Goal: Task Accomplishment & Management: Manage account settings

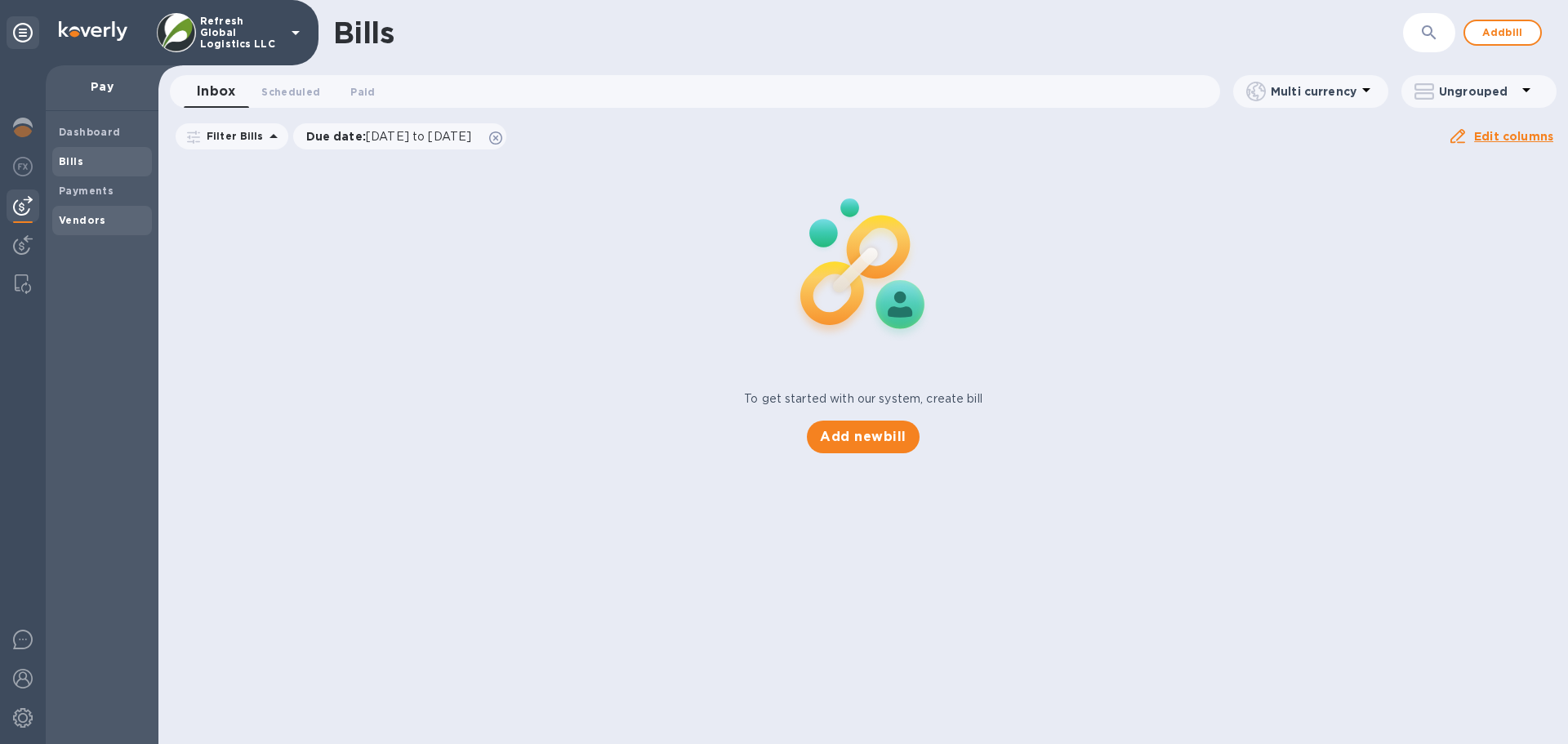
click at [86, 225] on b "Vendors" at bounding box center [82, 220] width 48 height 13
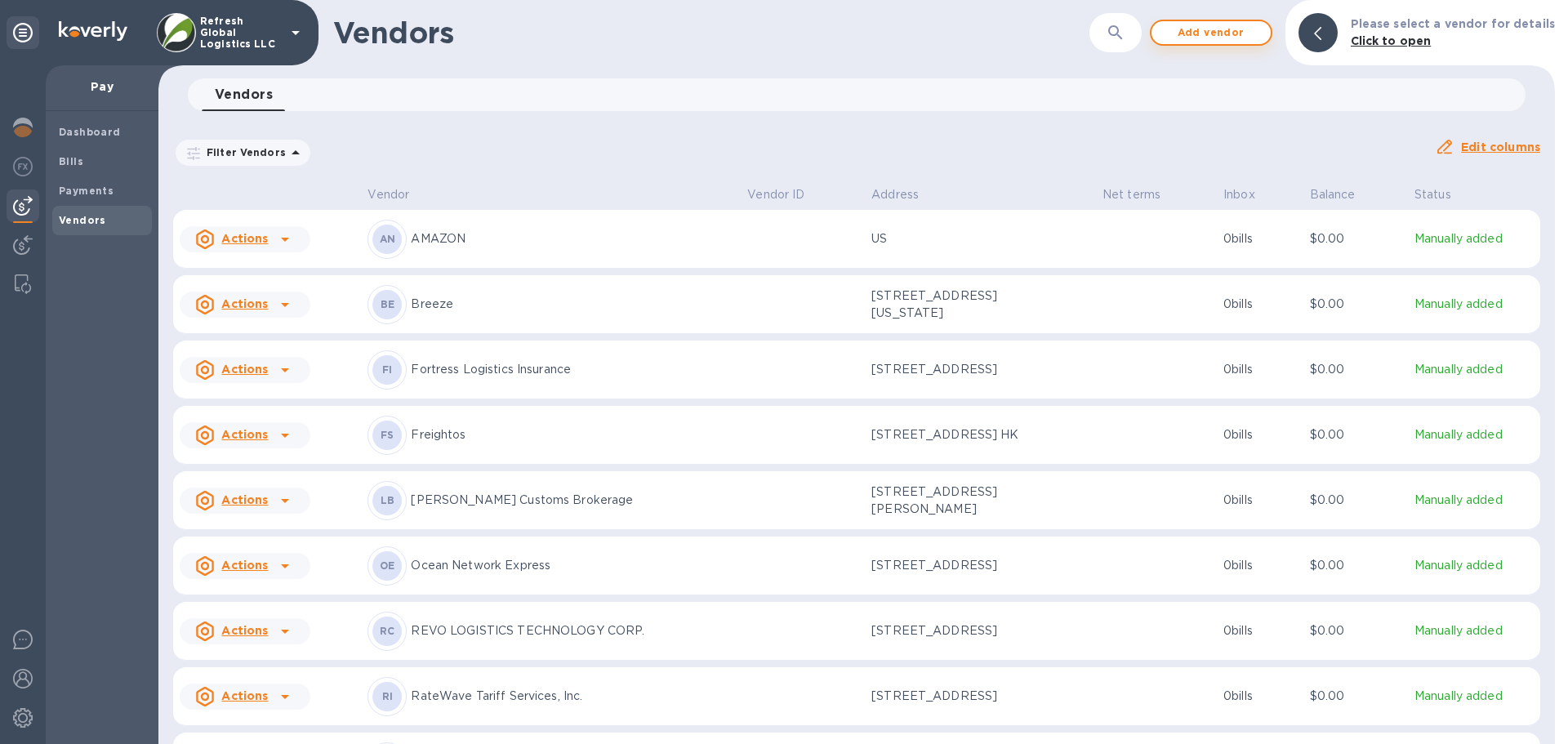
click at [1207, 33] on span "Add vendor" at bounding box center [1212, 32] width 93 height 19
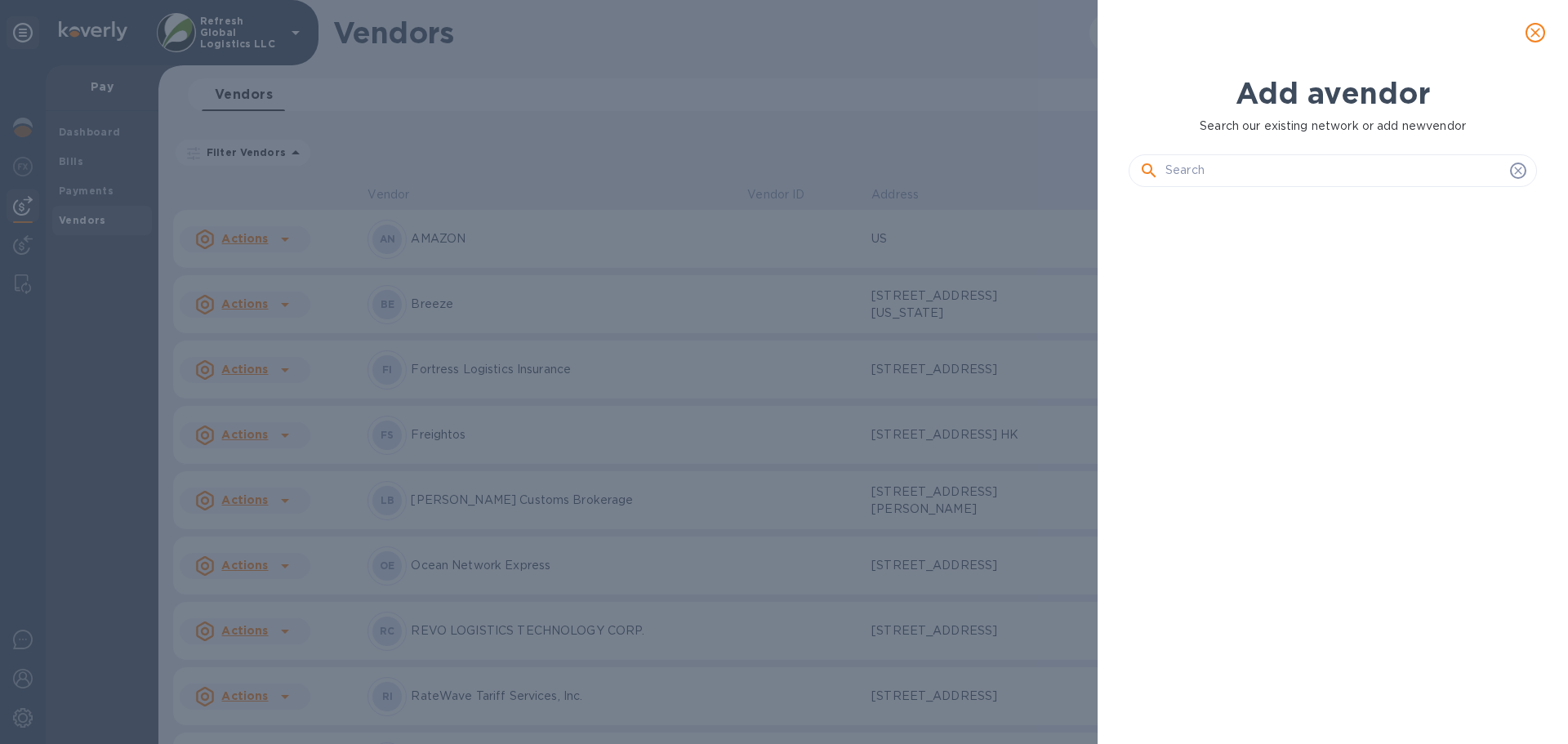
scroll to position [489, 415]
click at [1191, 170] on input "text" at bounding box center [1333, 170] width 338 height 24
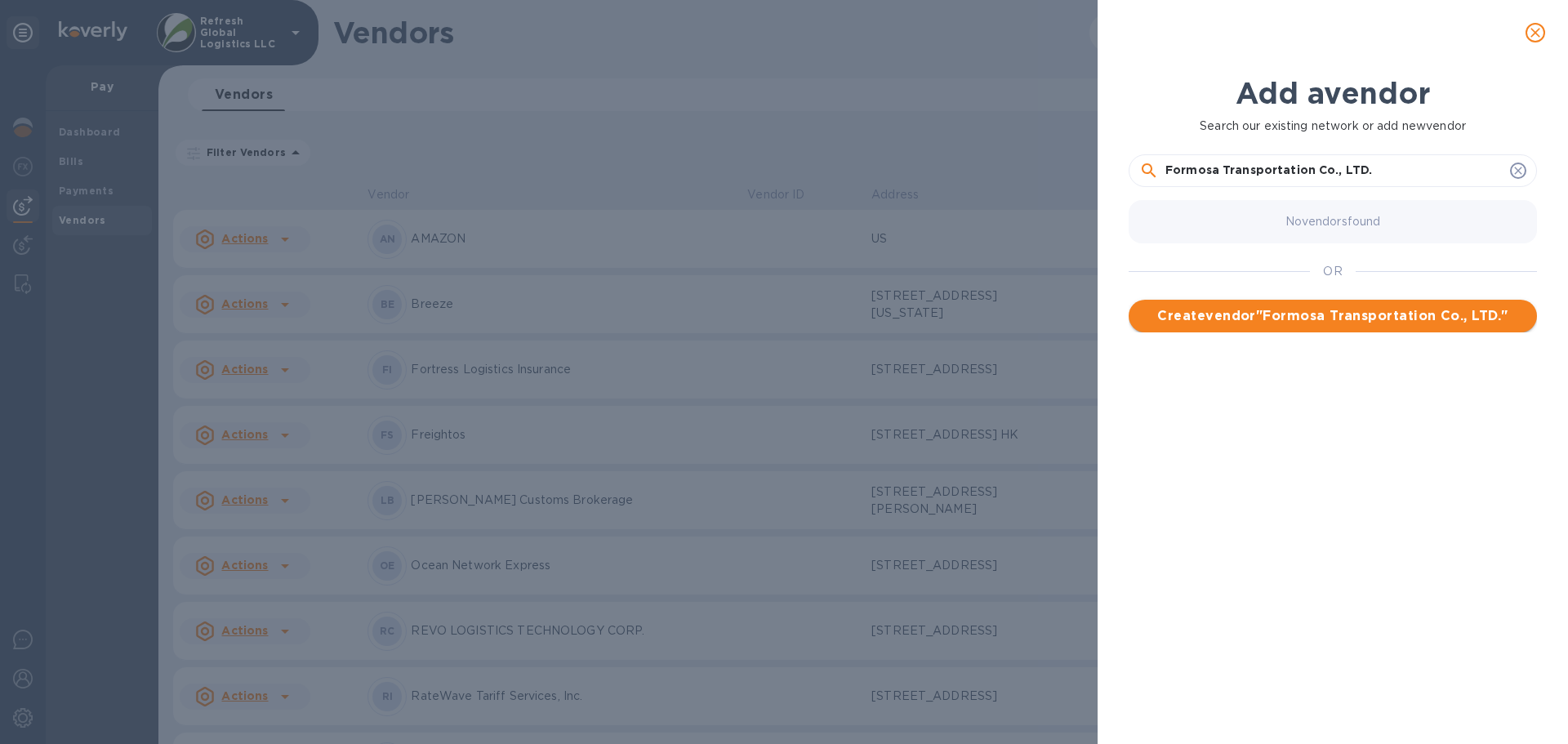
type input "Formosa Transportation Co., LTD."
click at [1274, 312] on span "Create vendor " Formosa Transportation Co., LTD. "" at bounding box center [1332, 316] width 383 height 19
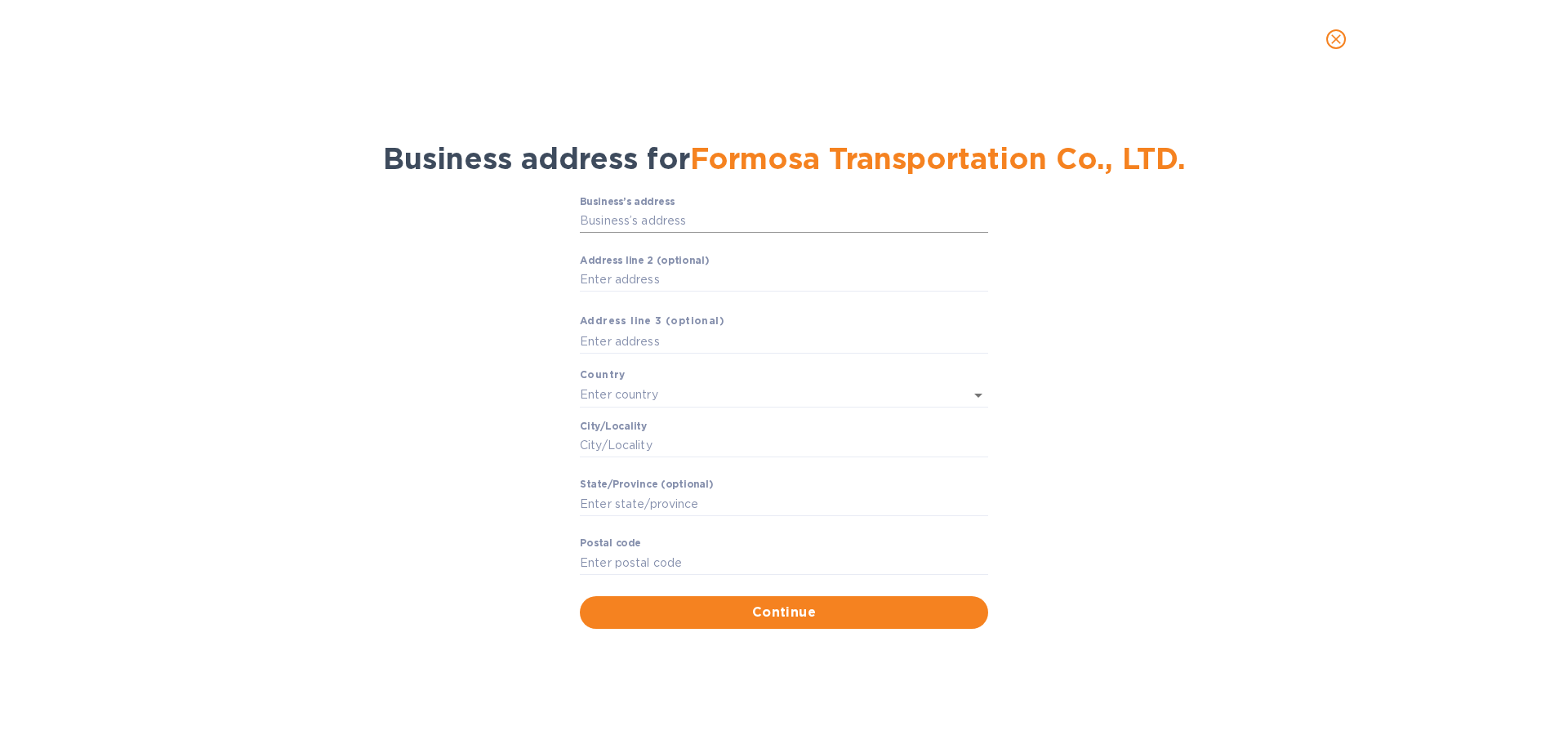
click at [642, 223] on input "Business’s аddress" at bounding box center [784, 221] width 409 height 24
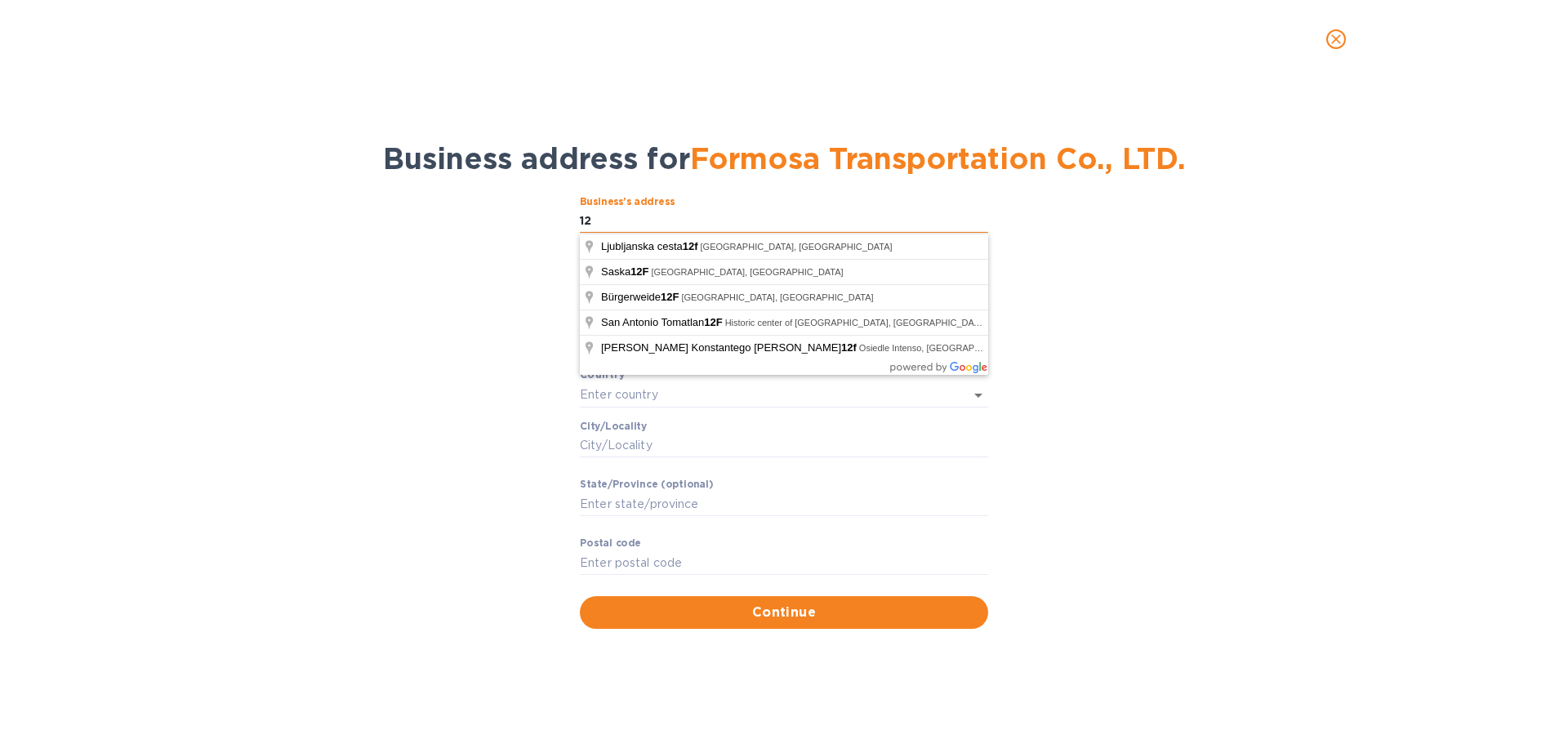
type input "1"
type input "[STREET_ADDRESS]"
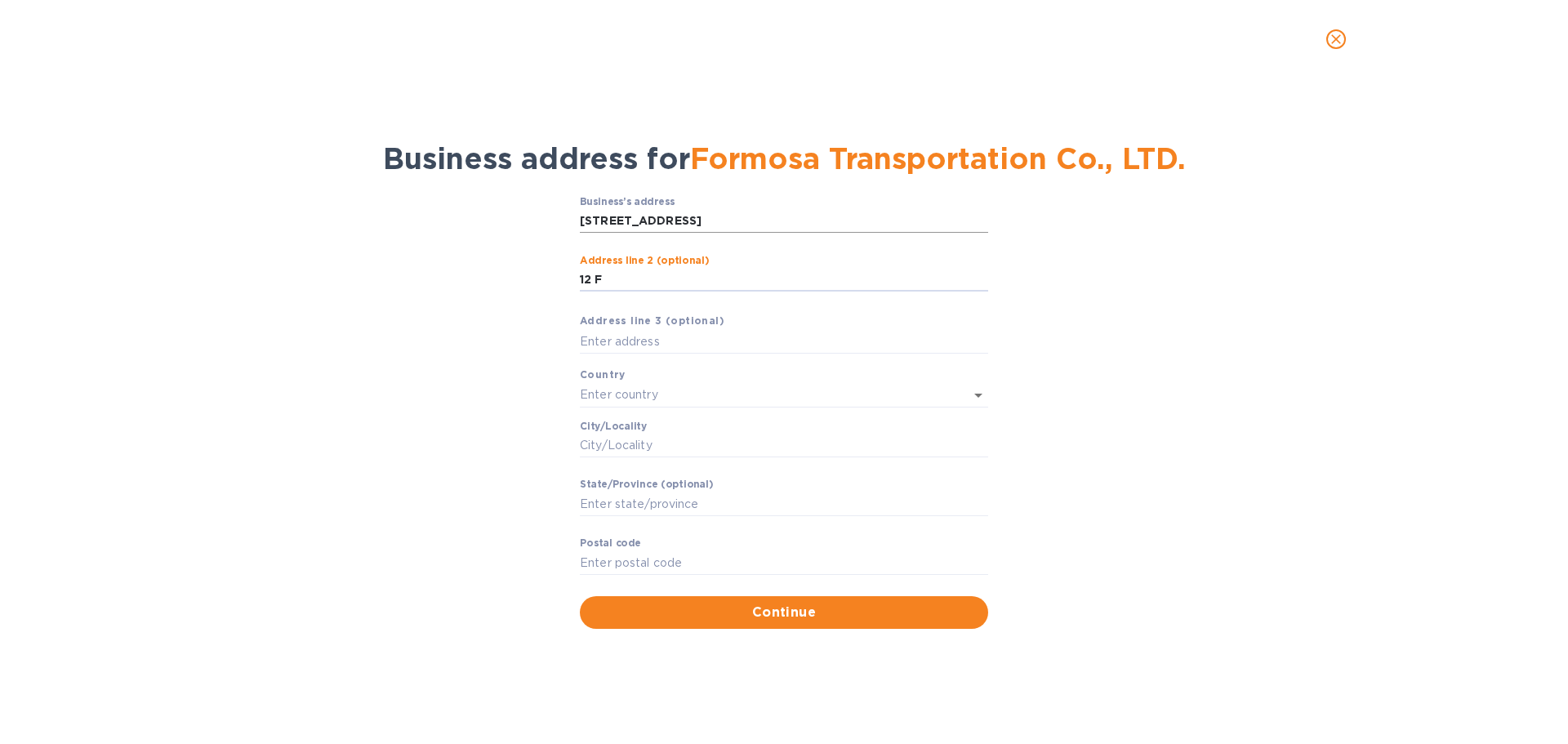
type input "12 F"
click at [683, 425] on p "[GEOGRAPHIC_DATA], [GEOGRAPHIC_DATA]" at bounding box center [784, 431] width 383 height 18
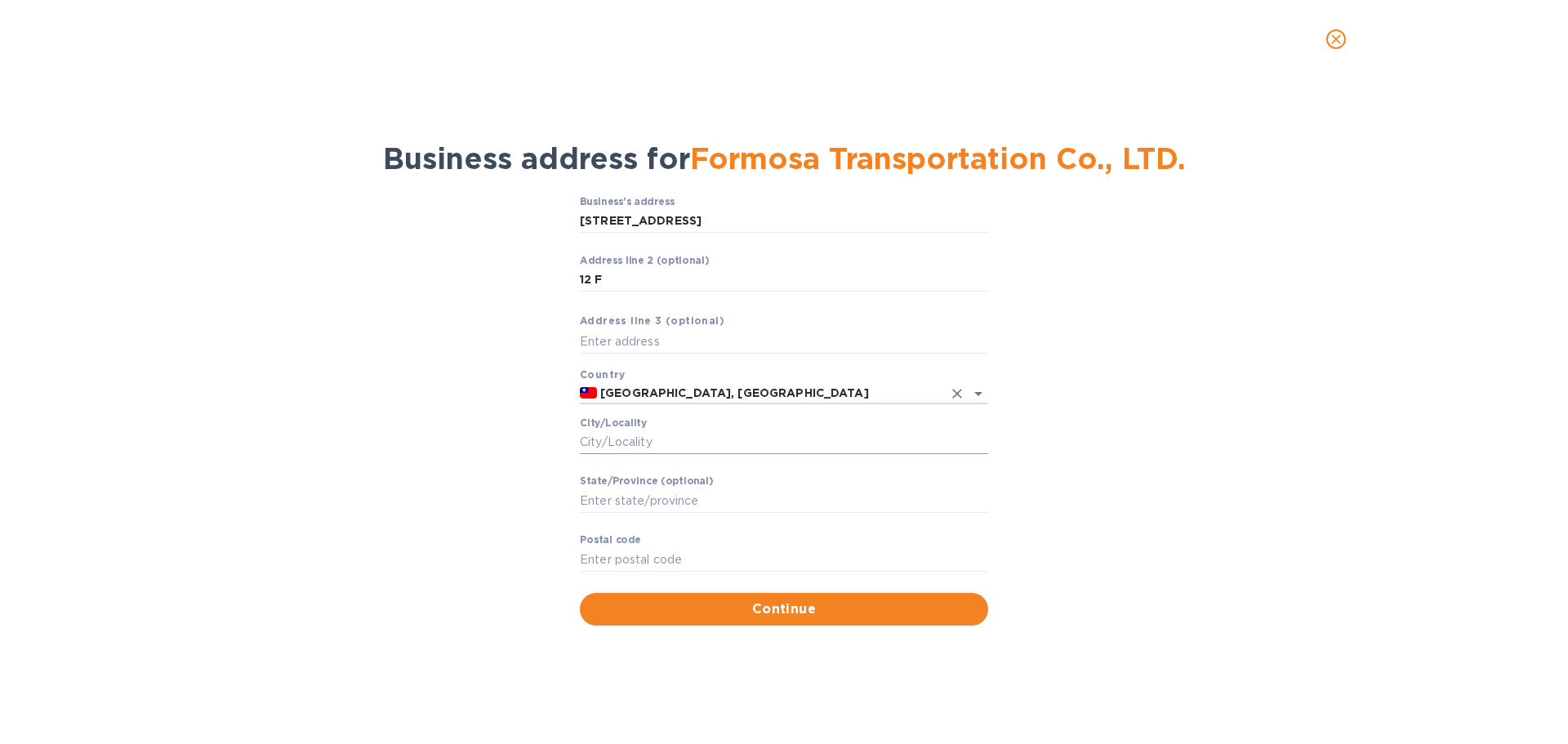
type input "[GEOGRAPHIC_DATA], [GEOGRAPHIC_DATA]"
click at [608, 436] on input "Сity/Locаlity" at bounding box center [784, 442] width 409 height 24
type input "[GEOGRAPHIC_DATA]"
type input "10487"
click at [783, 605] on span "Continue" at bounding box center [784, 610] width 383 height 19
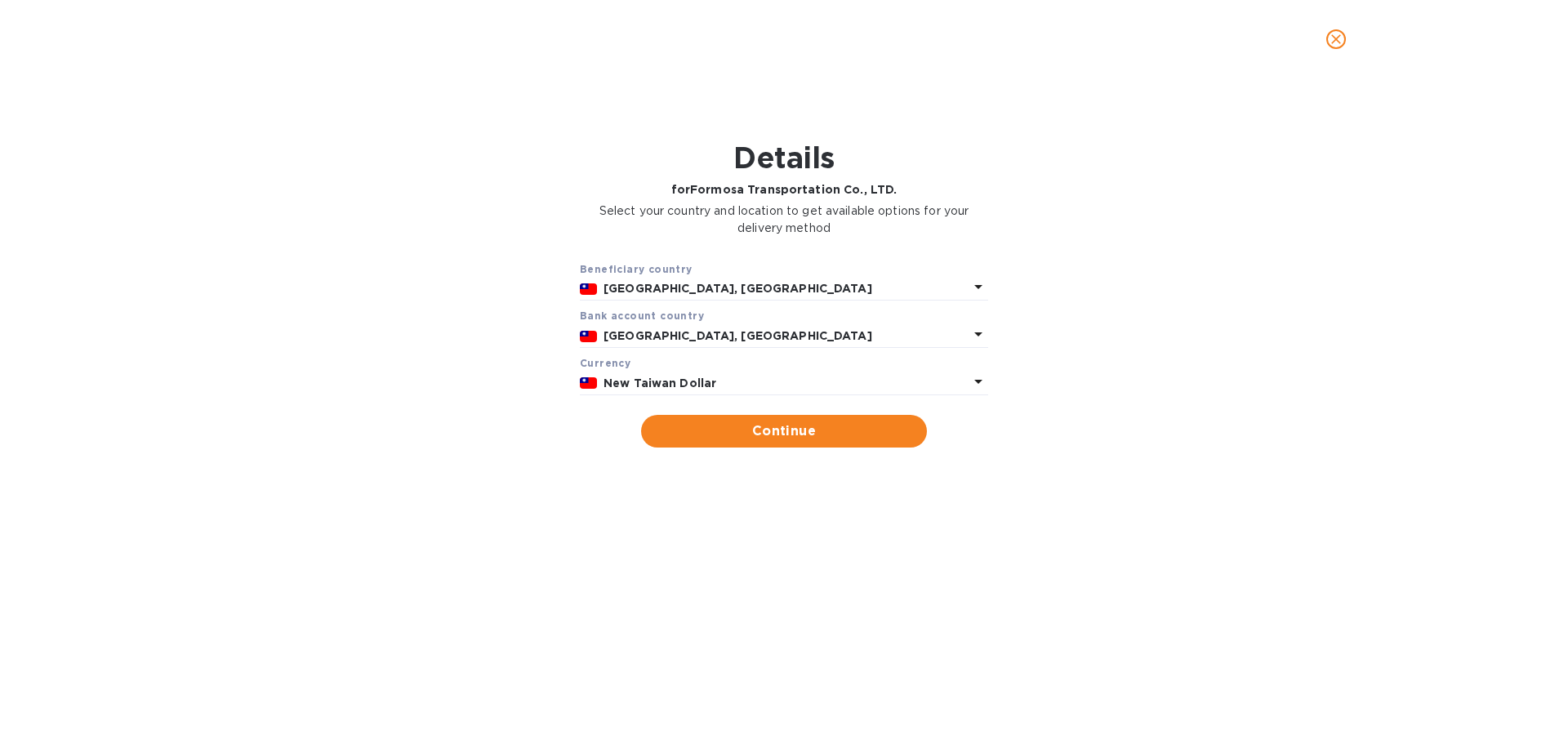
click at [647, 386] on b "New Taiwan Dollar" at bounding box center [660, 383] width 113 height 13
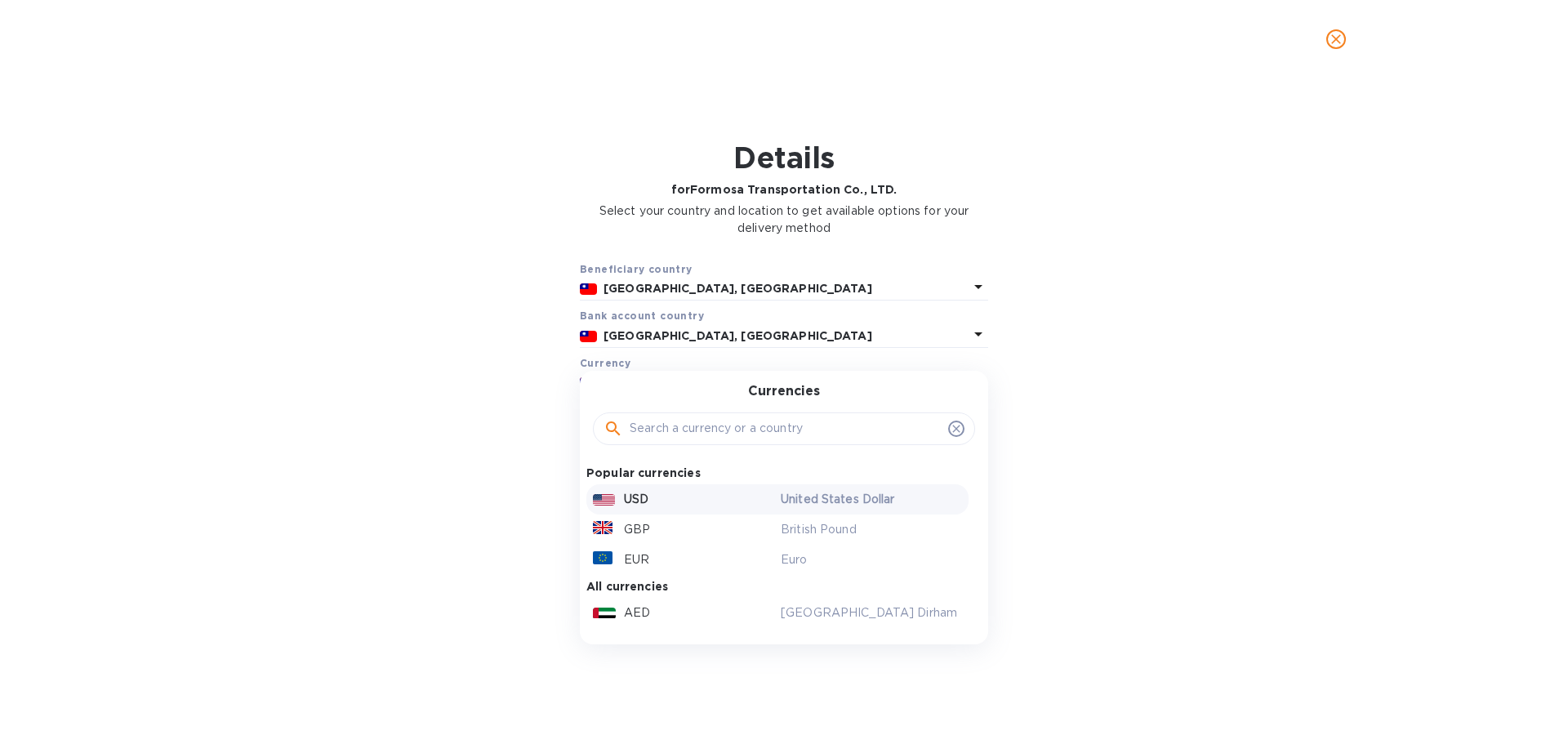
click at [631, 494] on p "USD" at bounding box center [636, 500] width 24 height 18
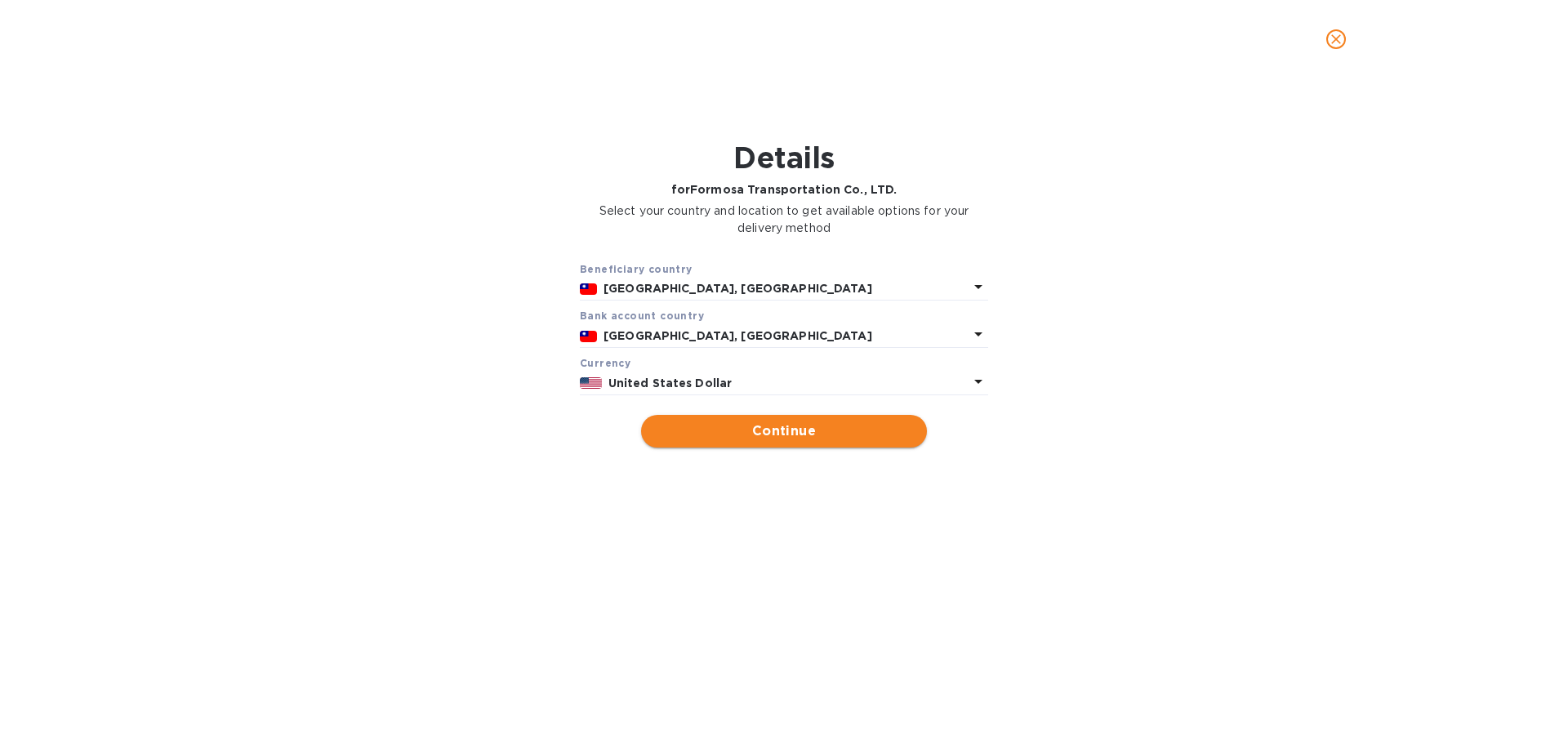
click at [794, 420] on button "Continue" at bounding box center [784, 431] width 286 height 33
type input "Formosa Transportation Co., LTD."
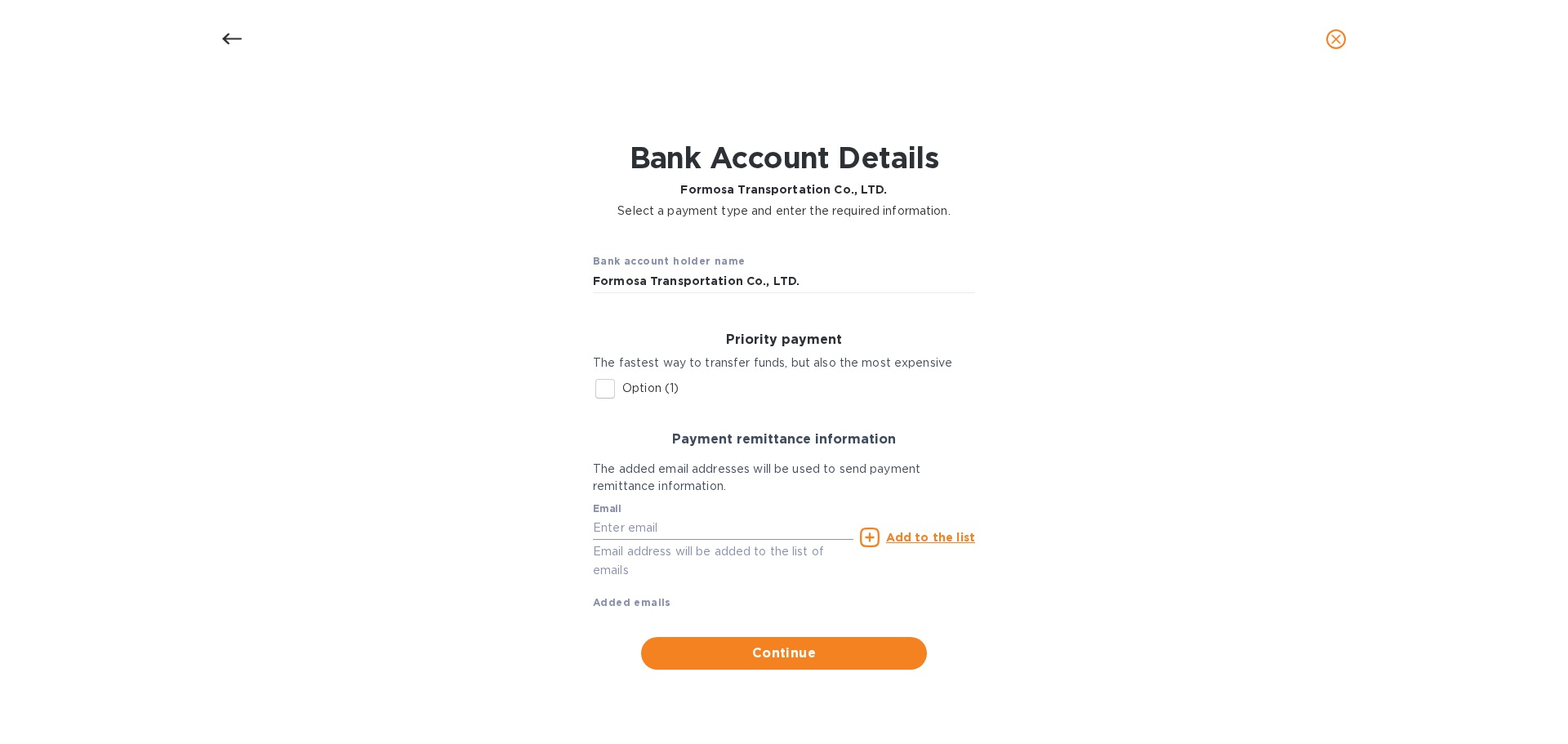
click at [639, 522] on input "text" at bounding box center [723, 528] width 261 height 24
type input "[PERSON_NAME][EMAIL_ADDRESS][PERSON_NAME][DOMAIN_NAME]"
click at [947, 541] on u "Add to the list" at bounding box center [930, 537] width 89 height 13
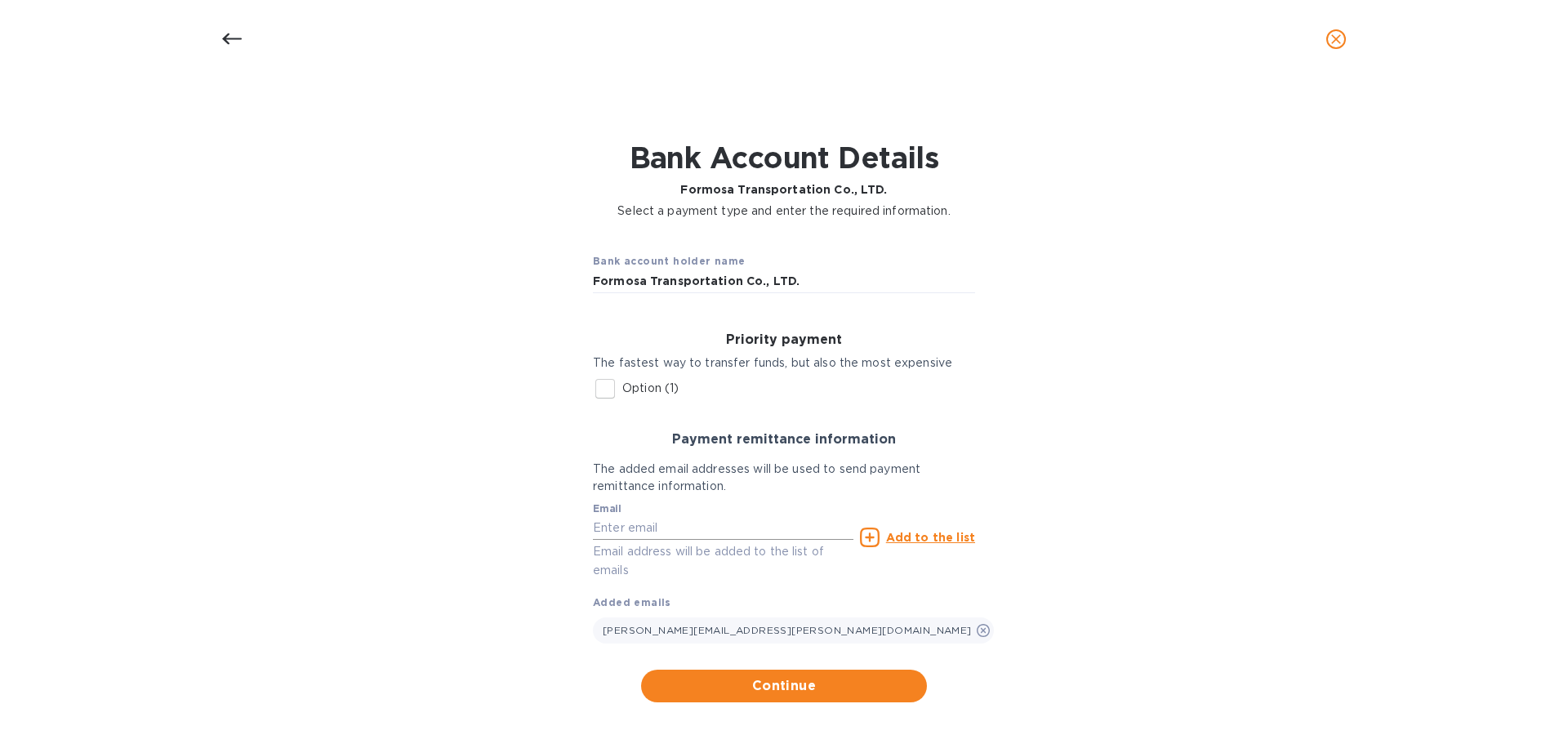
click at [644, 526] on input "text" at bounding box center [723, 528] width 261 height 24
paste input "[PERSON_NAME][EMAIL_ADDRESS][PERSON_NAME][DOMAIN_NAME]"
type input "[PERSON_NAME][EMAIL_ADDRESS][PERSON_NAME][DOMAIN_NAME]"
click at [930, 537] on u "Add to the list" at bounding box center [930, 537] width 89 height 13
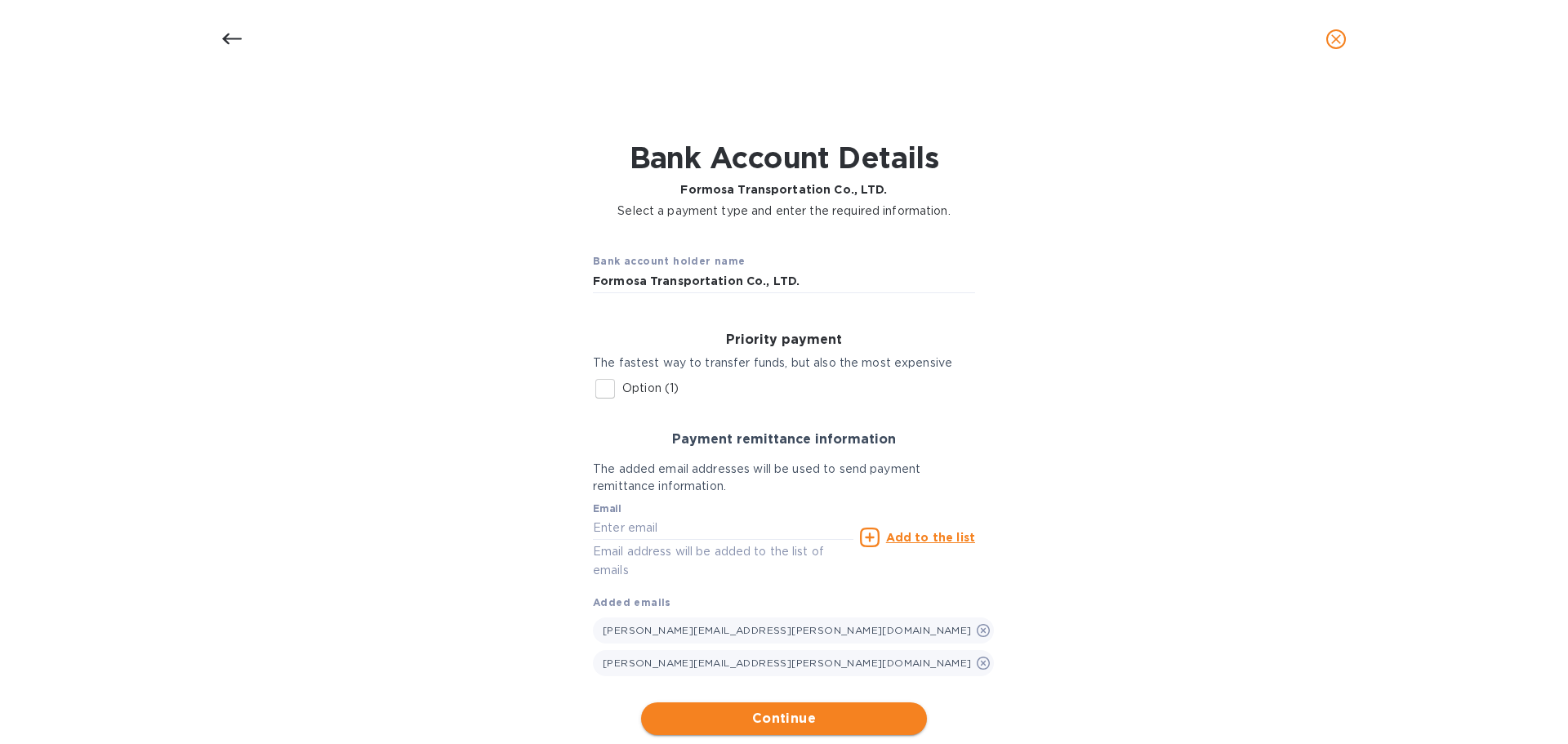
click at [815, 721] on span "Continue" at bounding box center [784, 719] width 260 height 19
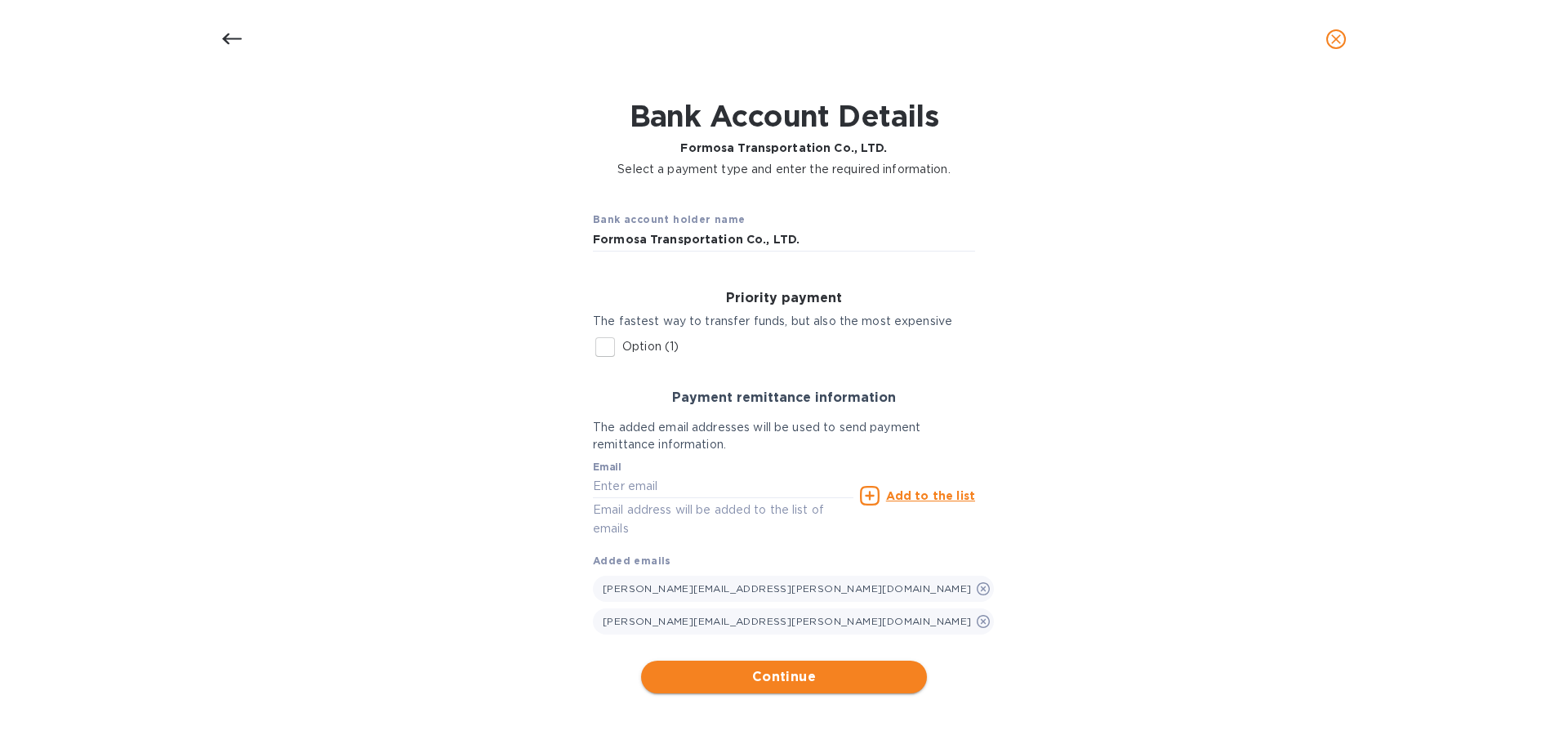
click at [763, 678] on span "Continue" at bounding box center [784, 678] width 260 height 19
click at [597, 344] on input "Option (1)" at bounding box center [604, 347] width 34 height 34
checkbox input "true"
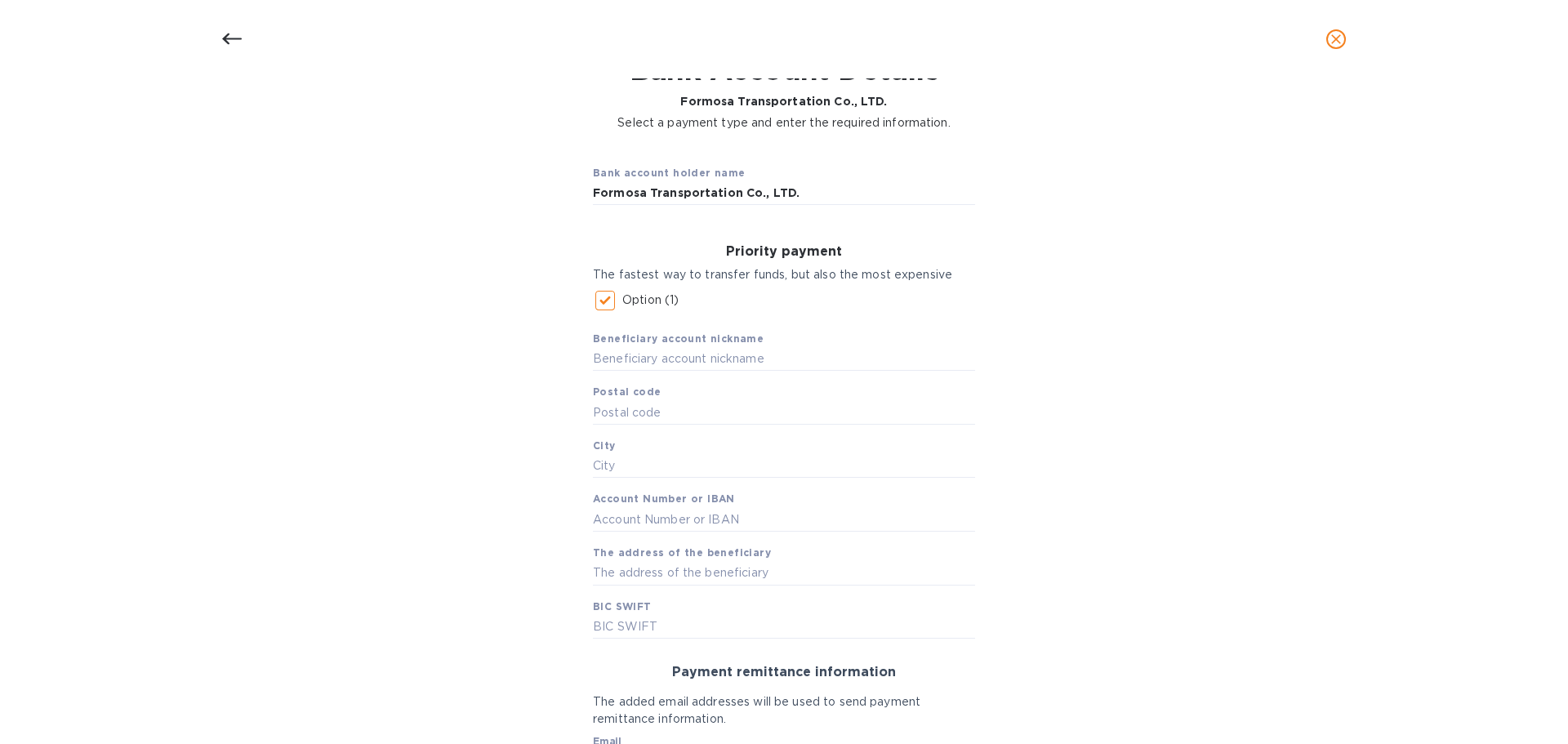
scroll to position [205, 0]
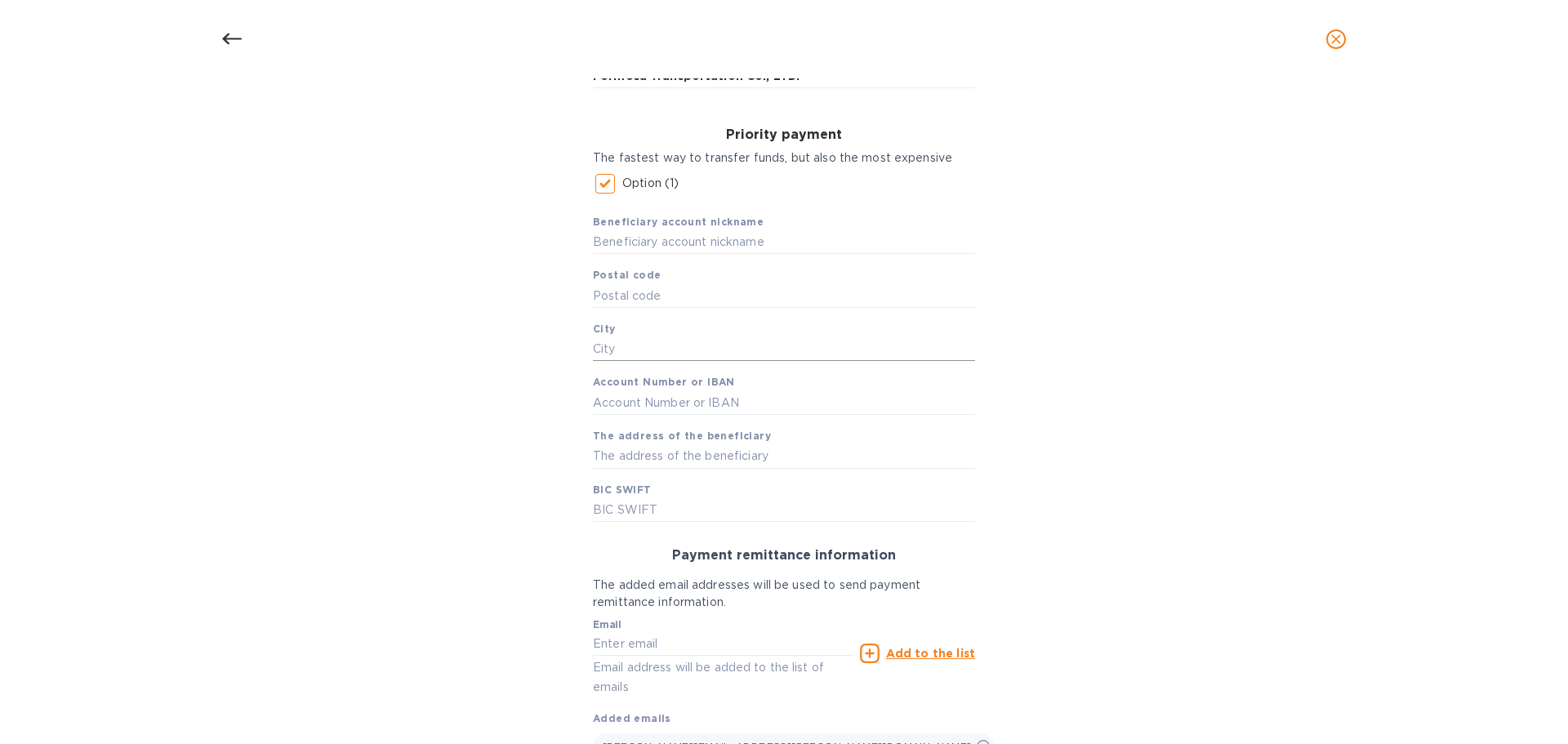
click at [623, 348] on input "text" at bounding box center [784, 350] width 383 height 24
type input "[GEOGRAPHIC_DATA]"
type input "4710800000014-0"
type input "141, [DATE],"
drag, startPoint x: 640, startPoint y: 346, endPoint x: 411, endPoint y: 345, distance: 229.0
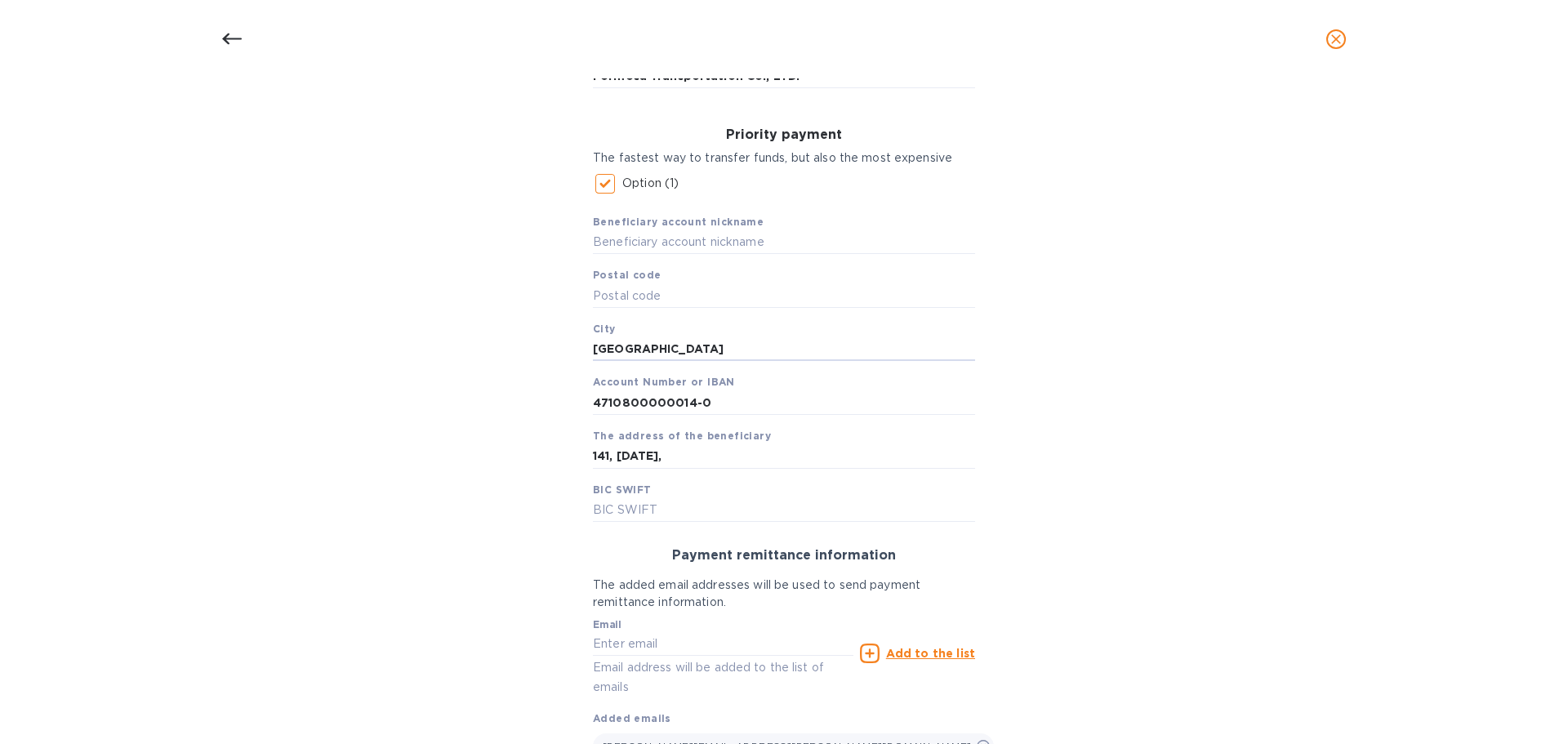
click at [411, 345] on div "Bank account holder name Formosa Transportation Co., LTD. Priority payment The …" at bounding box center [784, 442] width 1525 height 837
drag, startPoint x: 735, startPoint y: 398, endPoint x: 520, endPoint y: 393, distance: 215.1
click at [520, 393] on div "Bank account holder name Formosa Transportation Co., LTD. Priority payment The …" at bounding box center [784, 442] width 1525 height 837
drag, startPoint x: 662, startPoint y: 456, endPoint x: 493, endPoint y: 452, distance: 169.0
click at [493, 452] on div "Bank account holder name Formosa Transportation Co., LTD. Priority payment The …" at bounding box center [784, 442] width 1525 height 837
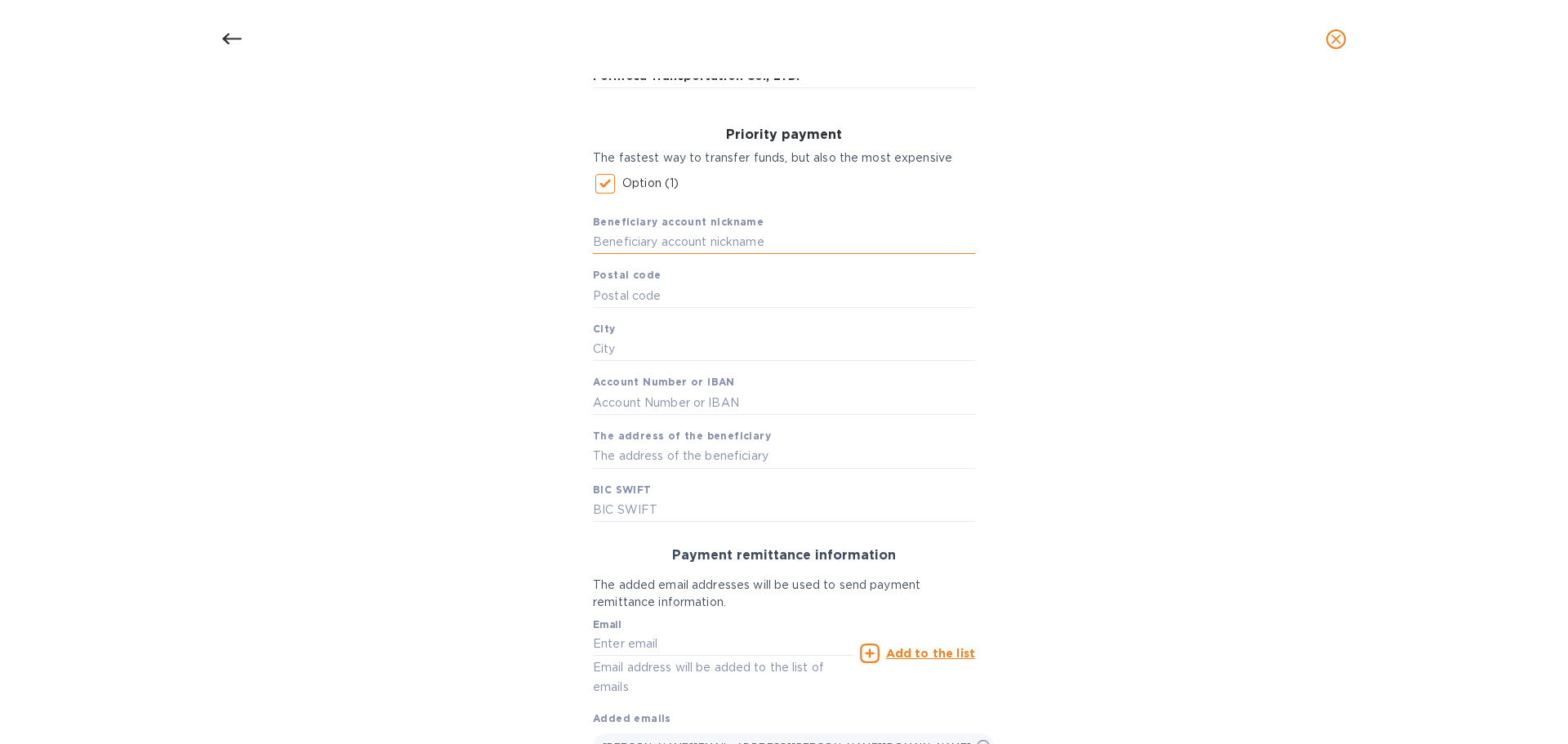
click at [655, 241] on input "text" at bounding box center [784, 242] width 383 height 24
paste input "Formosa Transportation Co., Ltd."
type input "Formosa Transportation Co., Ltd."
click at [632, 345] on input "text" at bounding box center [784, 350] width 383 height 24
paste input "[GEOGRAPHIC_DATA]"
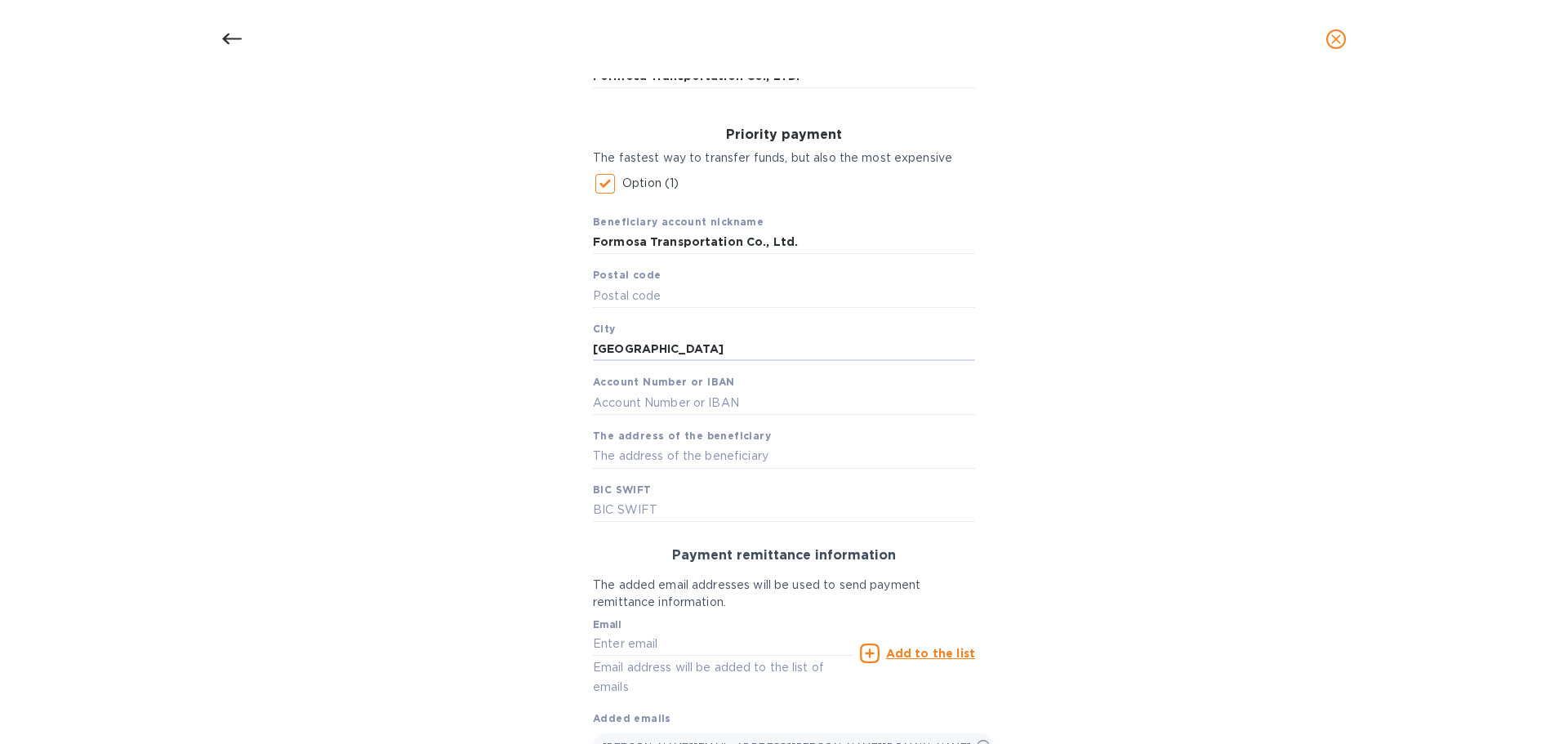
type input "[GEOGRAPHIC_DATA]"
click at [728, 401] on input "text" at bounding box center [784, 402] width 383 height 24
paste input "471080000014-0"
type input "471080000014-0"
click at [693, 455] on input "text" at bounding box center [784, 456] width 383 height 24
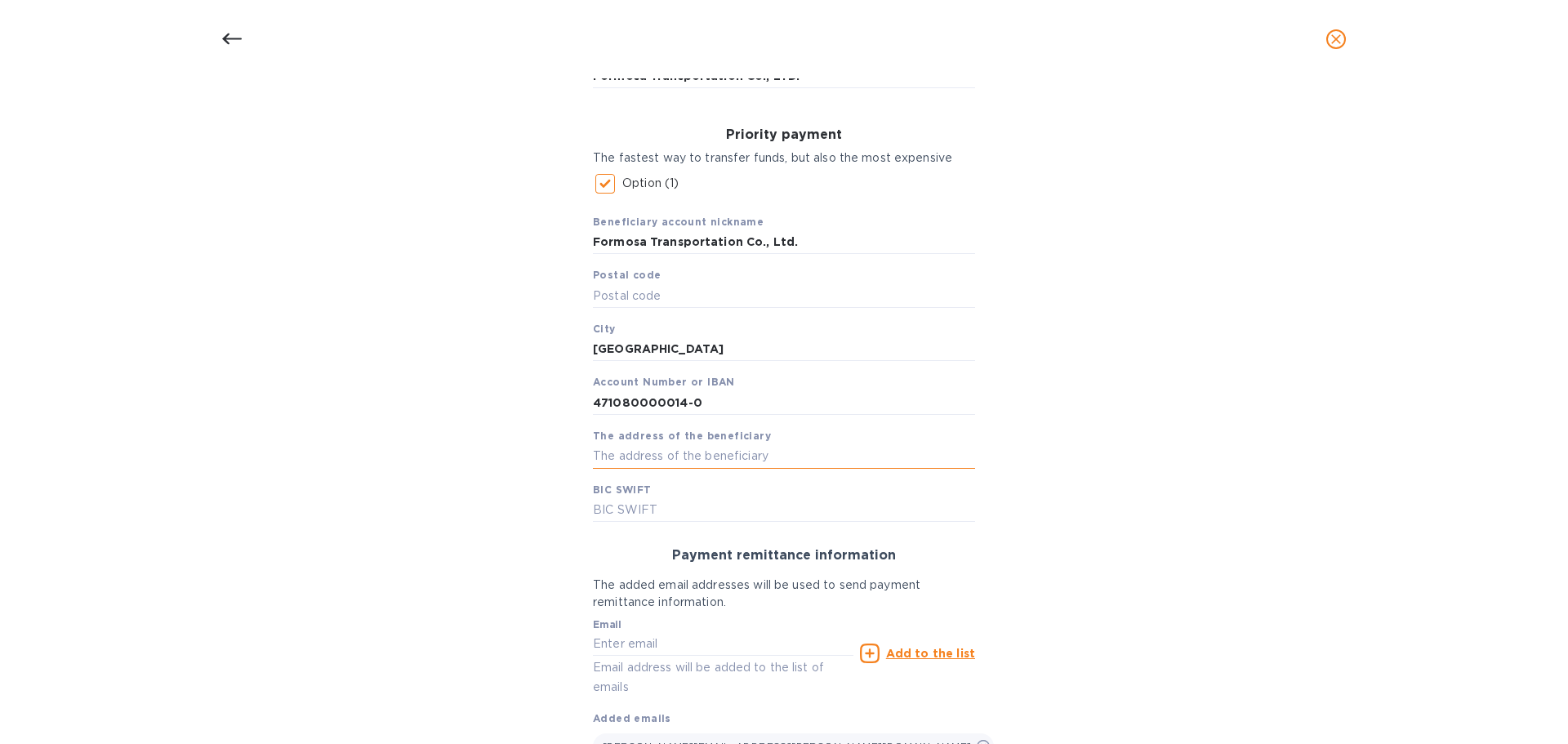
paste input "[STREET_ADDRESS]"
type input "[STREET_ADDRESS]"
click at [658, 510] on input "text" at bounding box center [784, 509] width 383 height 24
paste input "[SWIFT_CODE]"
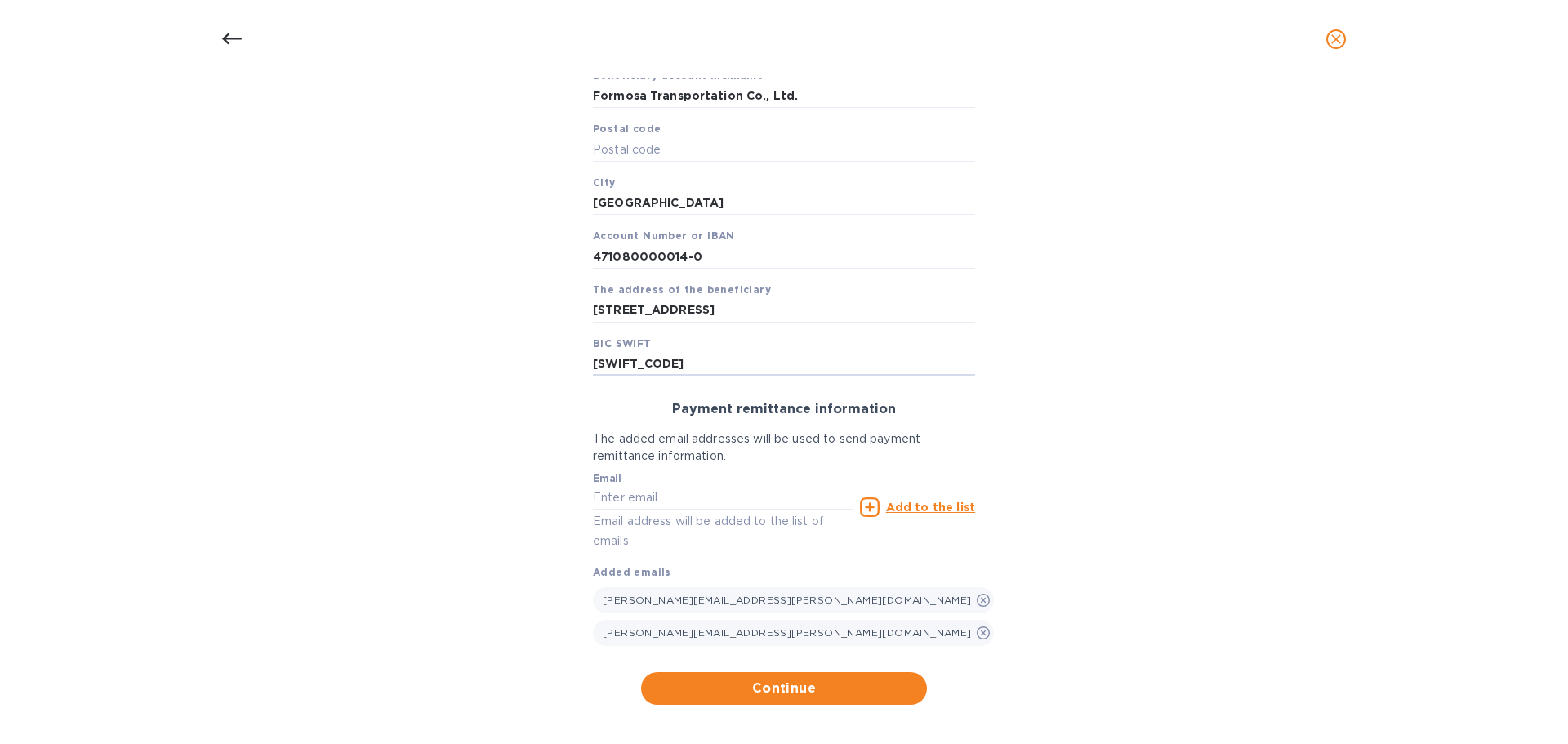
scroll to position [363, 0]
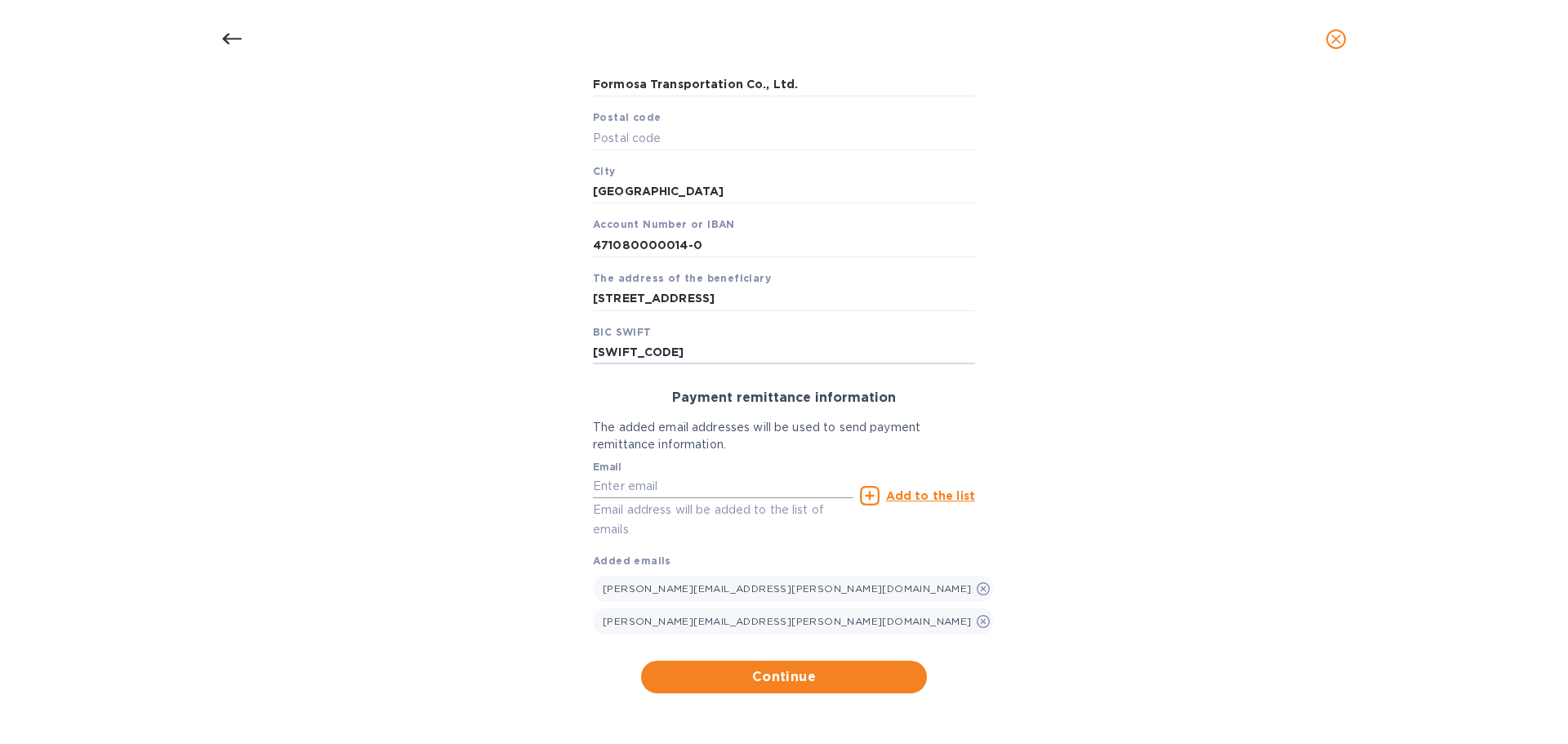
type input "[SWIFT_CODE]"
click at [620, 487] on input "text" at bounding box center [723, 486] width 261 height 24
type input "r"
click at [617, 141] on input "text" at bounding box center [784, 137] width 383 height 24
type input "105"
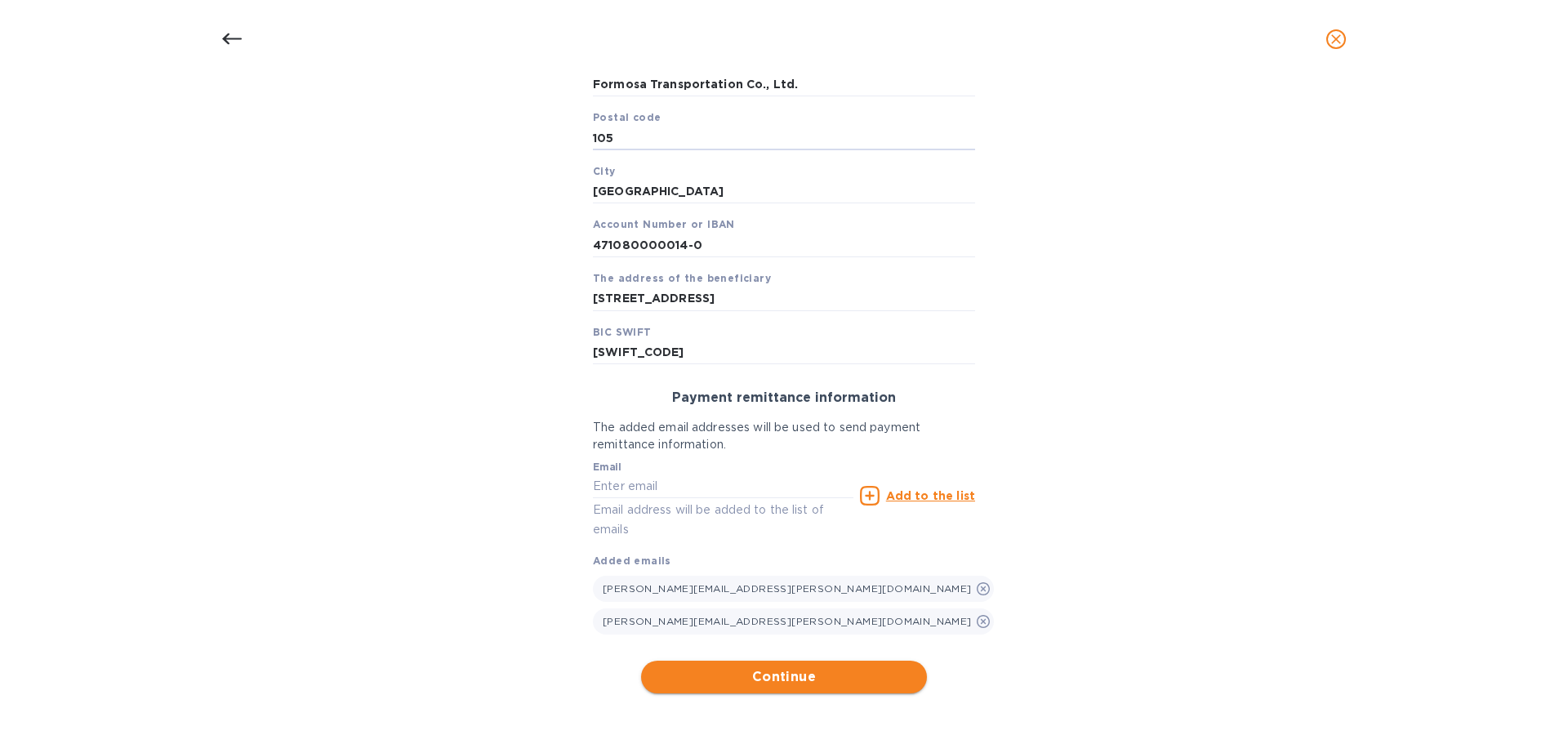
click at [778, 677] on span "Continue" at bounding box center [784, 678] width 260 height 19
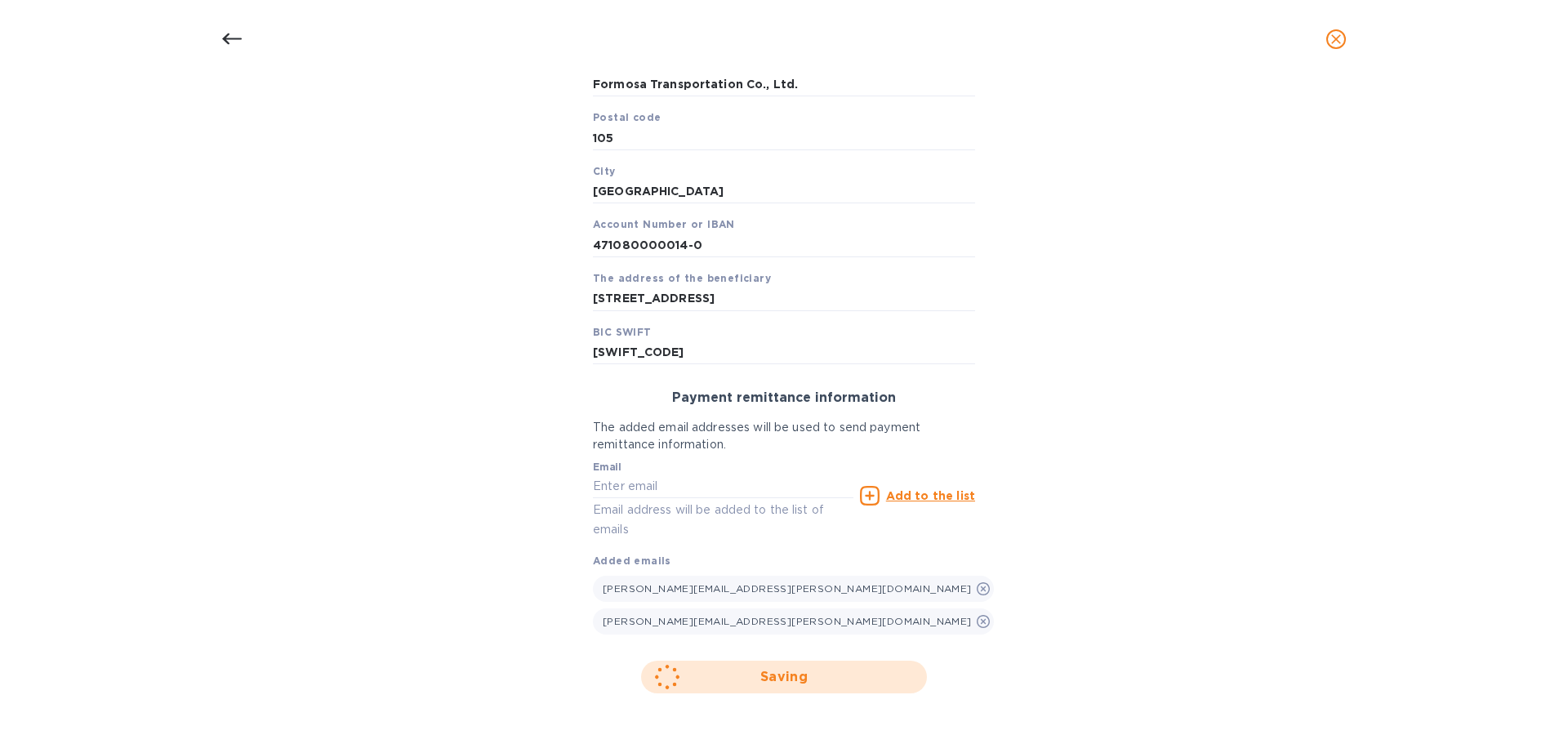
scroll to position [117, 0]
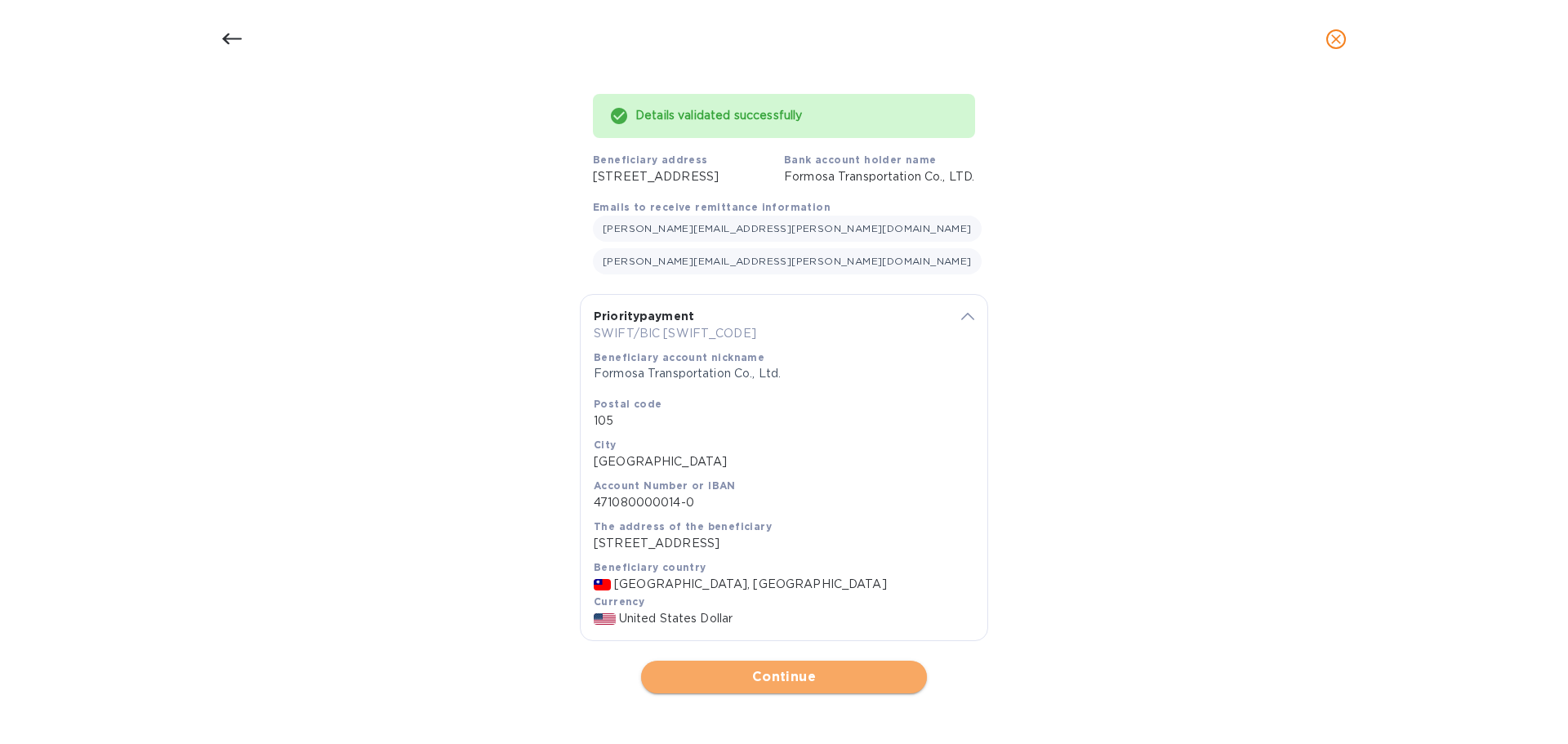
click at [764, 676] on span "Continue" at bounding box center [784, 678] width 260 height 19
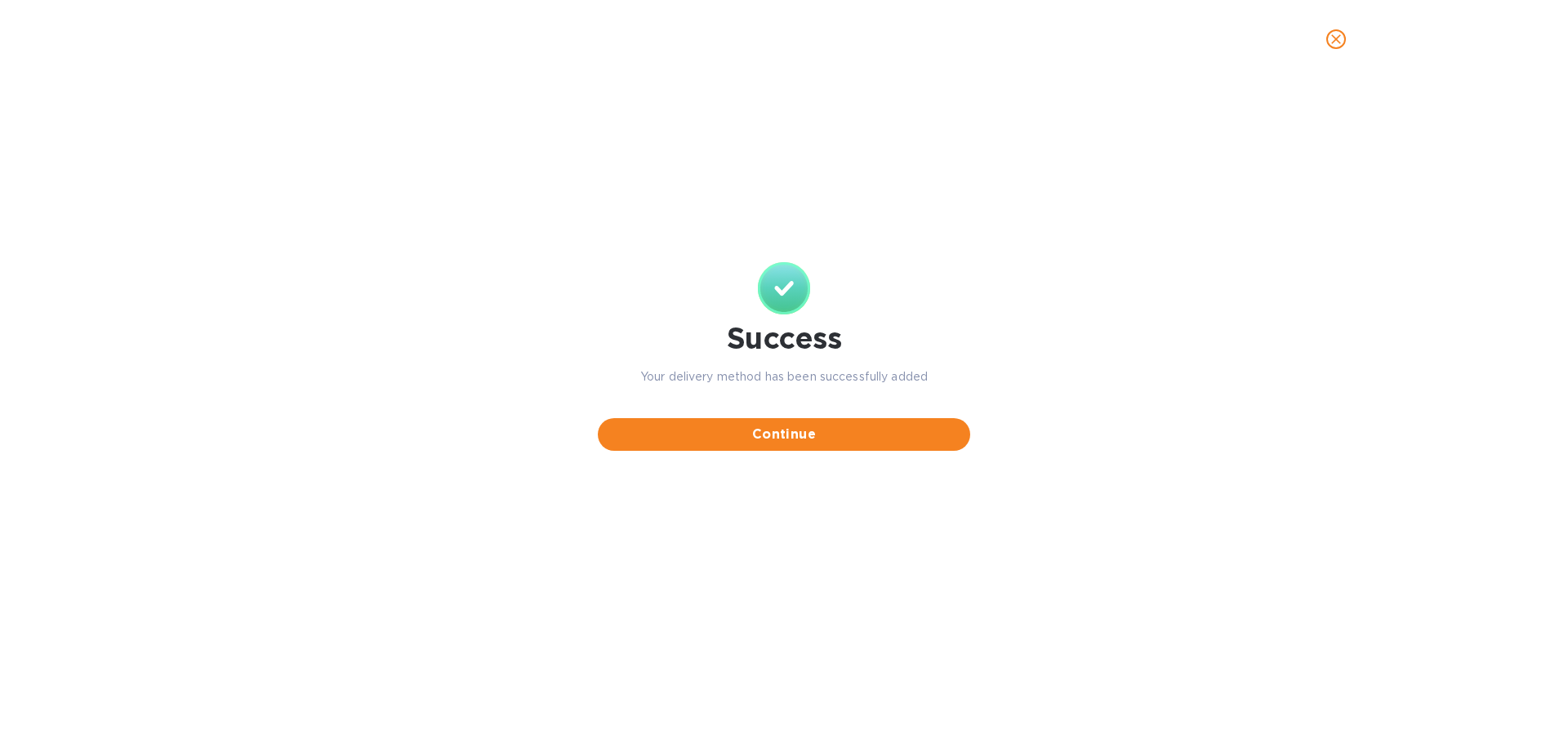
scroll to position [0, 0]
click at [793, 430] on span "Continue" at bounding box center [784, 434] width 346 height 19
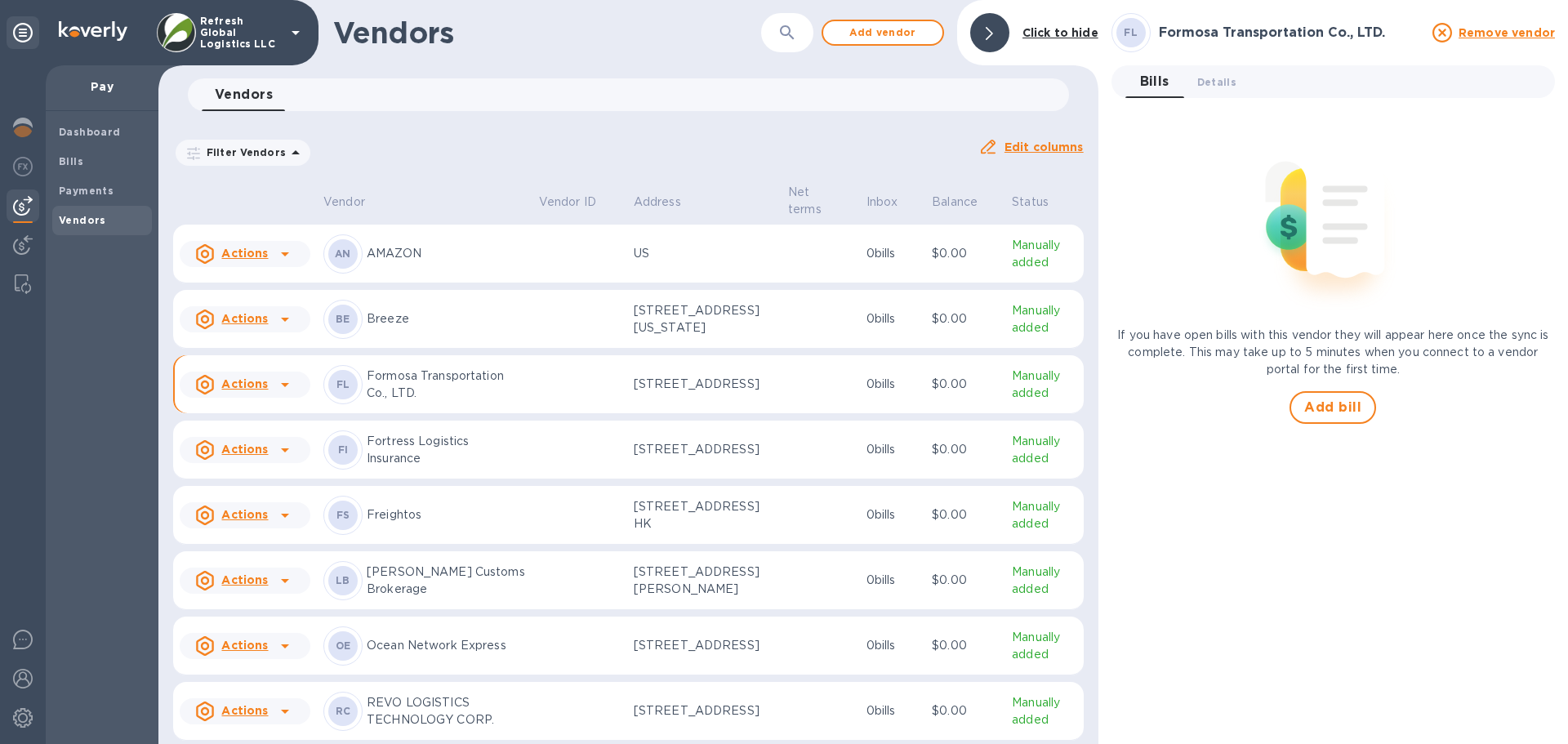
click at [461, 402] on p "Formosa Transportation Co., LTD." at bounding box center [447, 385] width 160 height 34
click at [1307, 406] on span "Add bill" at bounding box center [1332, 408] width 57 height 19
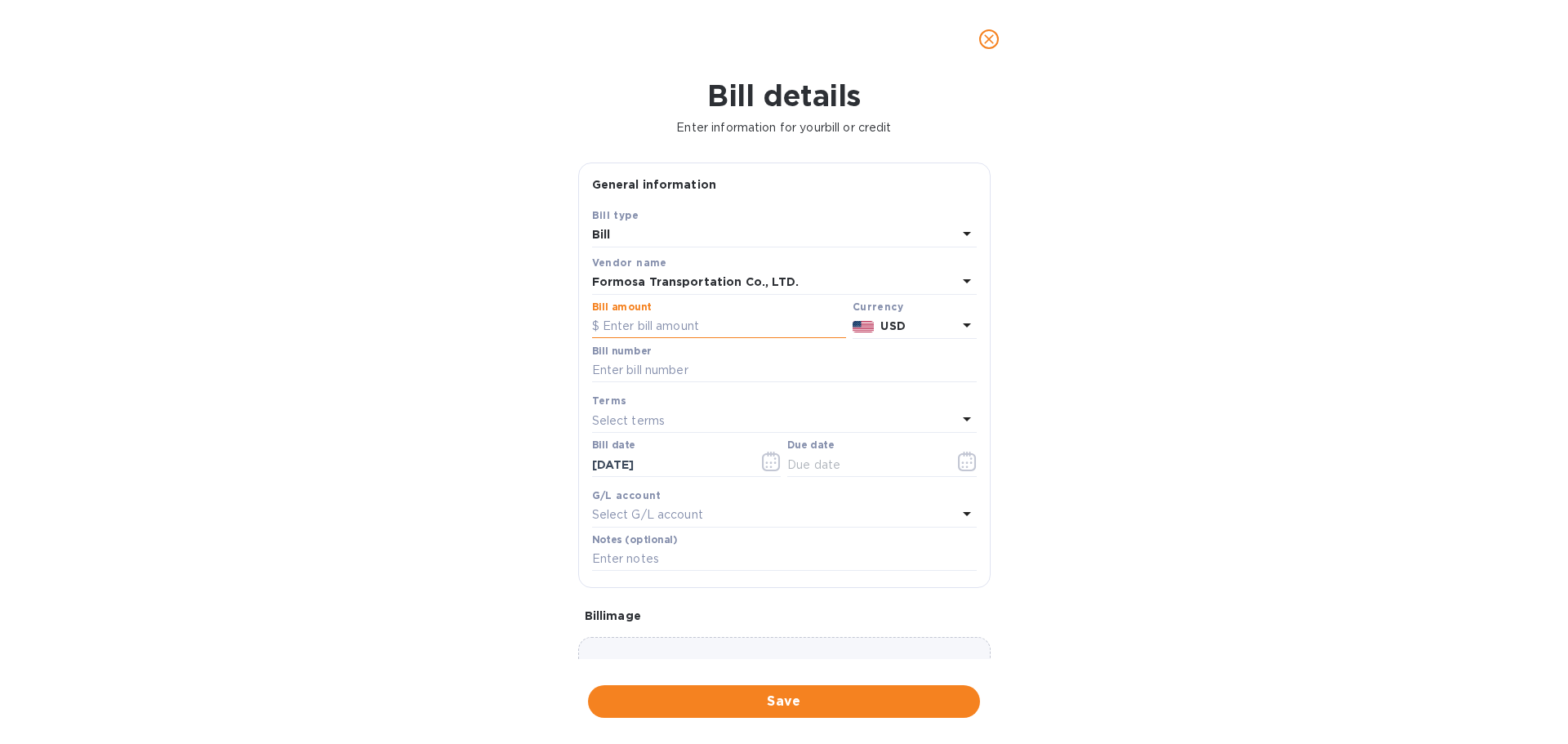
click at [616, 324] on input "text" at bounding box center [718, 326] width 254 height 24
type input "55"
click at [646, 372] on input "text" at bounding box center [784, 370] width 384 height 24
type input "REFUSK2510001"
click at [810, 466] on input "text" at bounding box center [864, 465] width 155 height 24
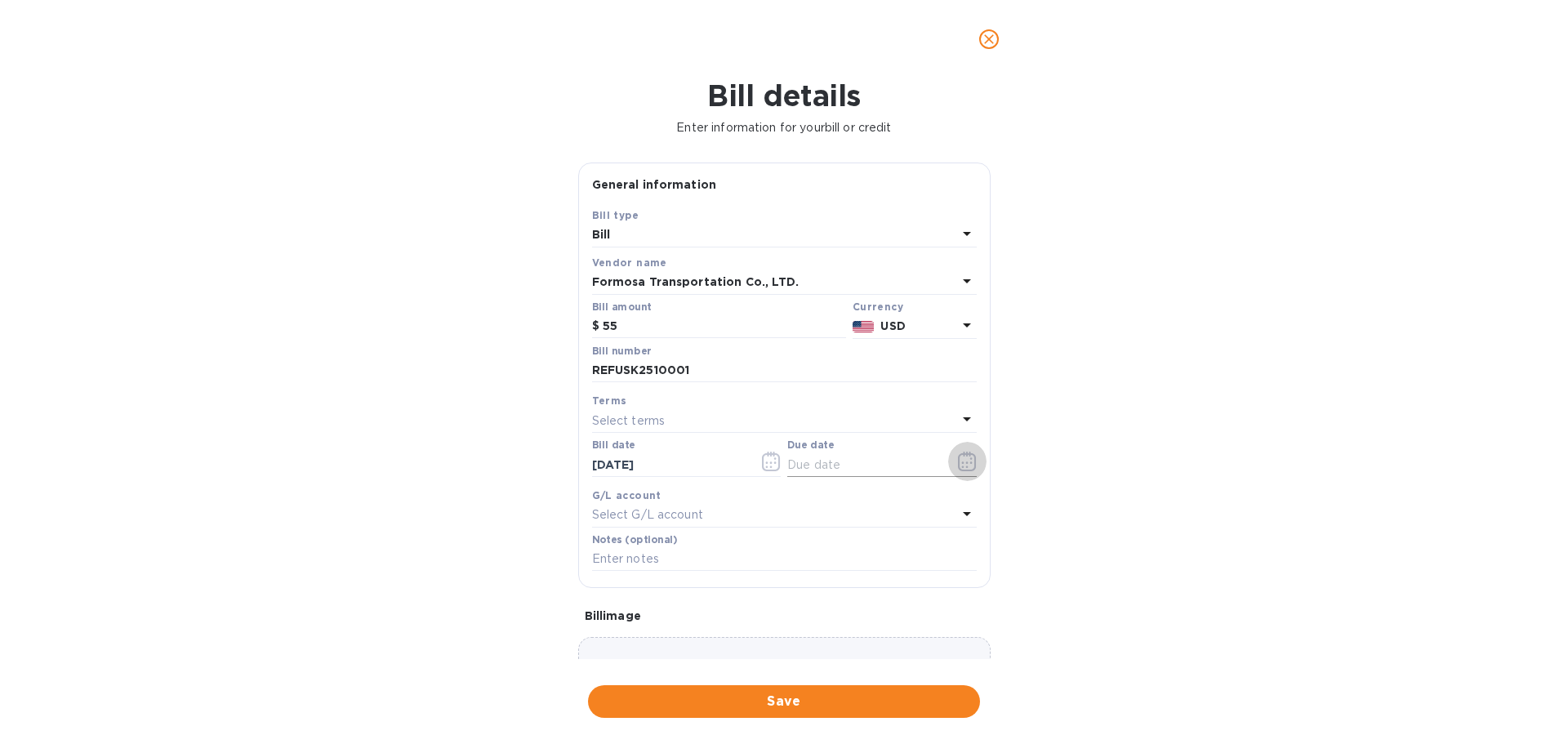
click at [958, 464] on icon "button" at bounding box center [966, 462] width 18 height 19
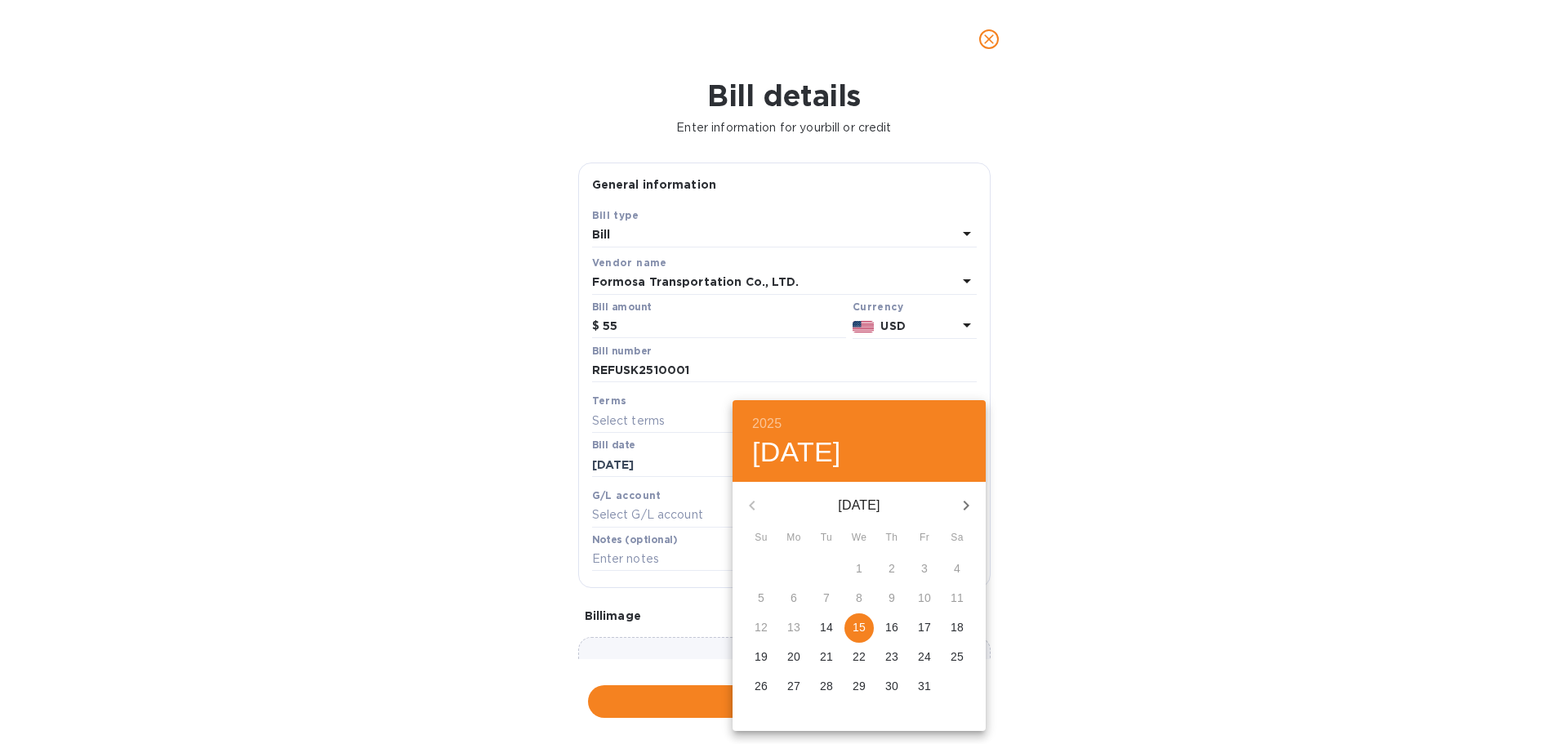
click at [857, 632] on p "15" at bounding box center [858, 627] width 13 height 17
type input "[DATE]"
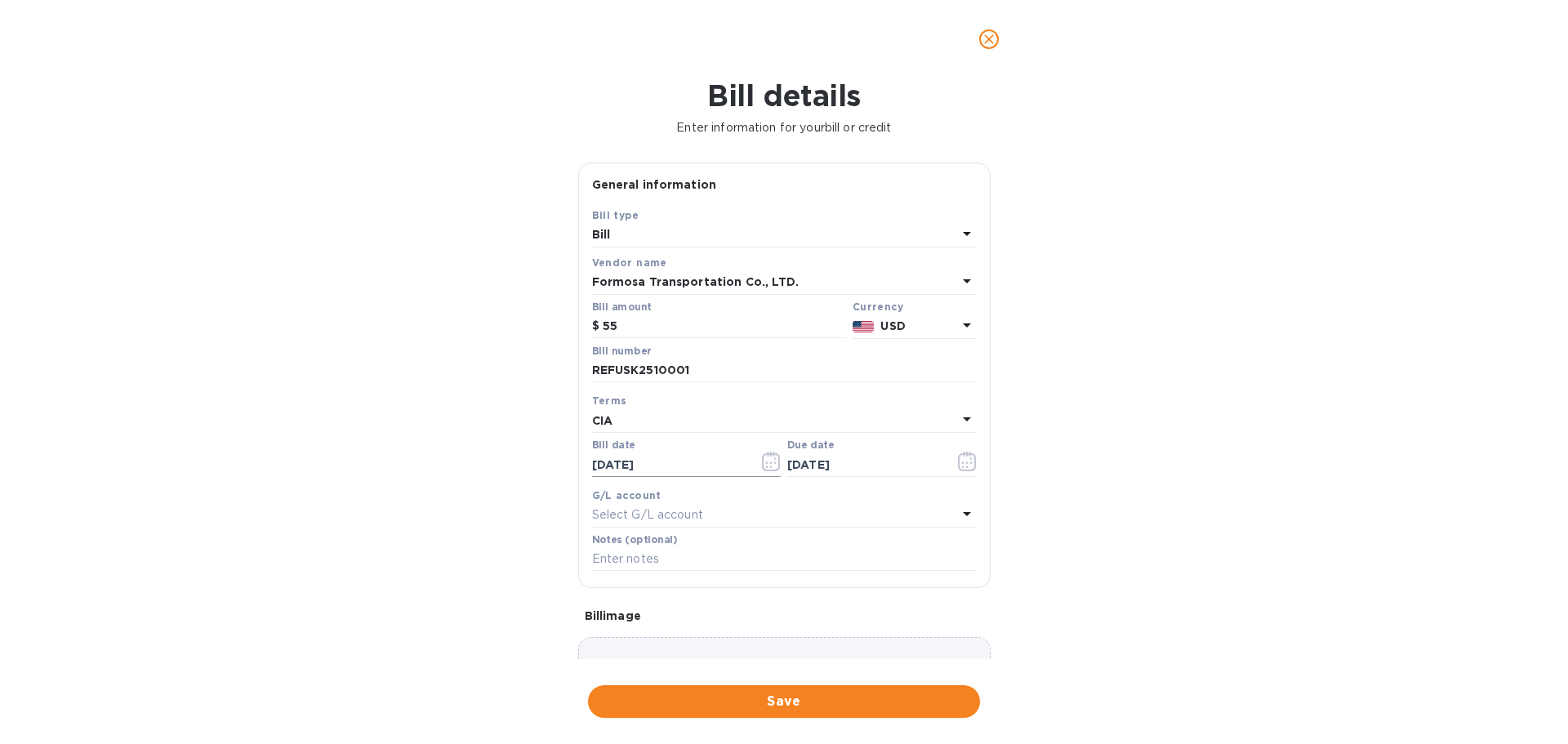
click at [636, 459] on input "[DATE]" at bounding box center [669, 465] width 155 height 24
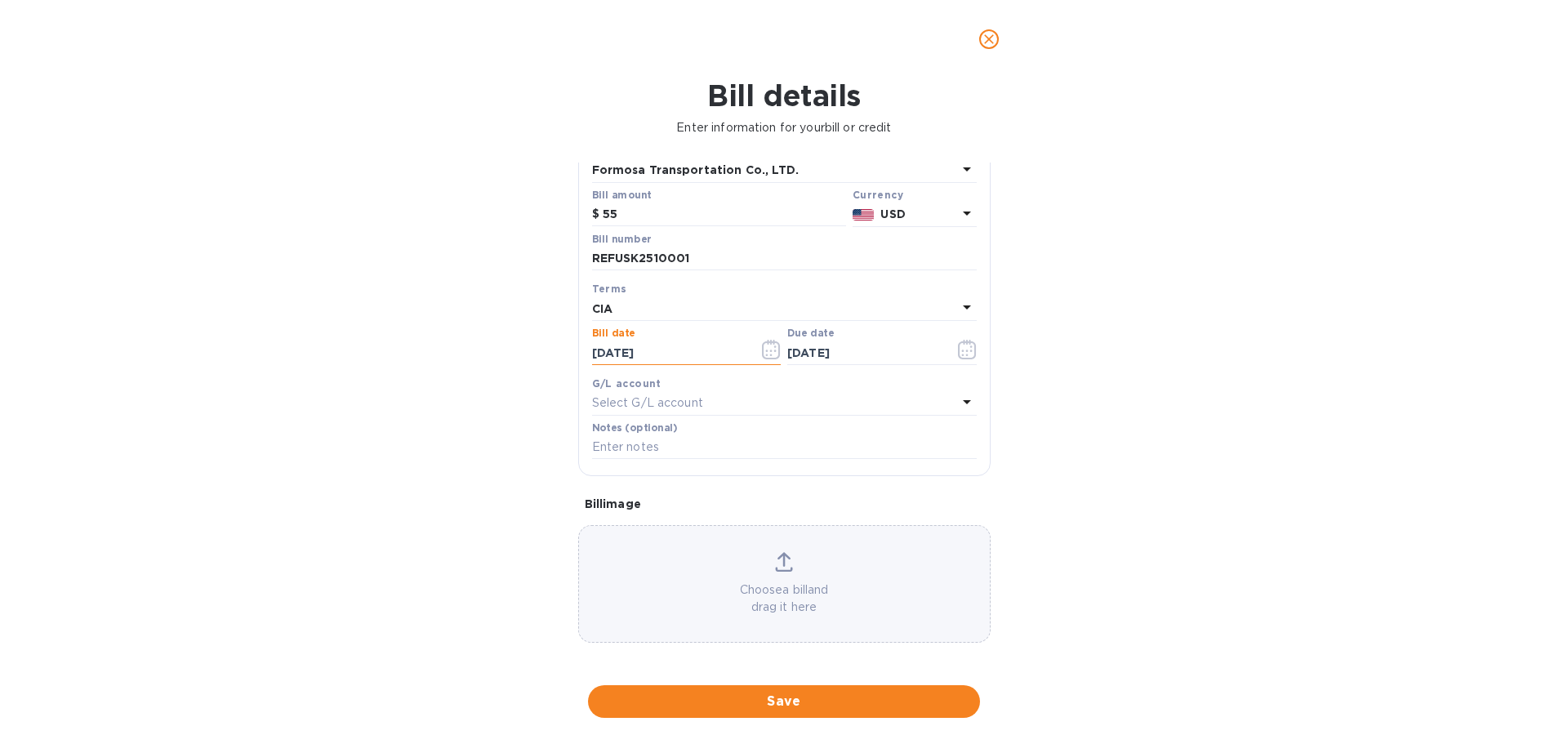
scroll to position [115, 0]
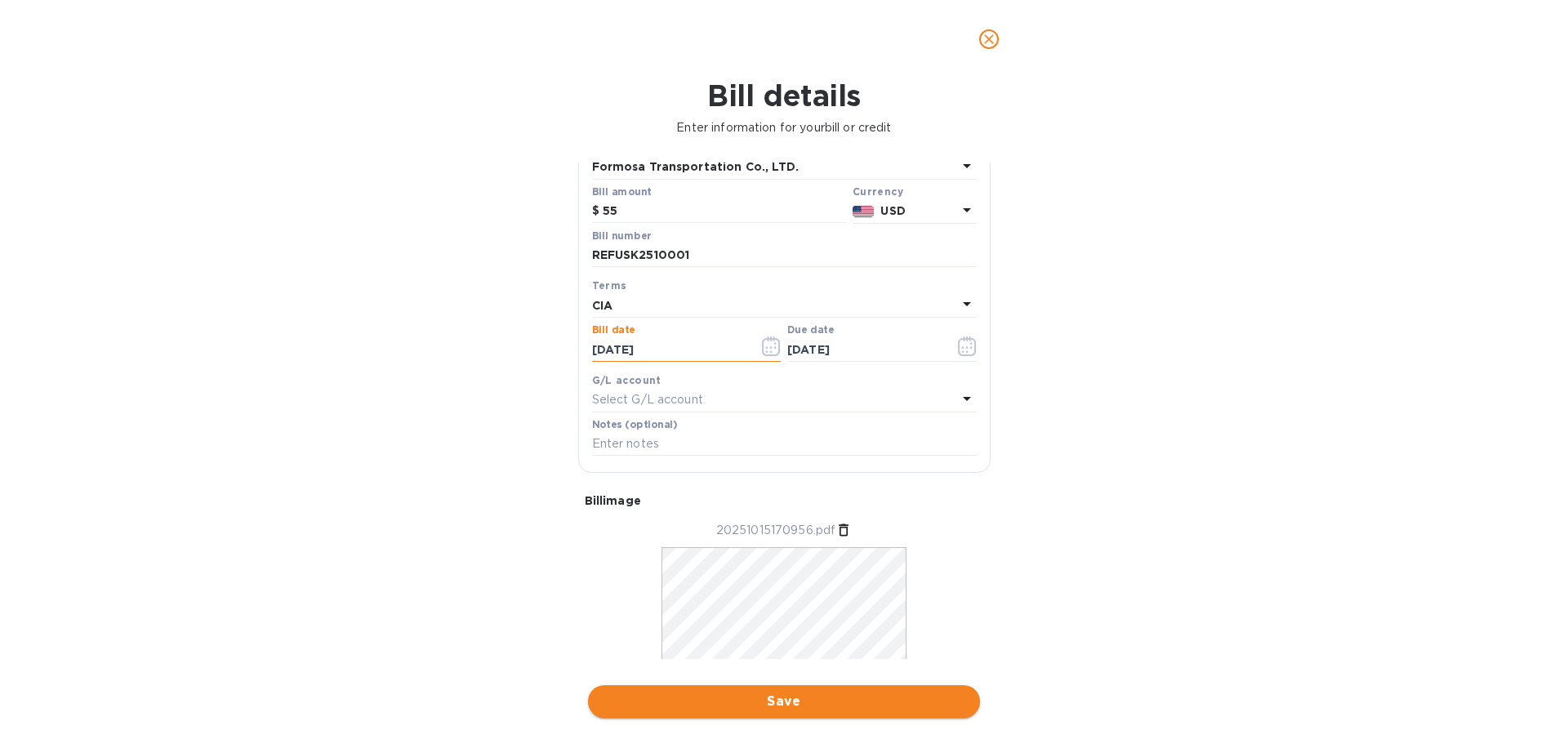
click at [788, 707] on span "Save" at bounding box center [784, 702] width 366 height 19
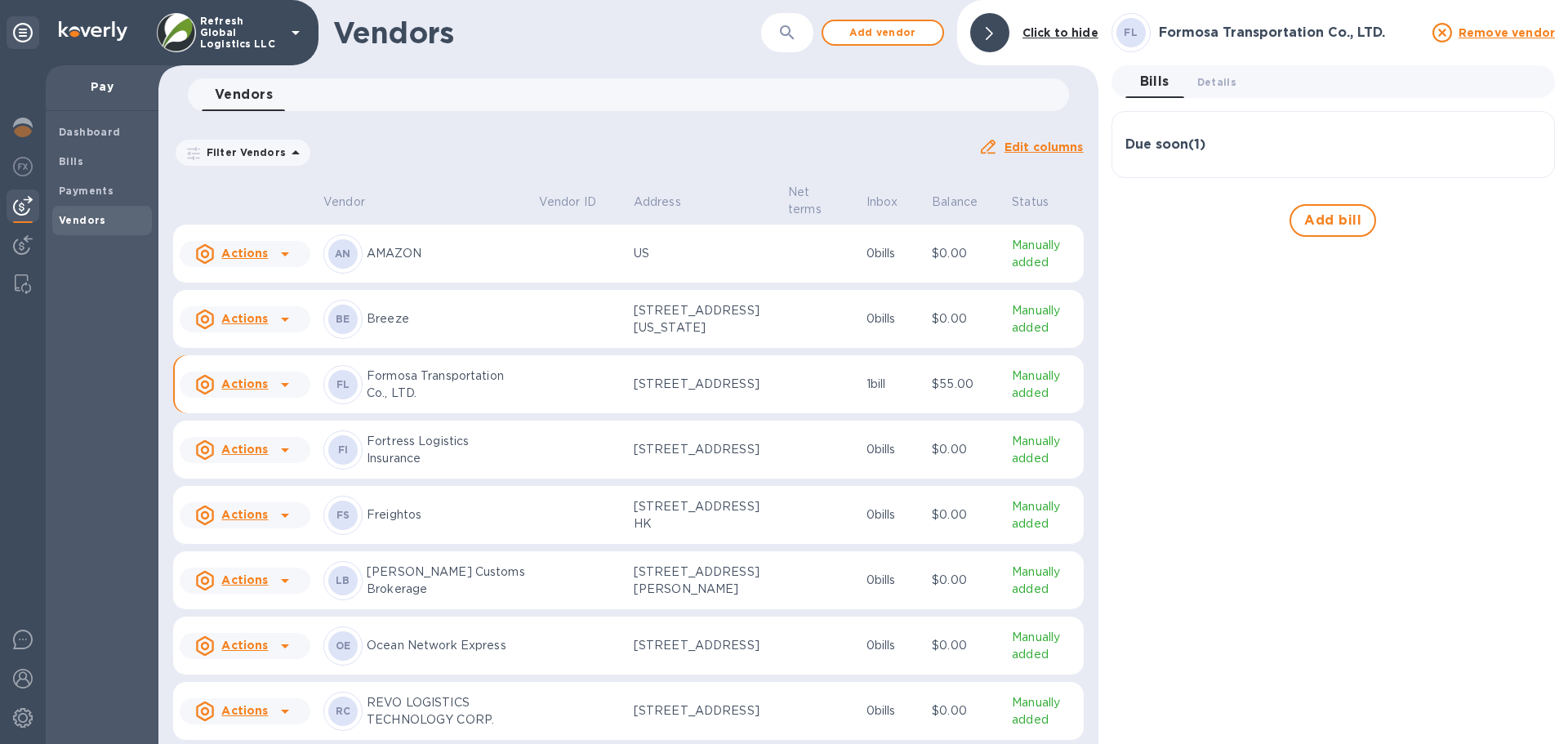
click at [1295, 152] on div "Due soon ( 1 )" at bounding box center [1332, 145] width 416 height 16
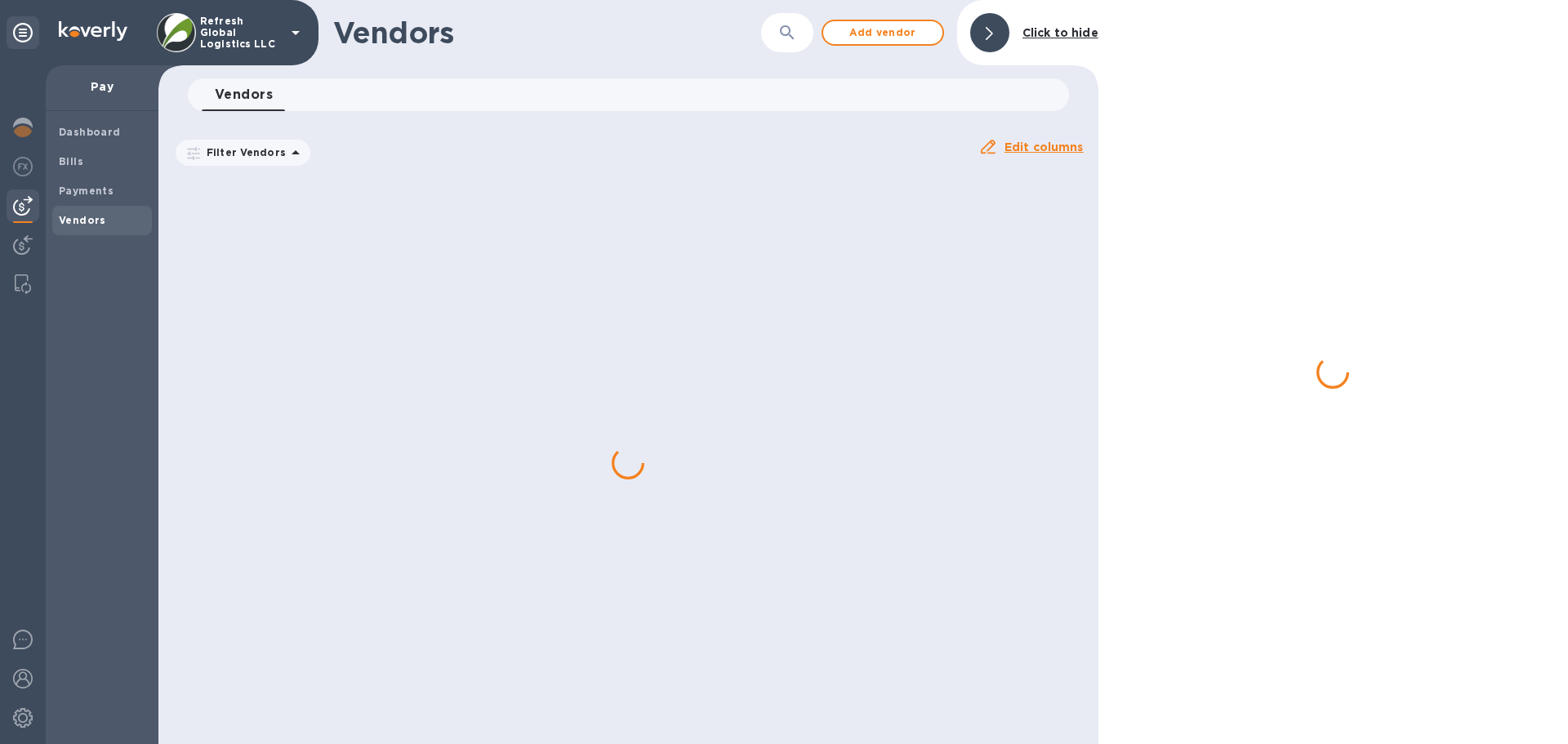
click at [1287, 242] on div at bounding box center [1333, 372] width 469 height 744
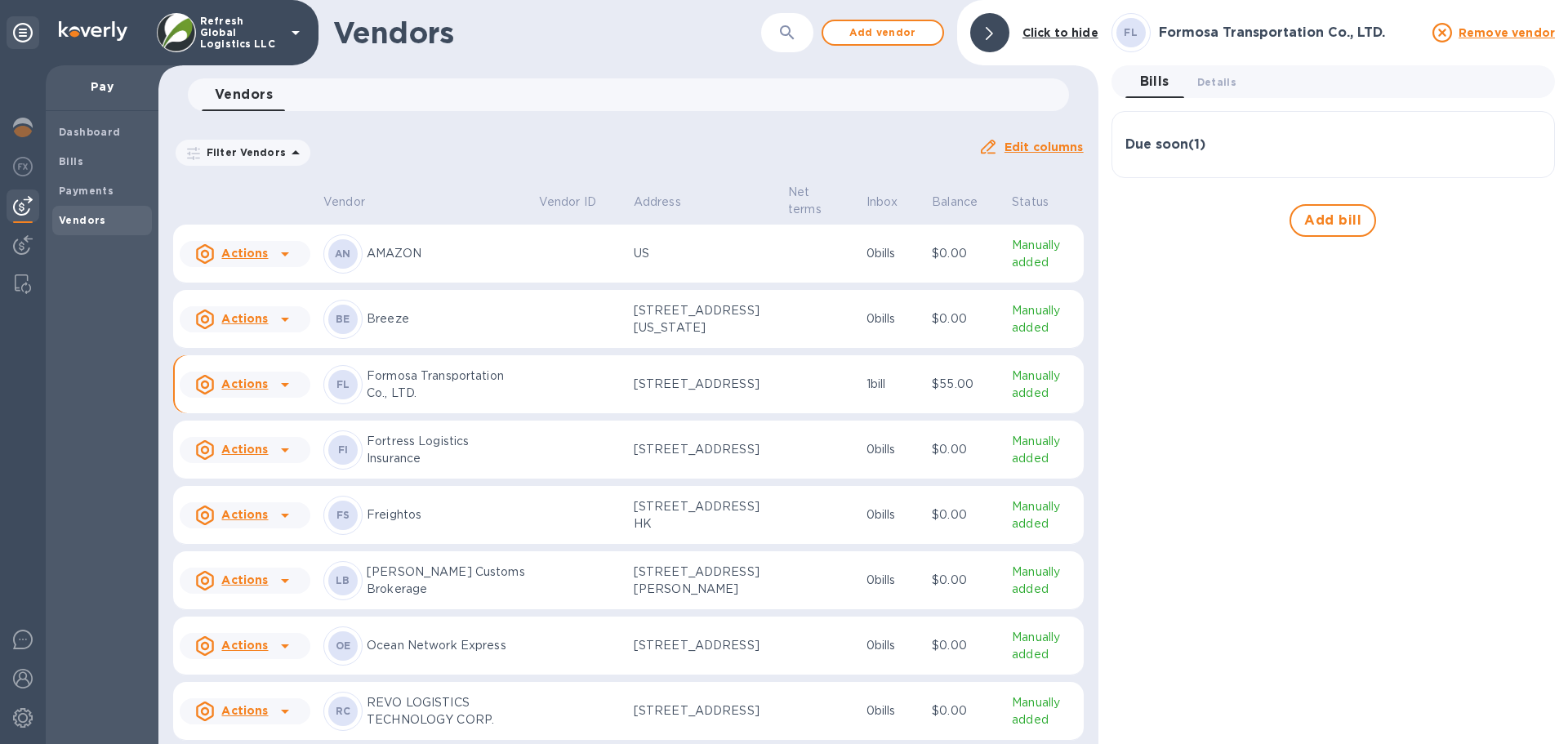
click at [1184, 146] on h3 "Due soon ( 1 )" at bounding box center [1165, 145] width 80 height 16
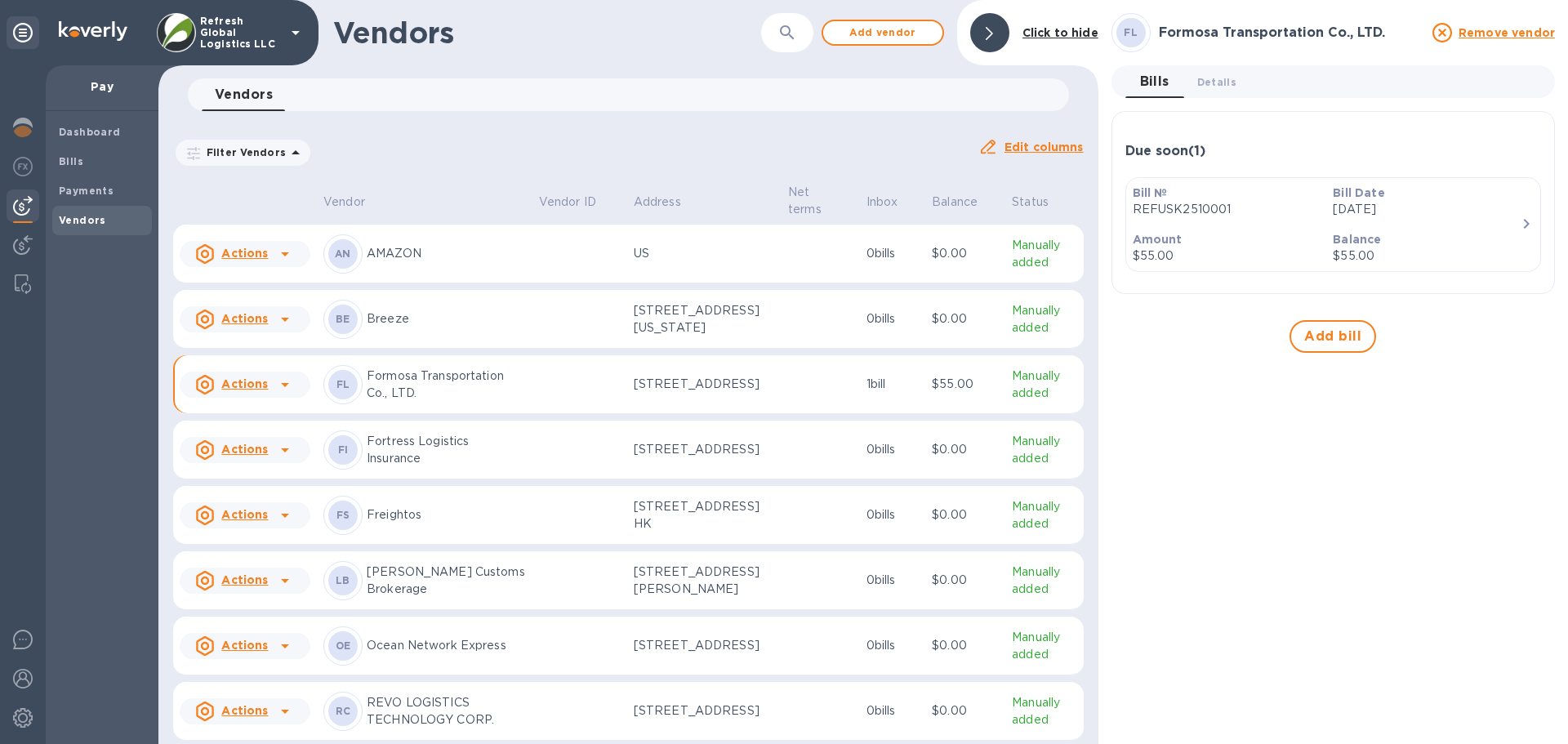
click at [1237, 226] on div "Amount $55.00" at bounding box center [1226, 248] width 201 height 47
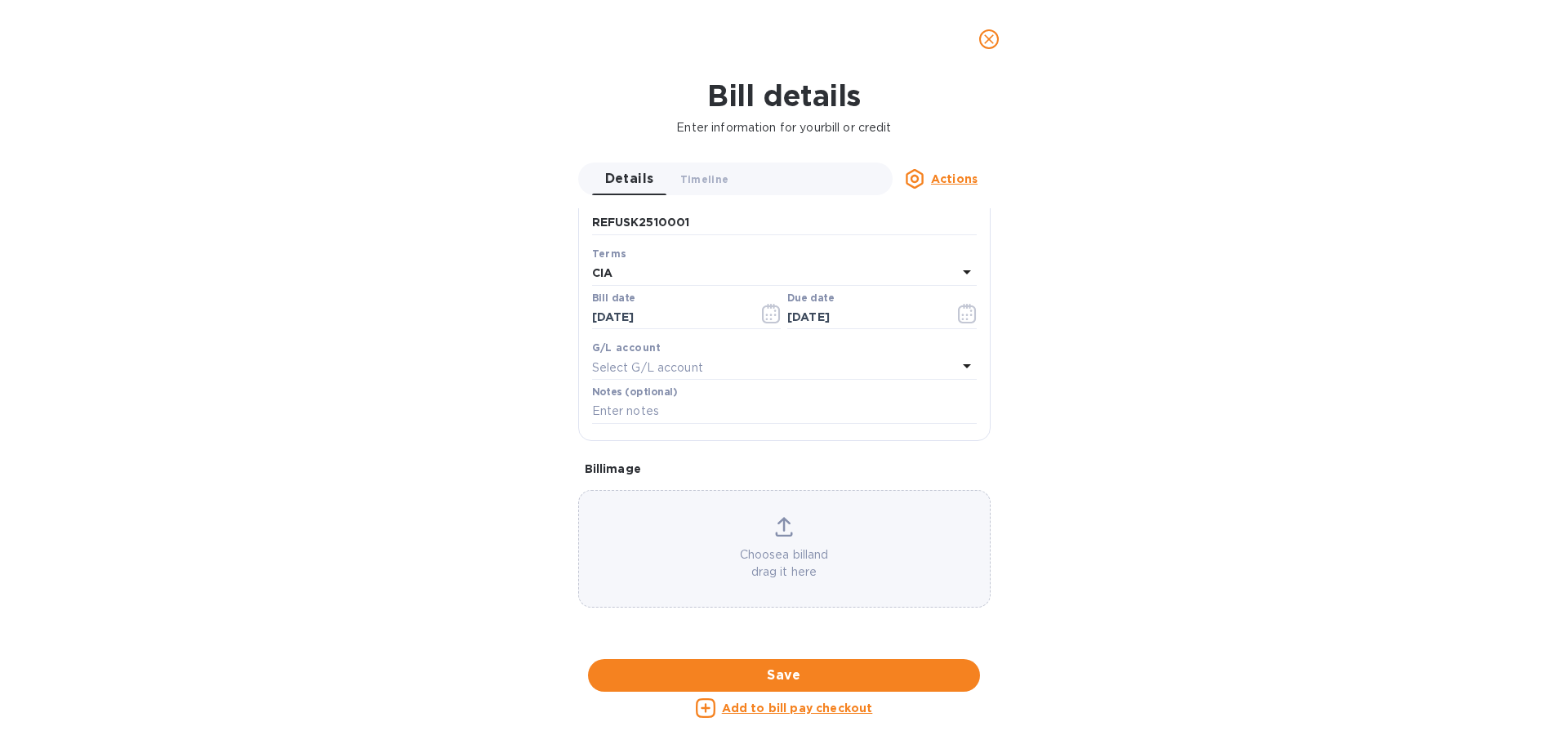
scroll to position [795, 0]
click at [809, 709] on u "Add to bill pay checkout" at bounding box center [797, 708] width 151 height 13
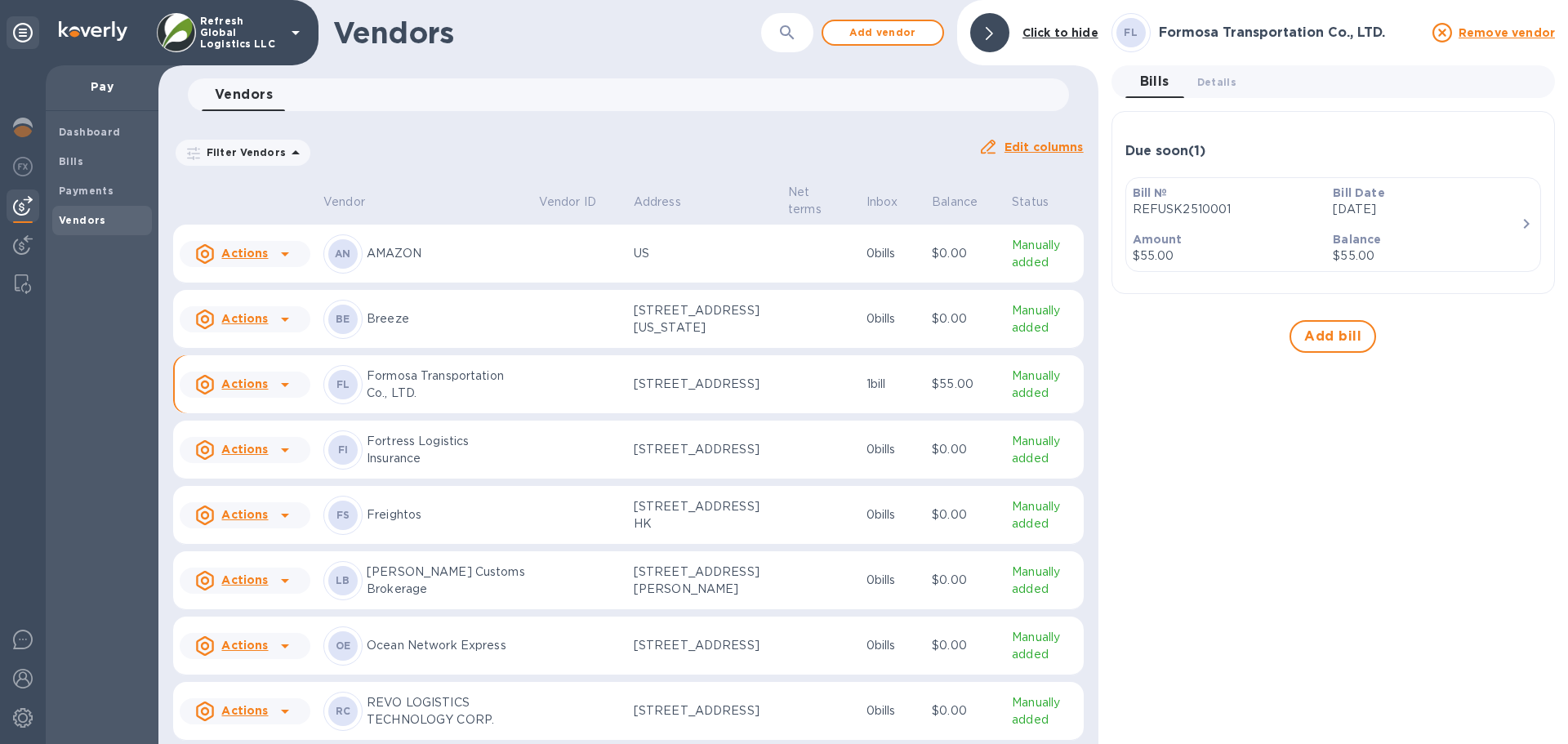
scroll to position [233, 0]
click at [83, 187] on b "Payments" at bounding box center [86, 191] width 55 height 13
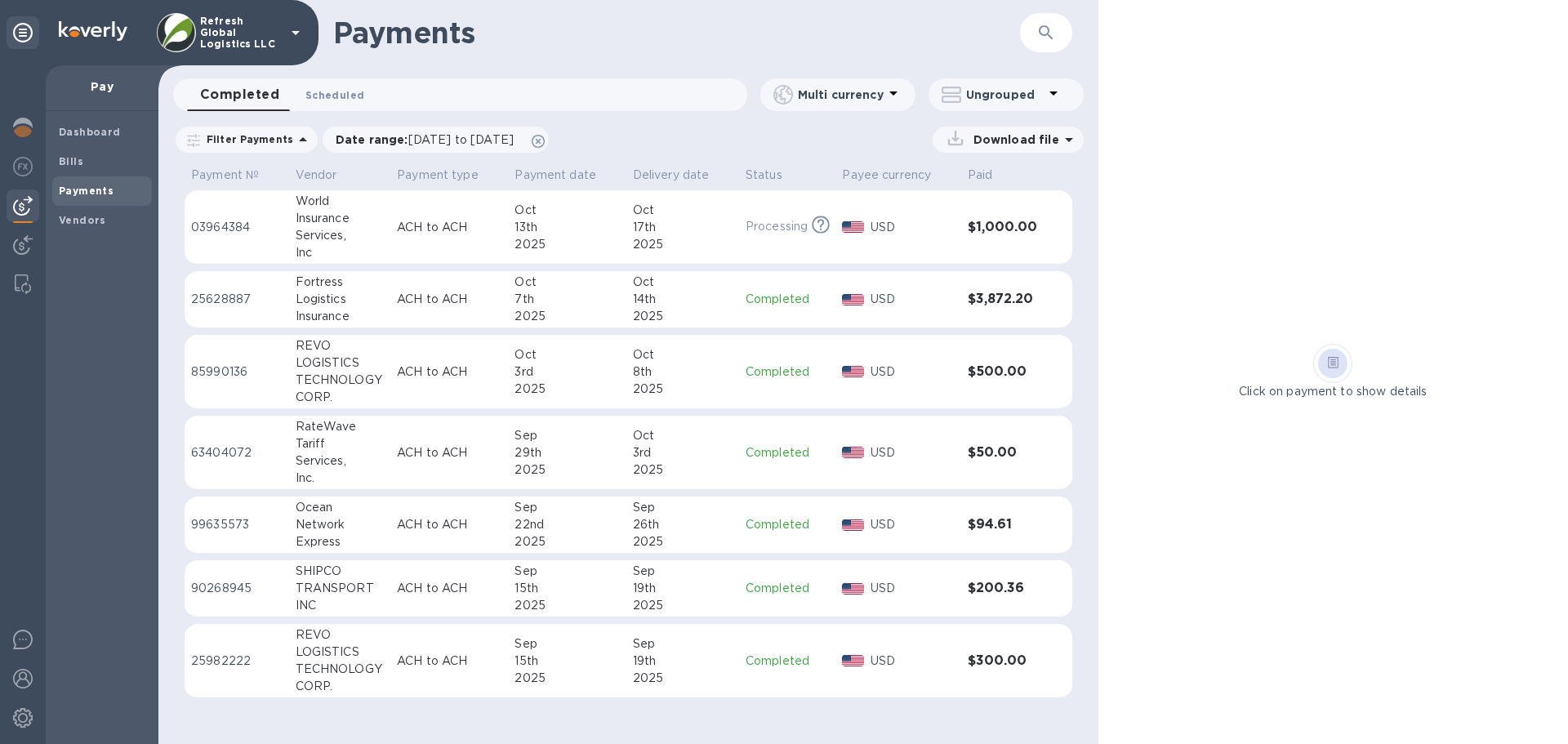
click at [316, 92] on span "Scheduled 0" at bounding box center [335, 95] width 58 height 18
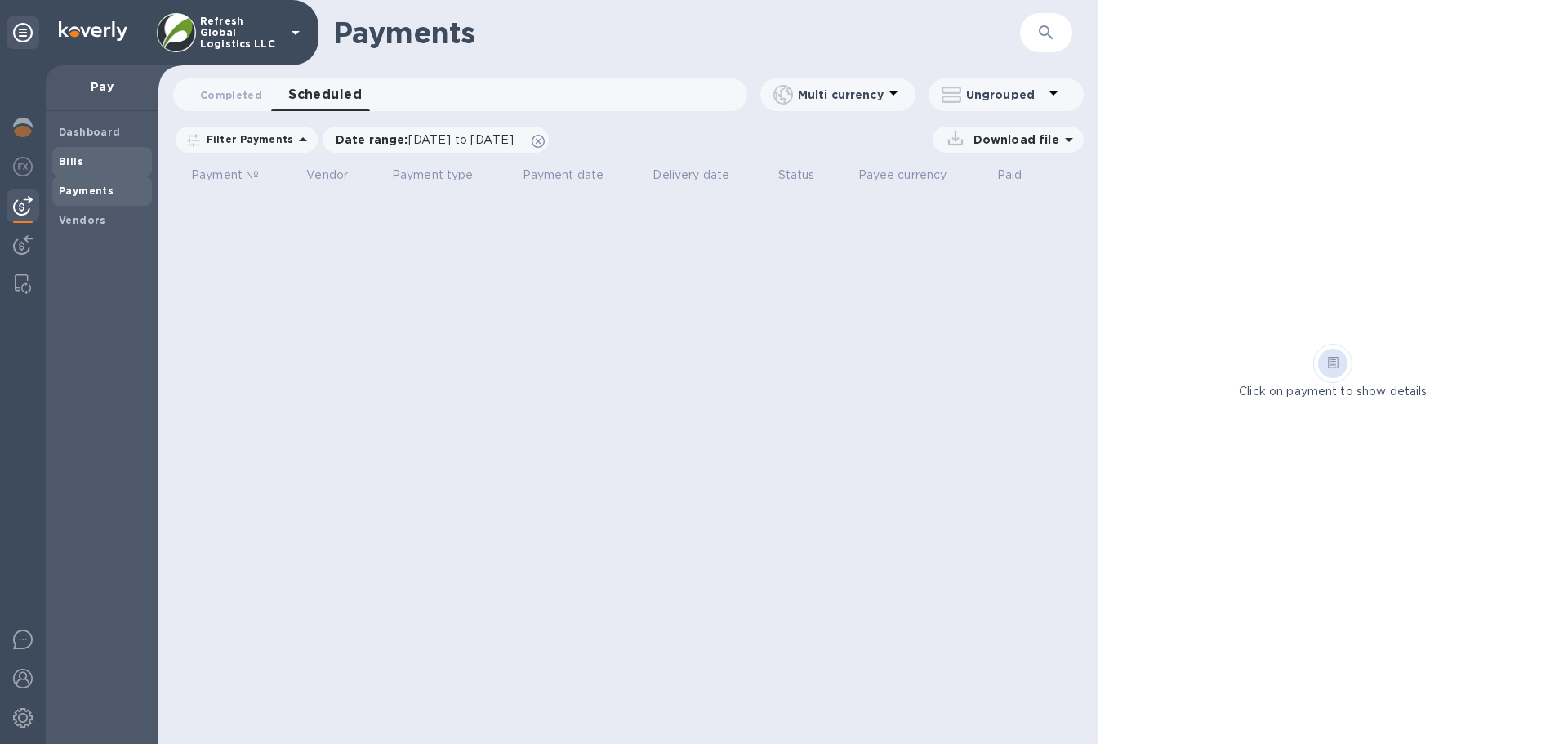
click at [86, 165] on span "Bills" at bounding box center [101, 162] width 87 height 17
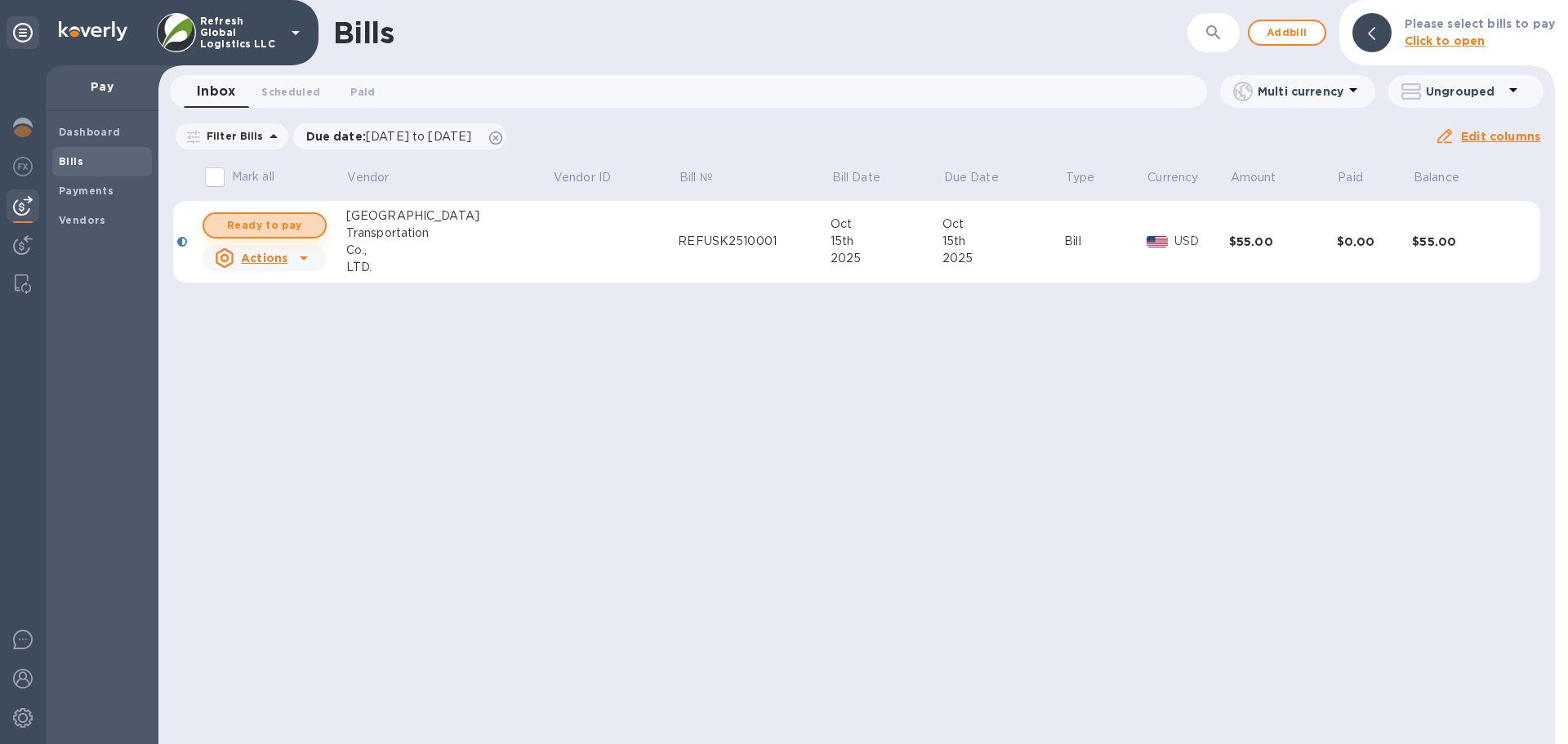
click at [256, 222] on span "Ready to pay" at bounding box center [264, 226] width 94 height 19
checkbox input "true"
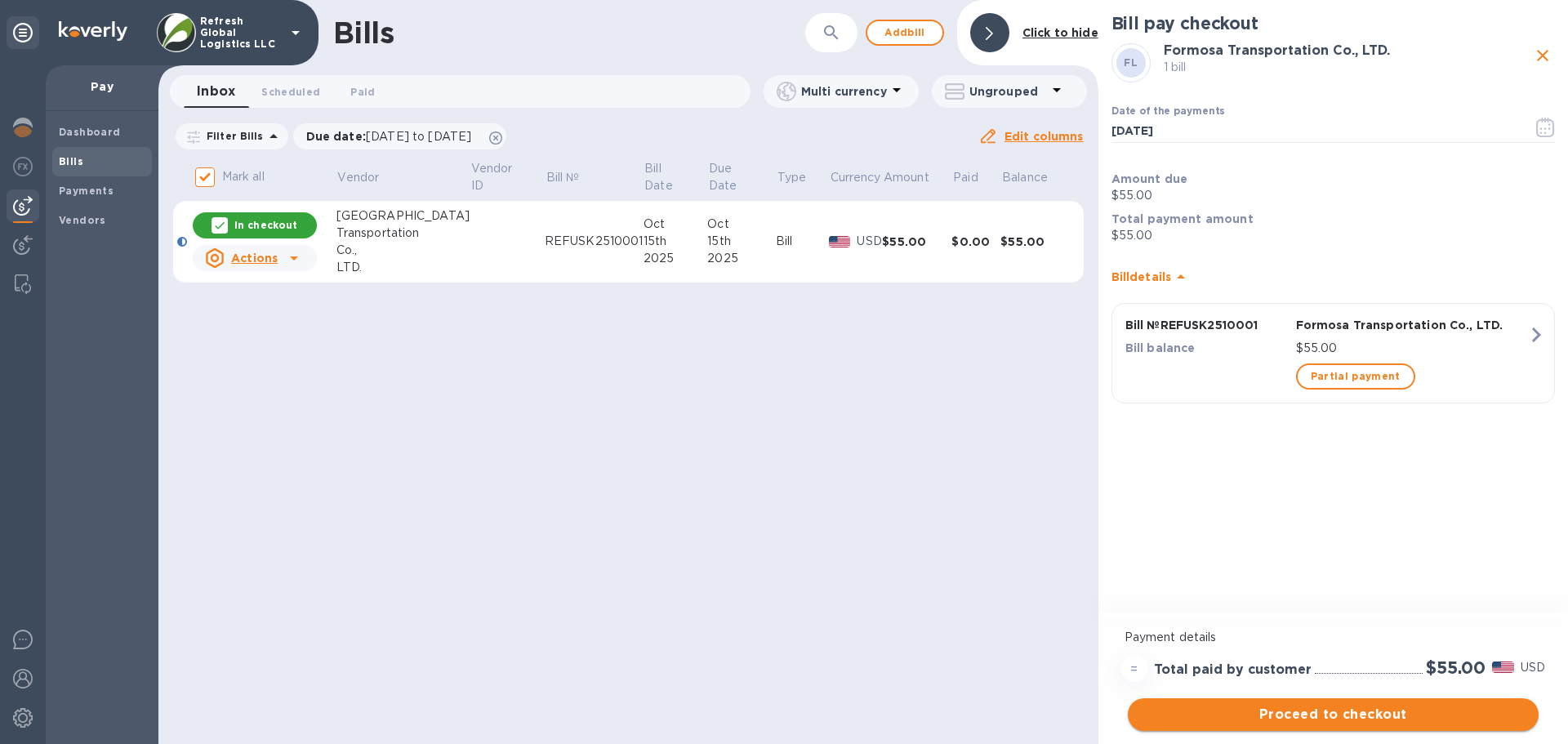
click at [1327, 710] on span "Proceed to checkout" at bounding box center [1332, 715] width 384 height 19
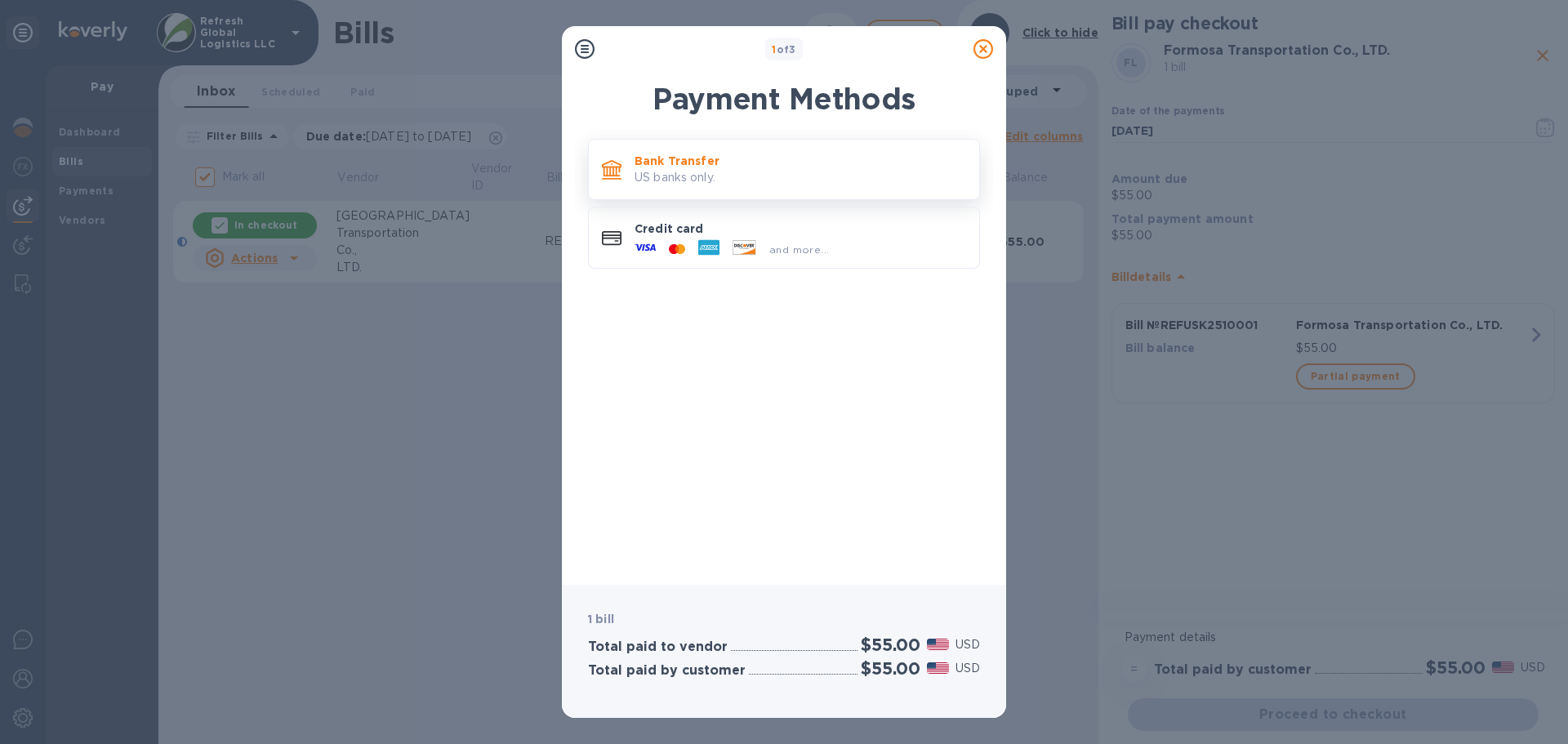
click at [741, 168] on p "Bank Transfer" at bounding box center [800, 161] width 332 height 17
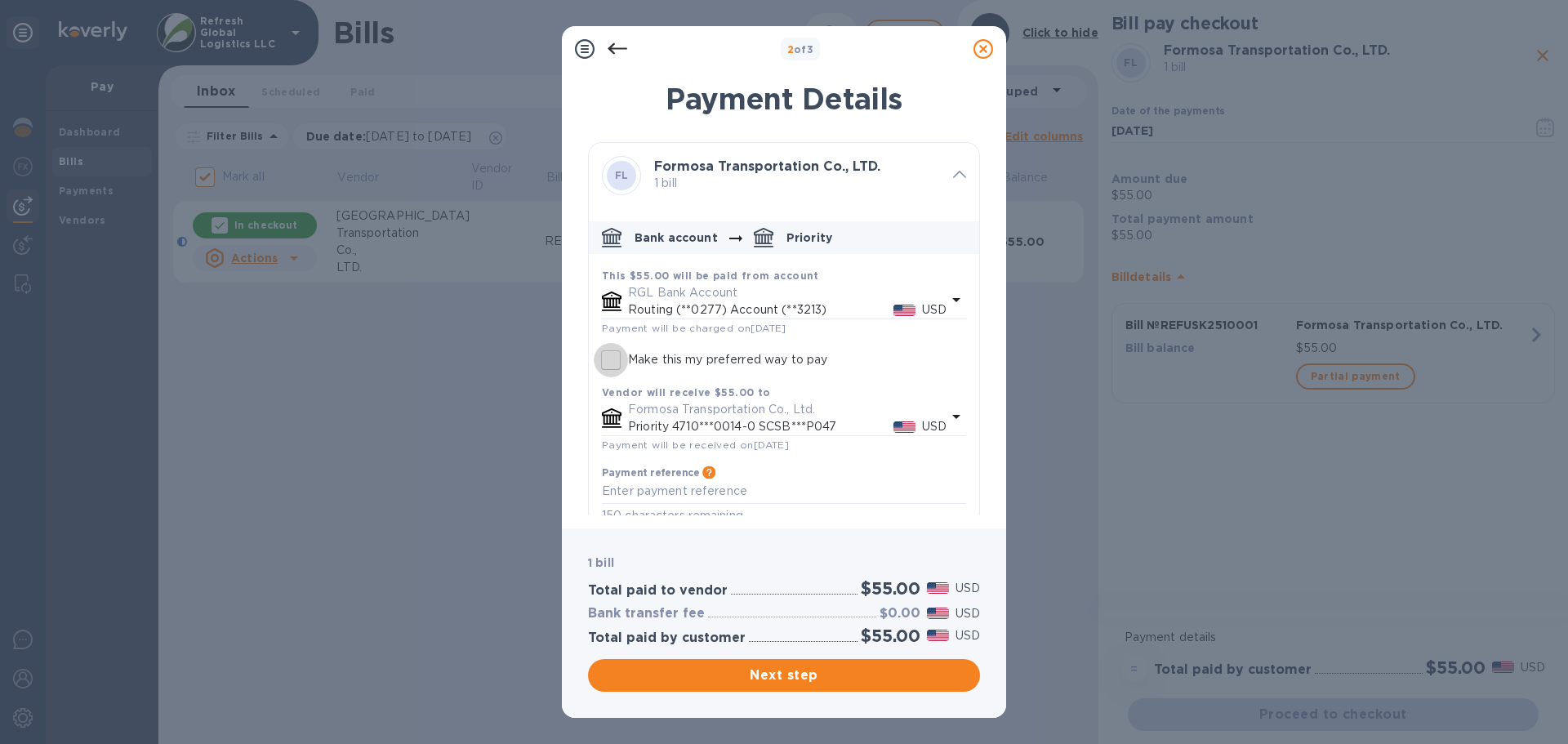
click at [607, 356] on input "Make this my preferred way to pay" at bounding box center [610, 359] width 34 height 34
click at [982, 42] on icon at bounding box center [983, 49] width 19 height 19
checkbox input "true"
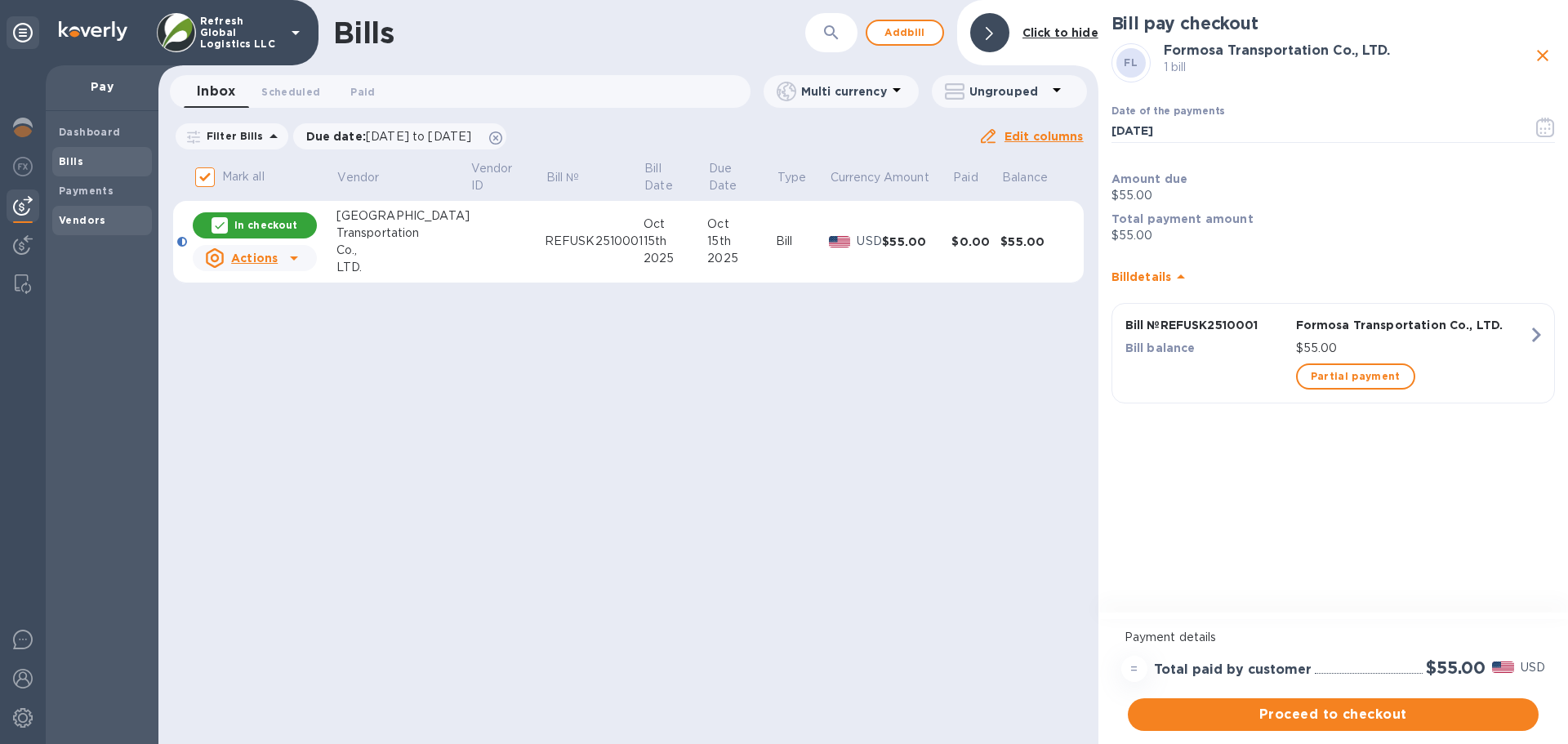
click at [81, 216] on b "Vendors" at bounding box center [82, 220] width 48 height 13
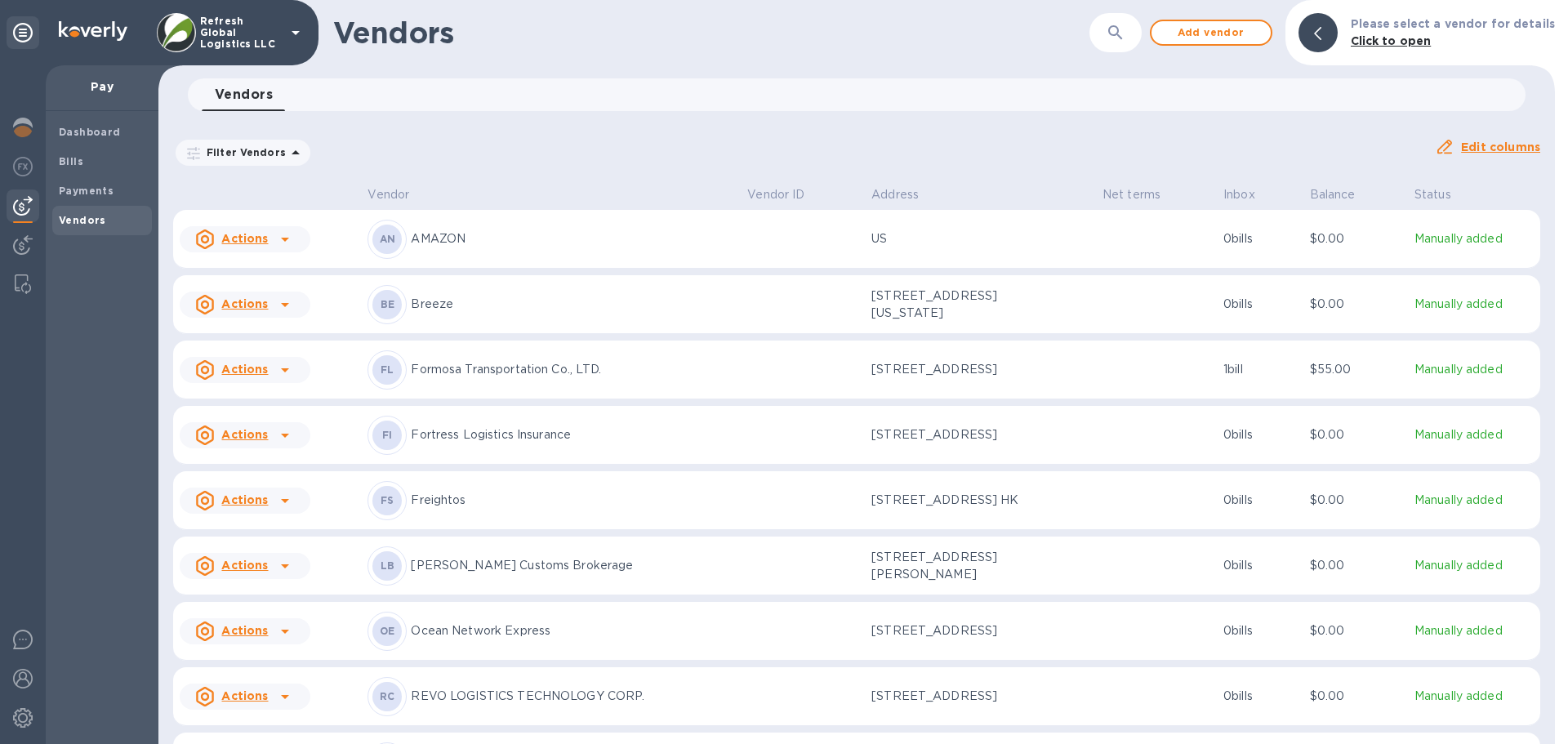
click at [493, 366] on p "Formosa Transportation Co., LTD." at bounding box center [572, 370] width 323 height 18
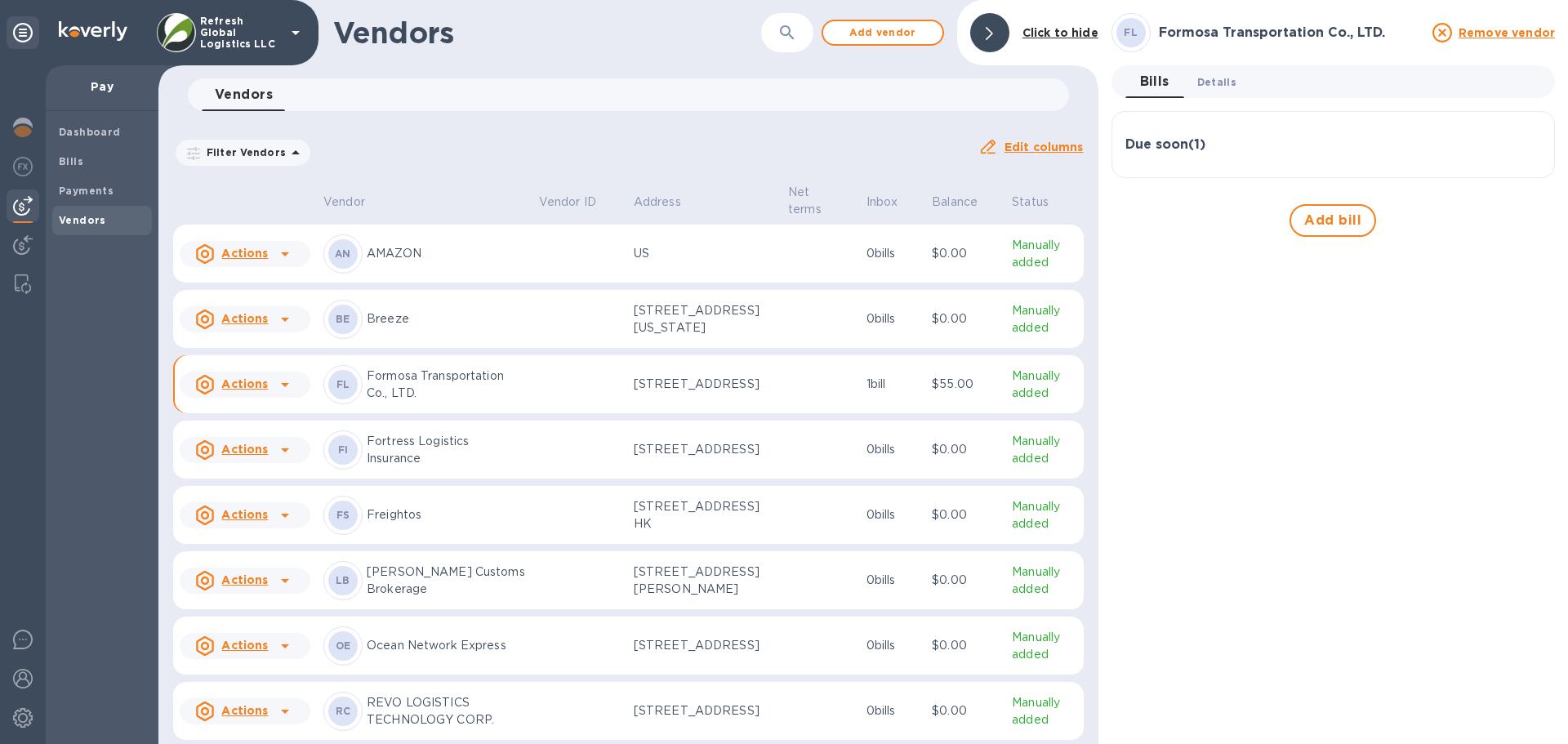
click at [1224, 81] on span "Details 0" at bounding box center [1217, 83] width 39 height 18
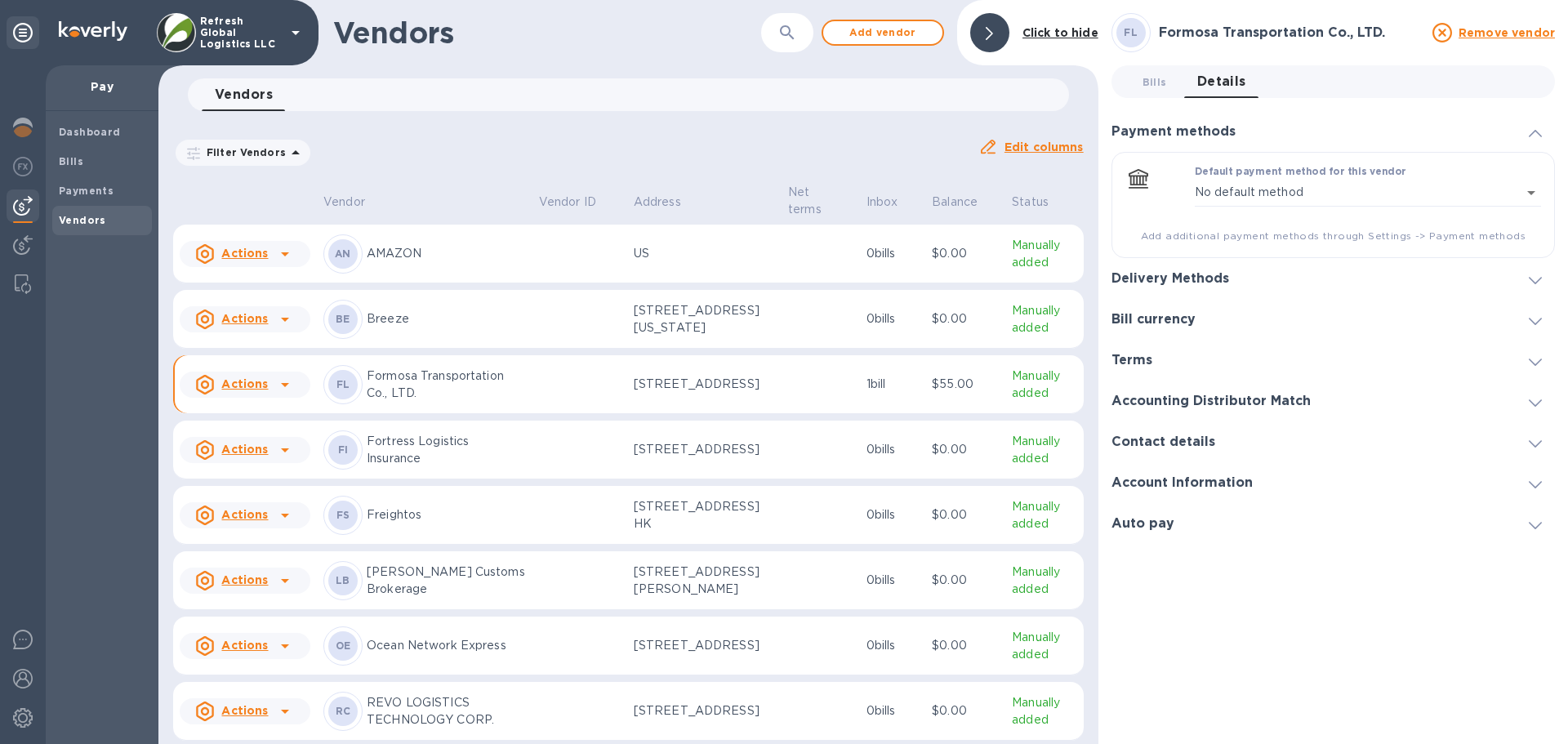
click at [1154, 313] on h3 "Bill currency" at bounding box center [1153, 320] width 84 height 16
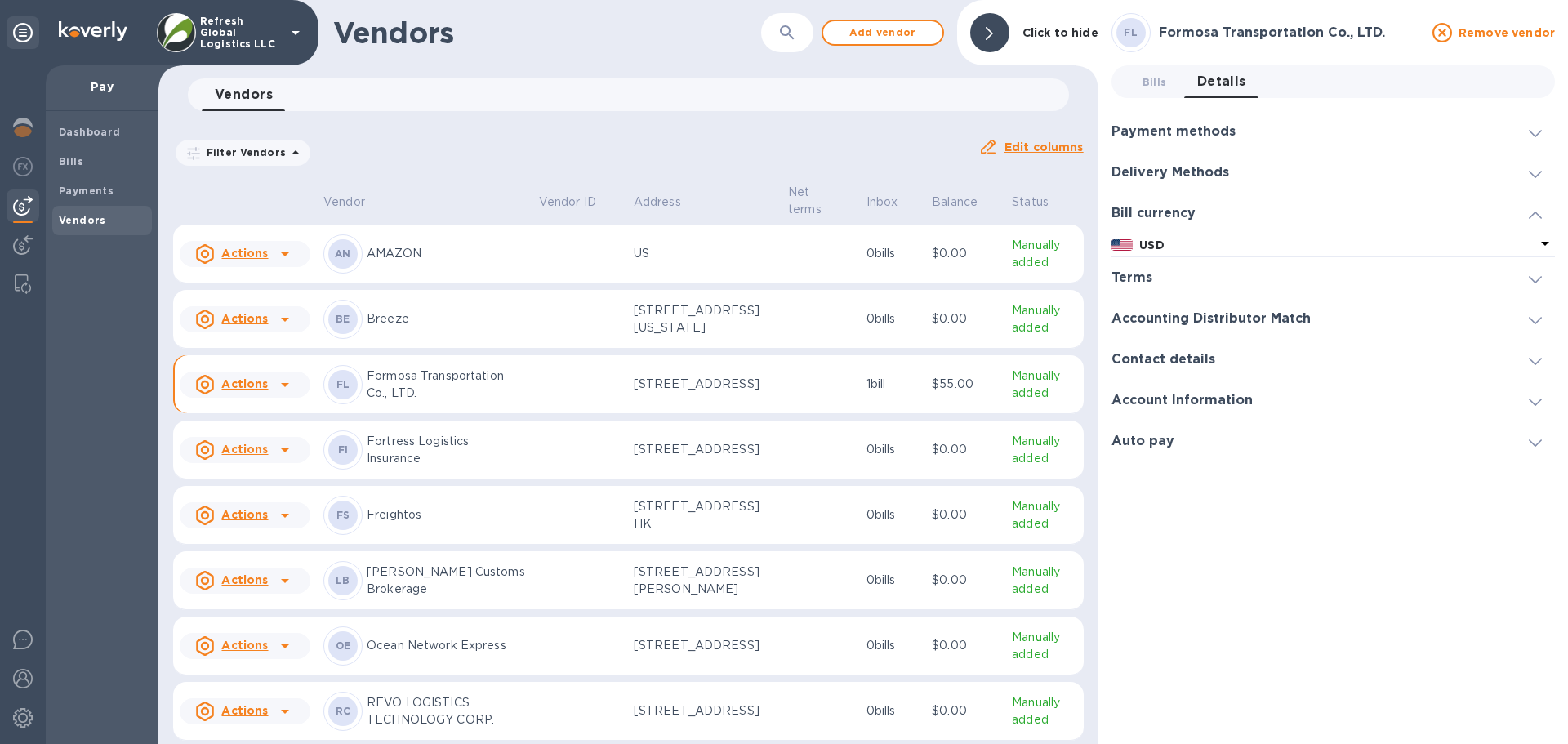
click at [1193, 241] on p "USD" at bounding box center [1336, 245] width 396 height 18
click at [1372, 303] on p "US Dollar" at bounding box center [1429, 300] width 200 height 17
click at [1172, 241] on p "USD" at bounding box center [1336, 245] width 396 height 18
click at [1508, 32] on u "Remove vendor" at bounding box center [1507, 32] width 96 height 13
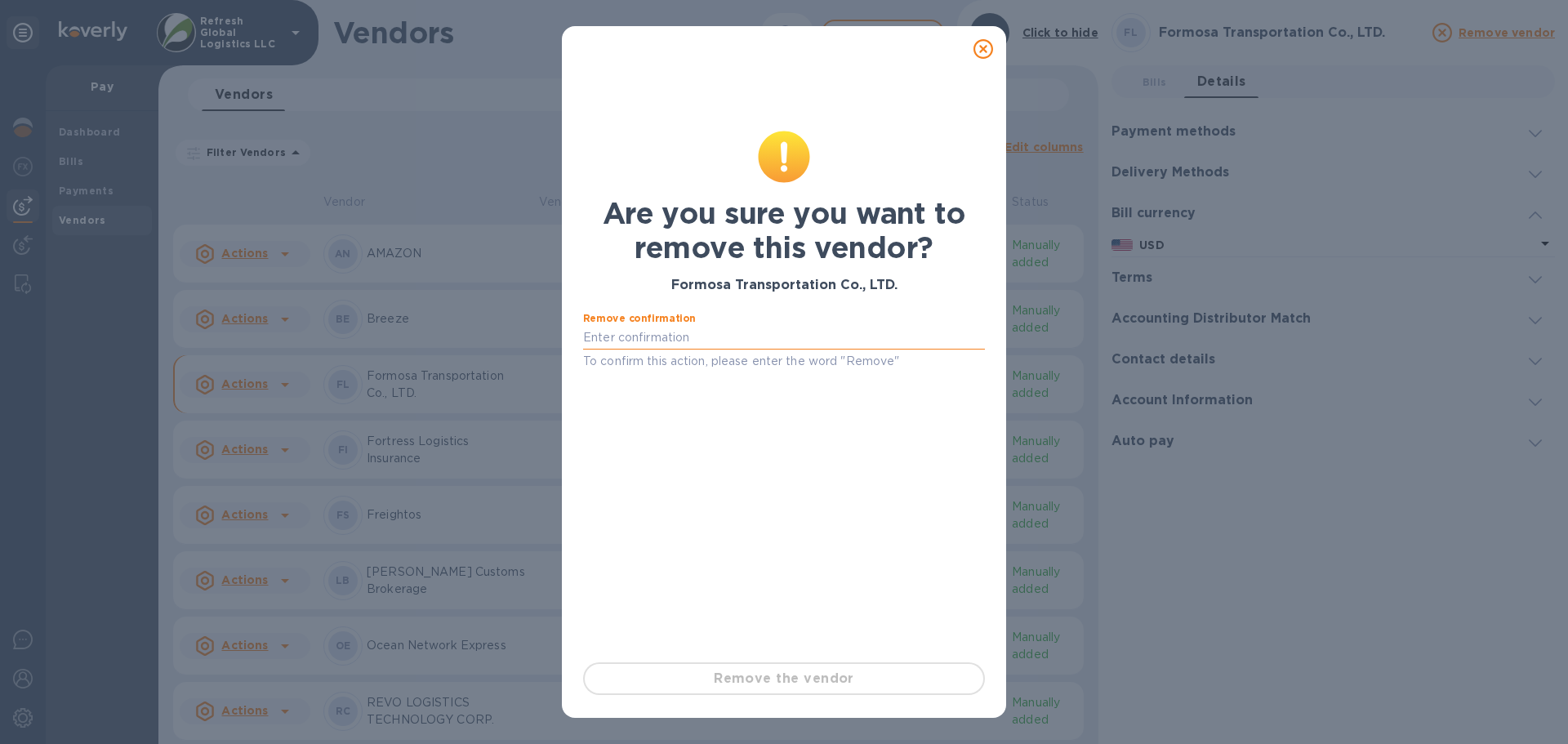
click at [637, 339] on input "text" at bounding box center [784, 338] width 402 height 24
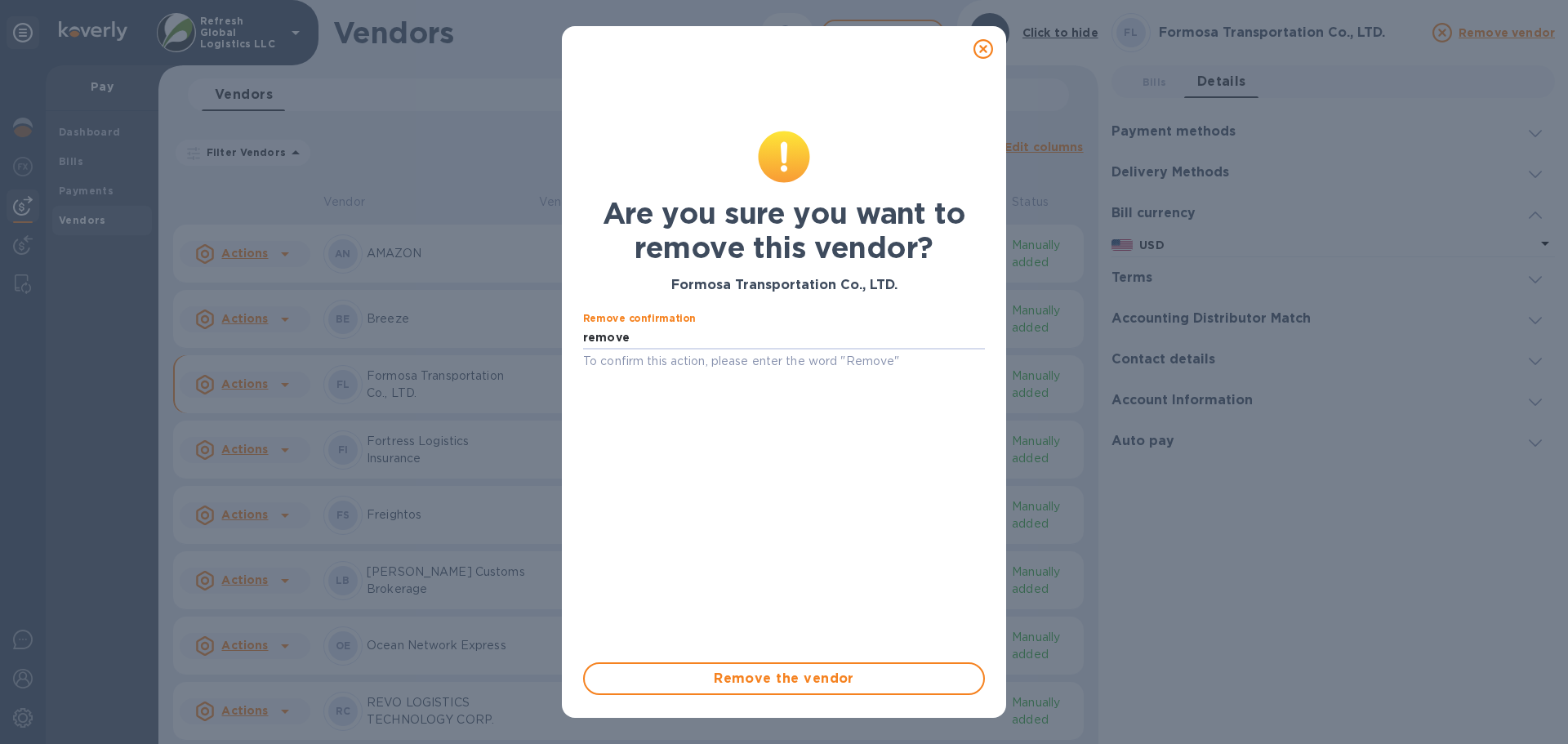
type input "remove"
click at [982, 48] on icon at bounding box center [983, 49] width 19 height 19
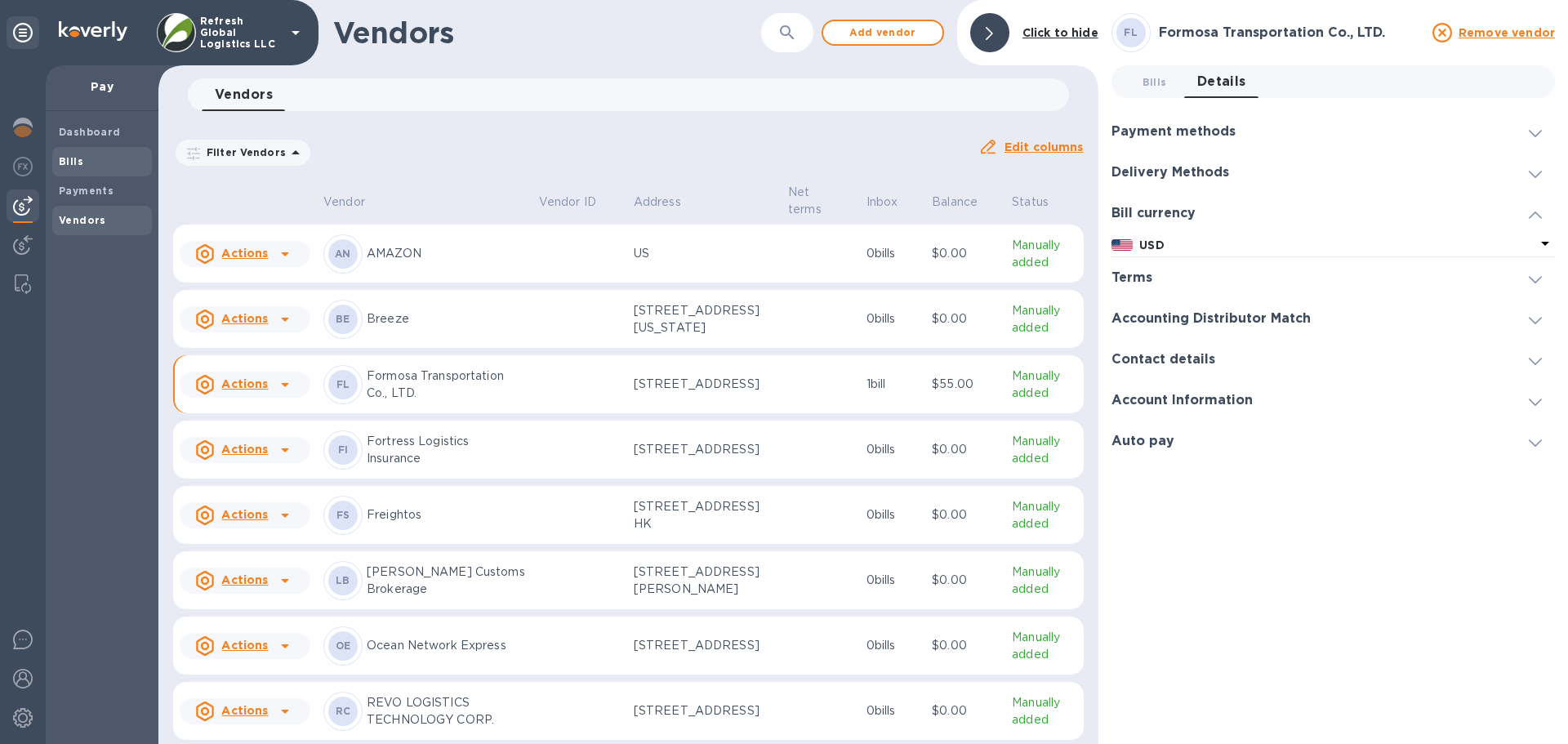
click at [69, 167] on b "Bills" at bounding box center [70, 161] width 24 height 13
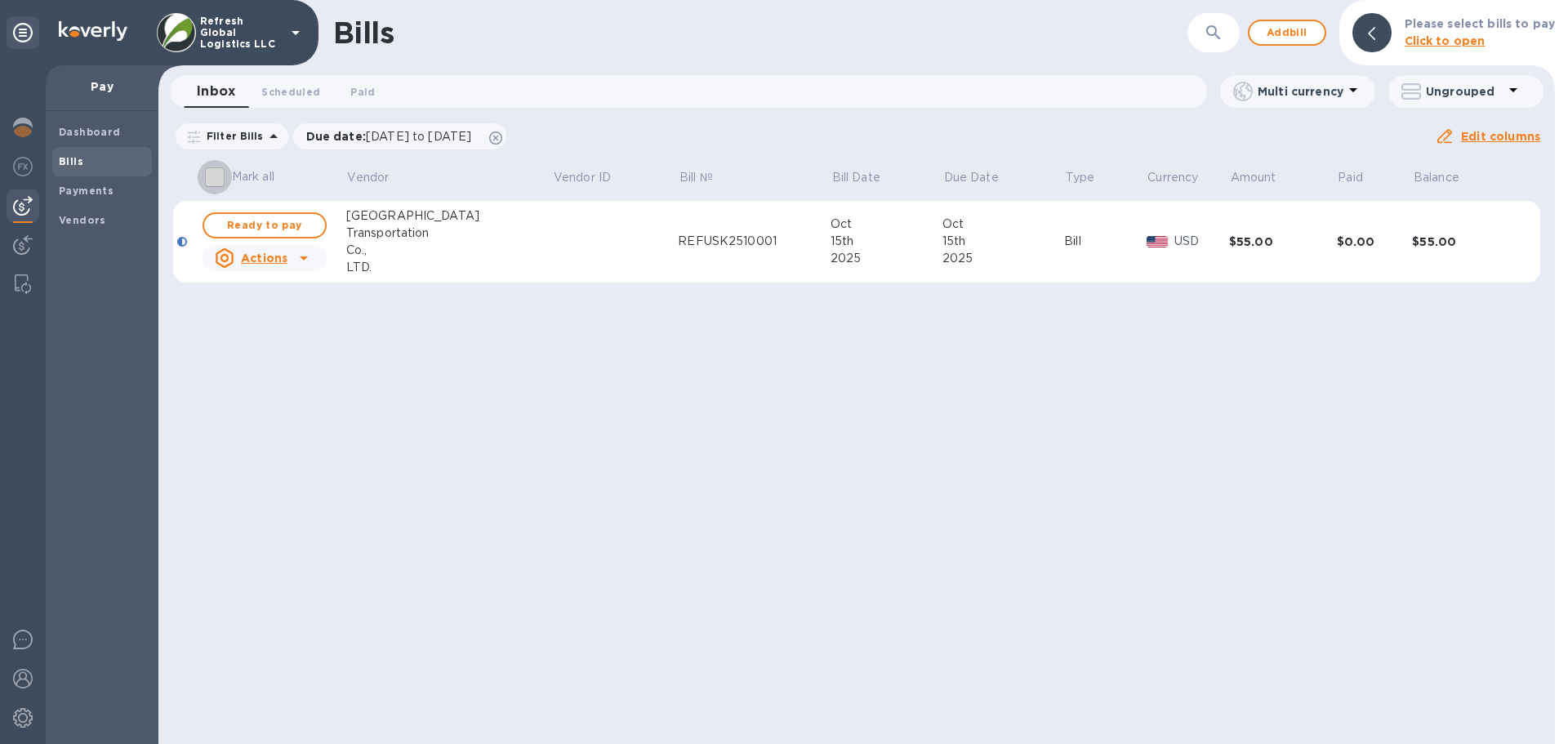
click at [216, 180] on input "Mark all" at bounding box center [214, 176] width 34 height 34
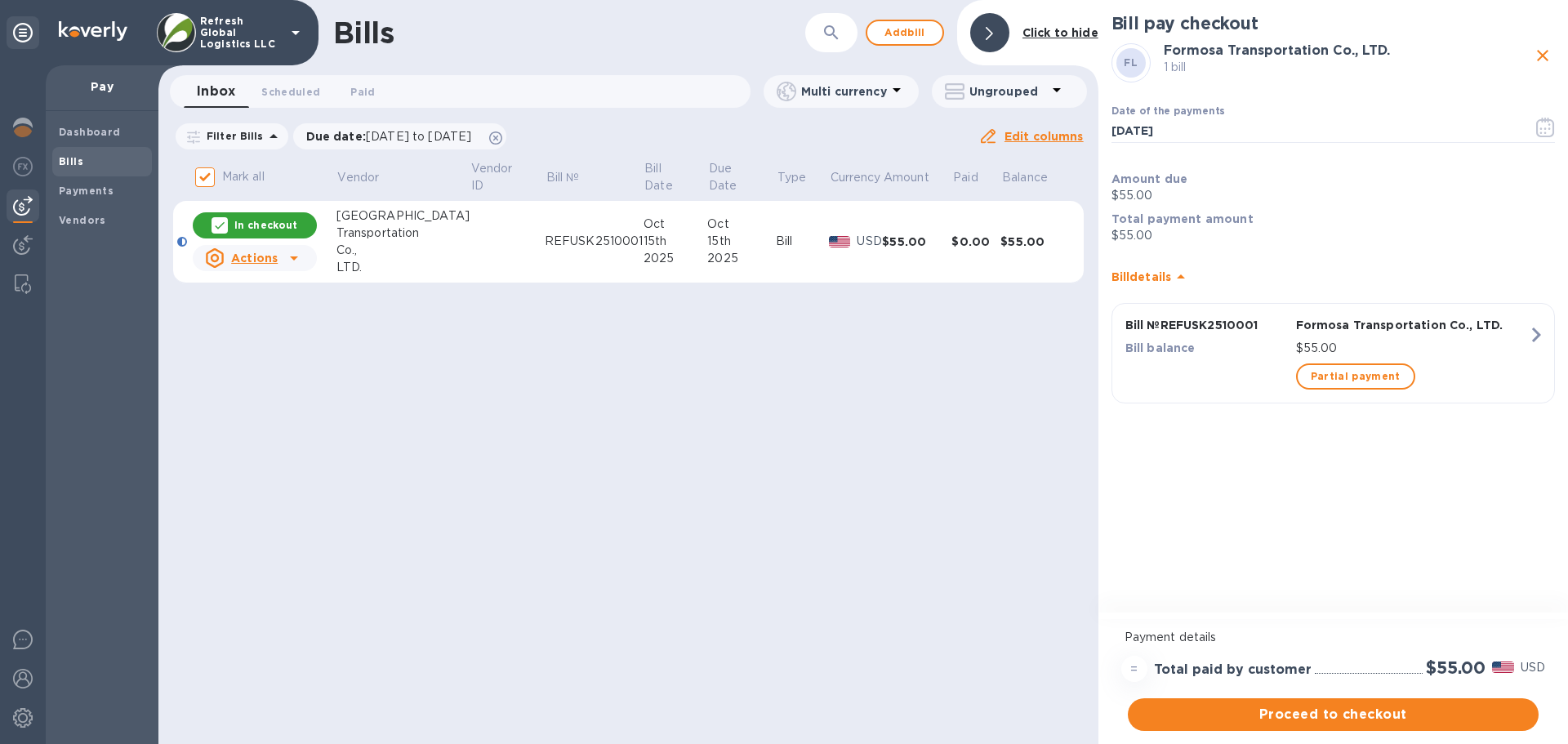
drag, startPoint x: 470, startPoint y: 235, endPoint x: 413, endPoint y: 249, distance: 58.7
click at [413, 249] on div "Co.," at bounding box center [403, 250] width 133 height 18
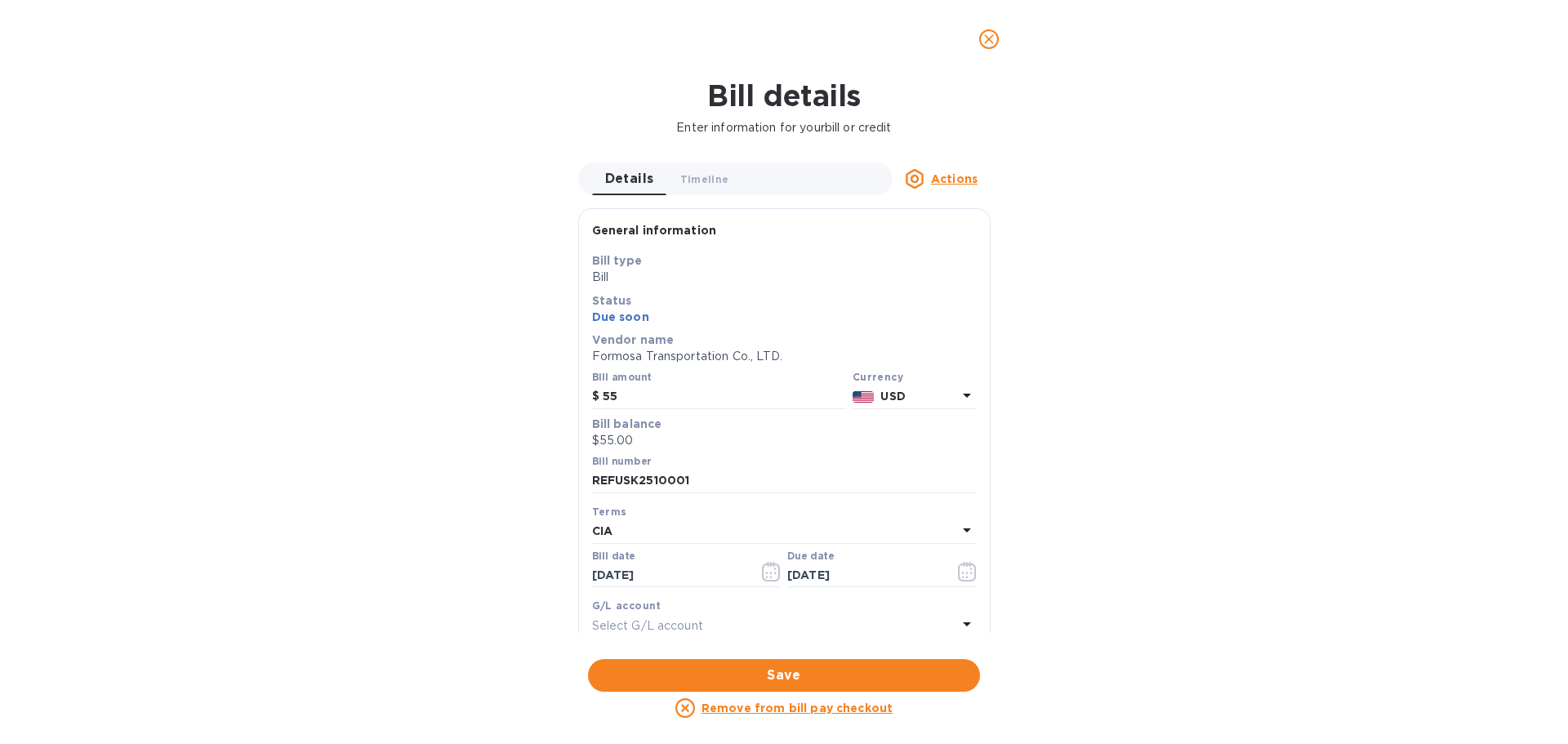
click at [779, 708] on u "Remove from bill pay checkout" at bounding box center [797, 708] width 191 height 13
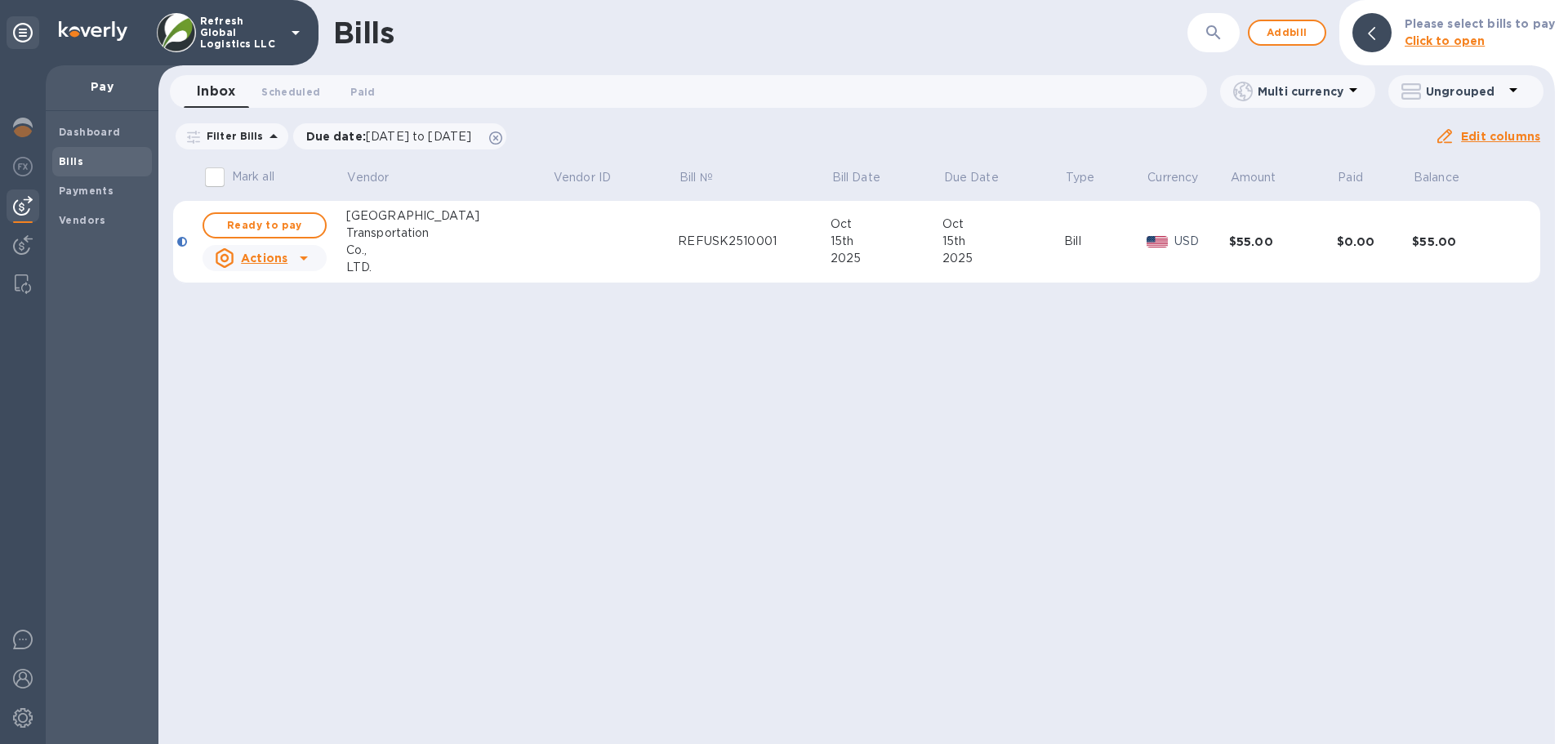
click at [222, 175] on input "Mark all" at bounding box center [214, 176] width 34 height 34
checkbox input "true"
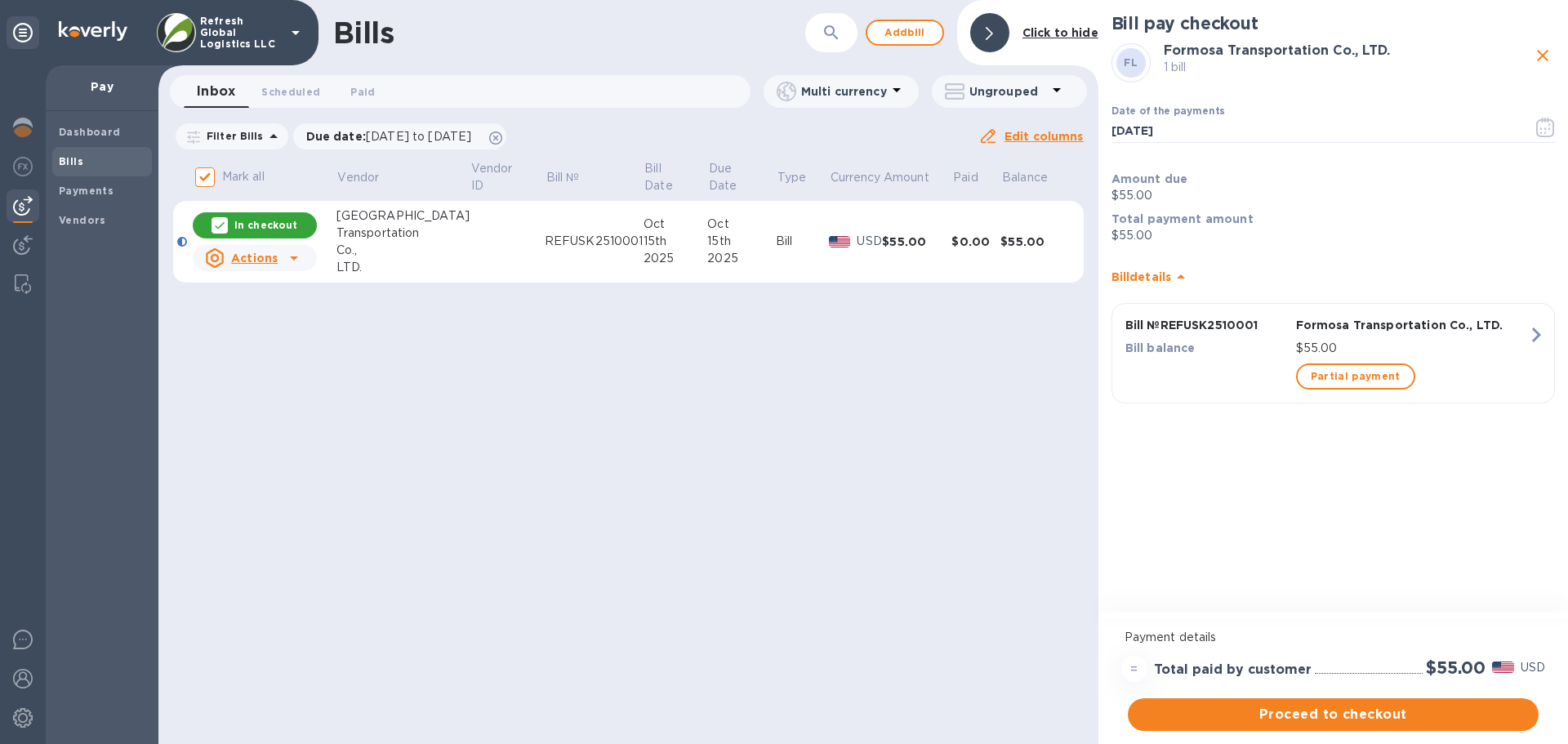
click at [273, 261] on u "Actions" at bounding box center [254, 257] width 47 height 13
click at [256, 363] on b "Delete" at bounding box center [259, 363] width 41 height 13
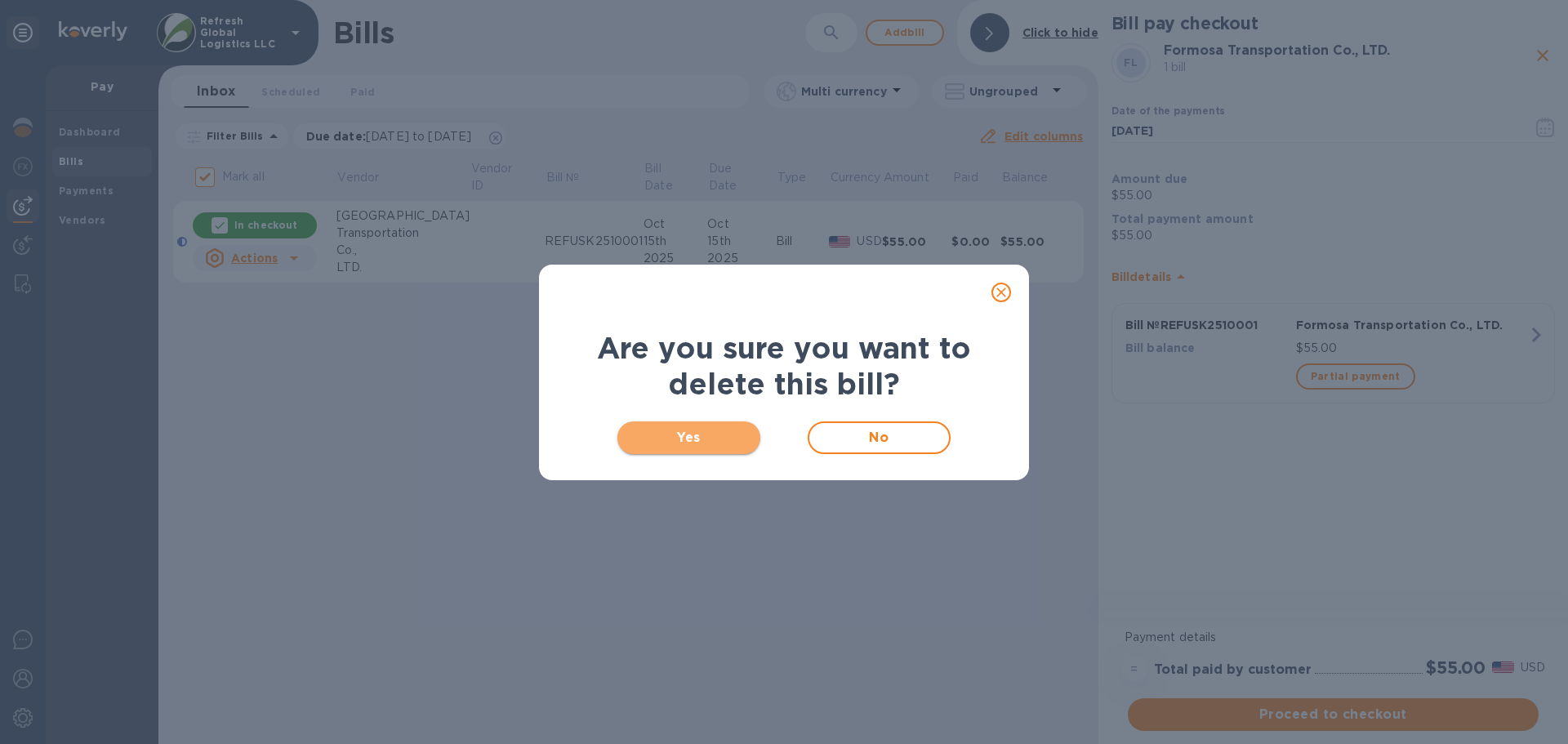
click at [675, 428] on span "Yes" at bounding box center [689, 438] width 117 height 19
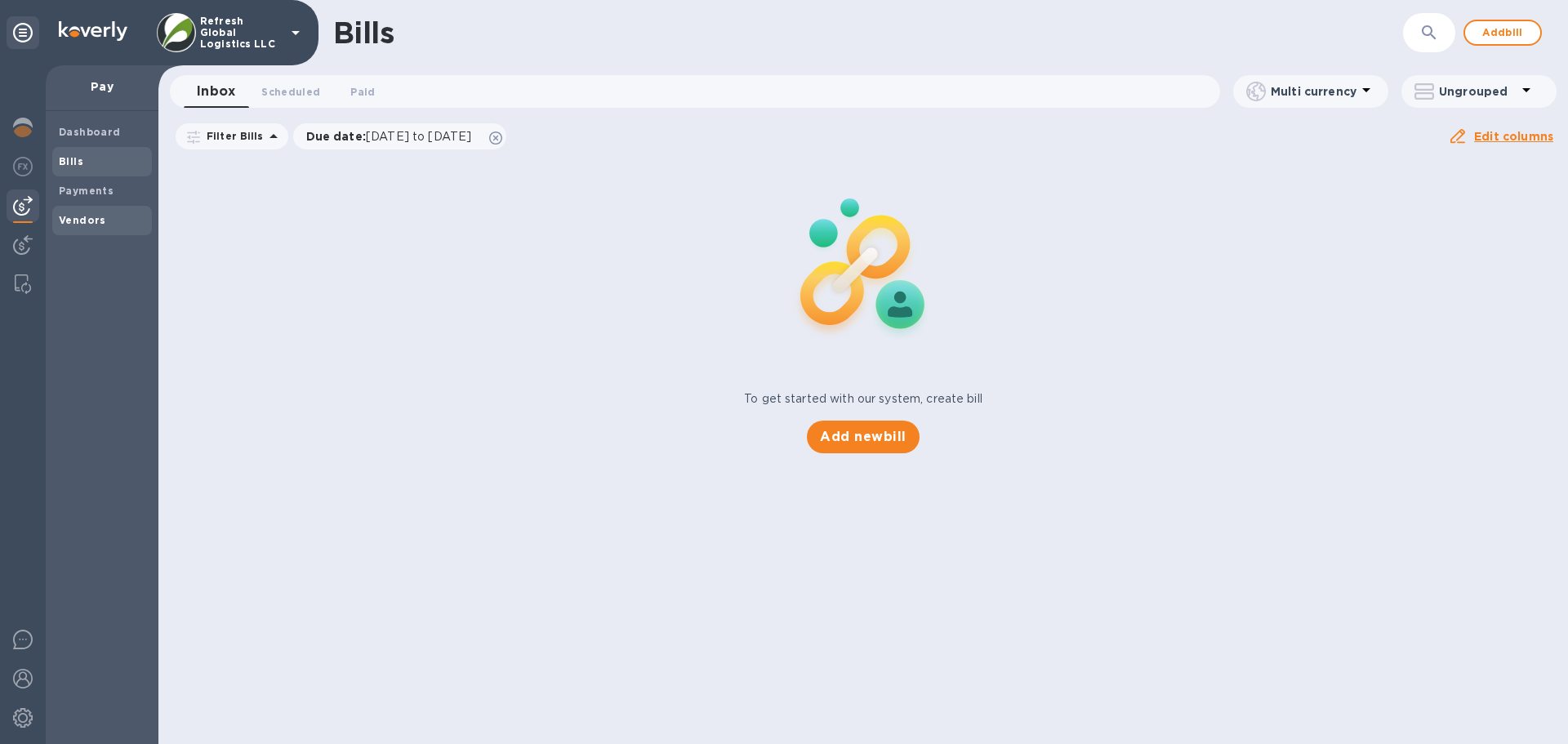
click at [105, 216] on span "Vendors" at bounding box center [101, 220] width 87 height 17
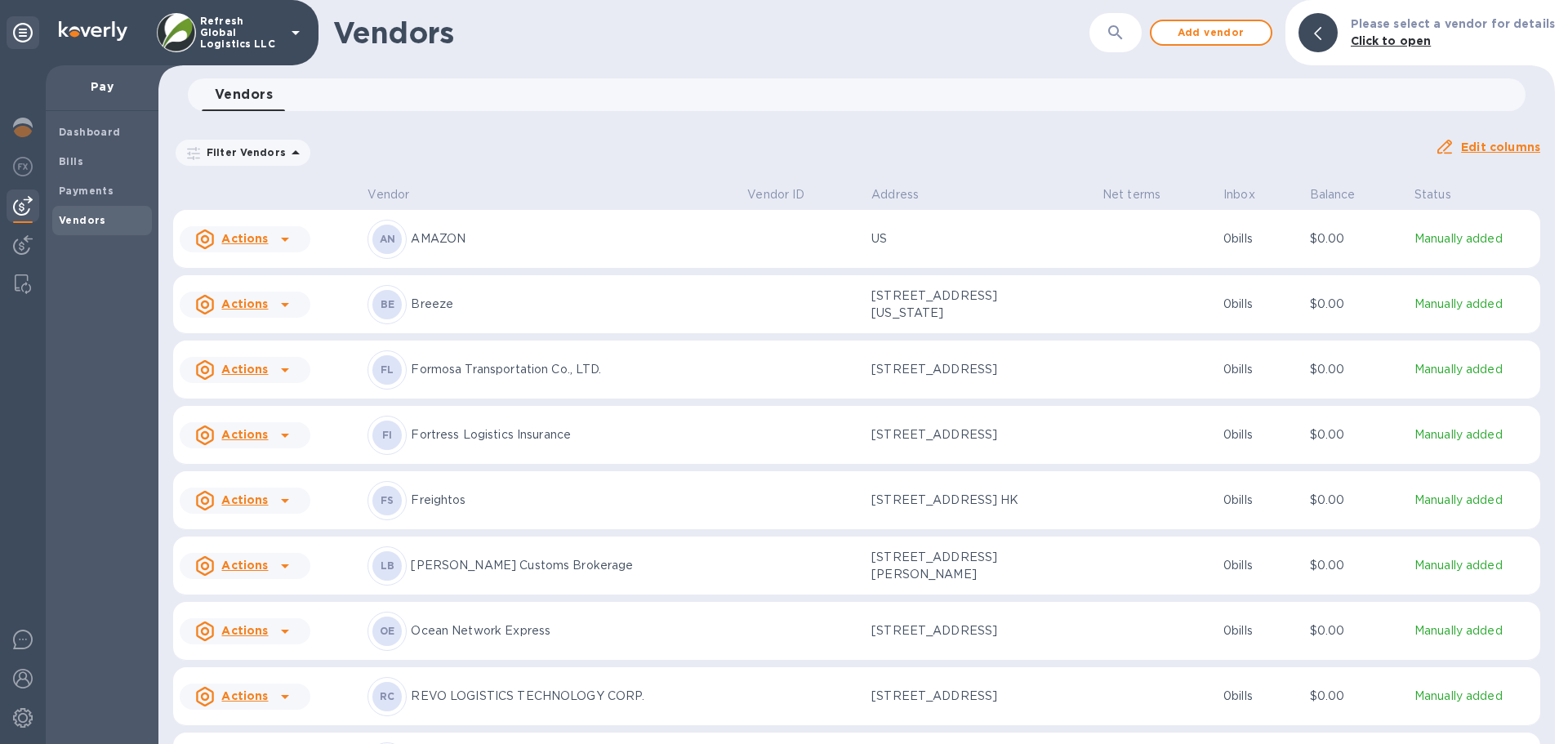
click at [469, 372] on p "Formosa Transportation Co., LTD." at bounding box center [572, 370] width 323 height 18
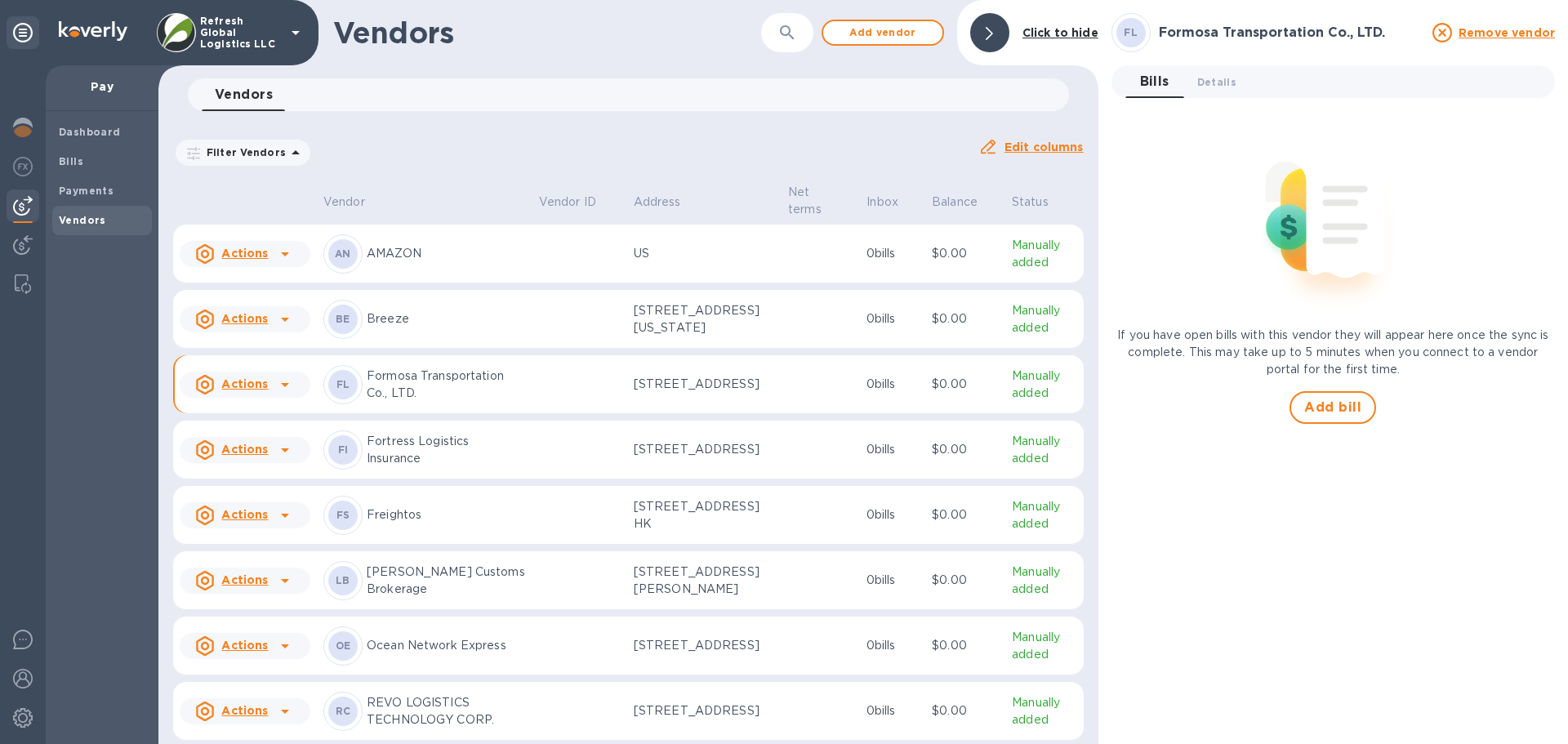
click at [1508, 30] on u "Remove vendor" at bounding box center [1507, 32] width 96 height 13
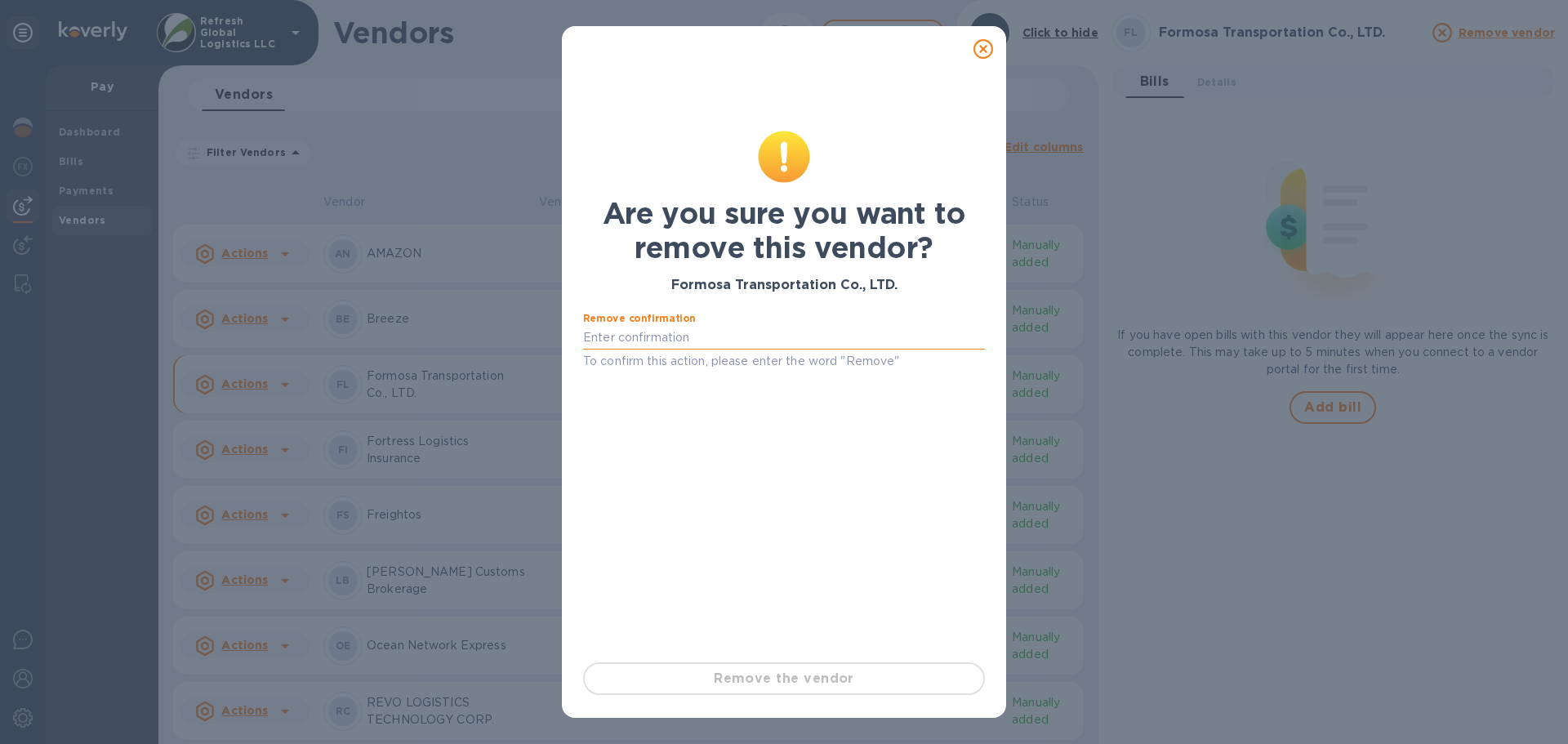
click at [652, 337] on input "text" at bounding box center [784, 338] width 402 height 24
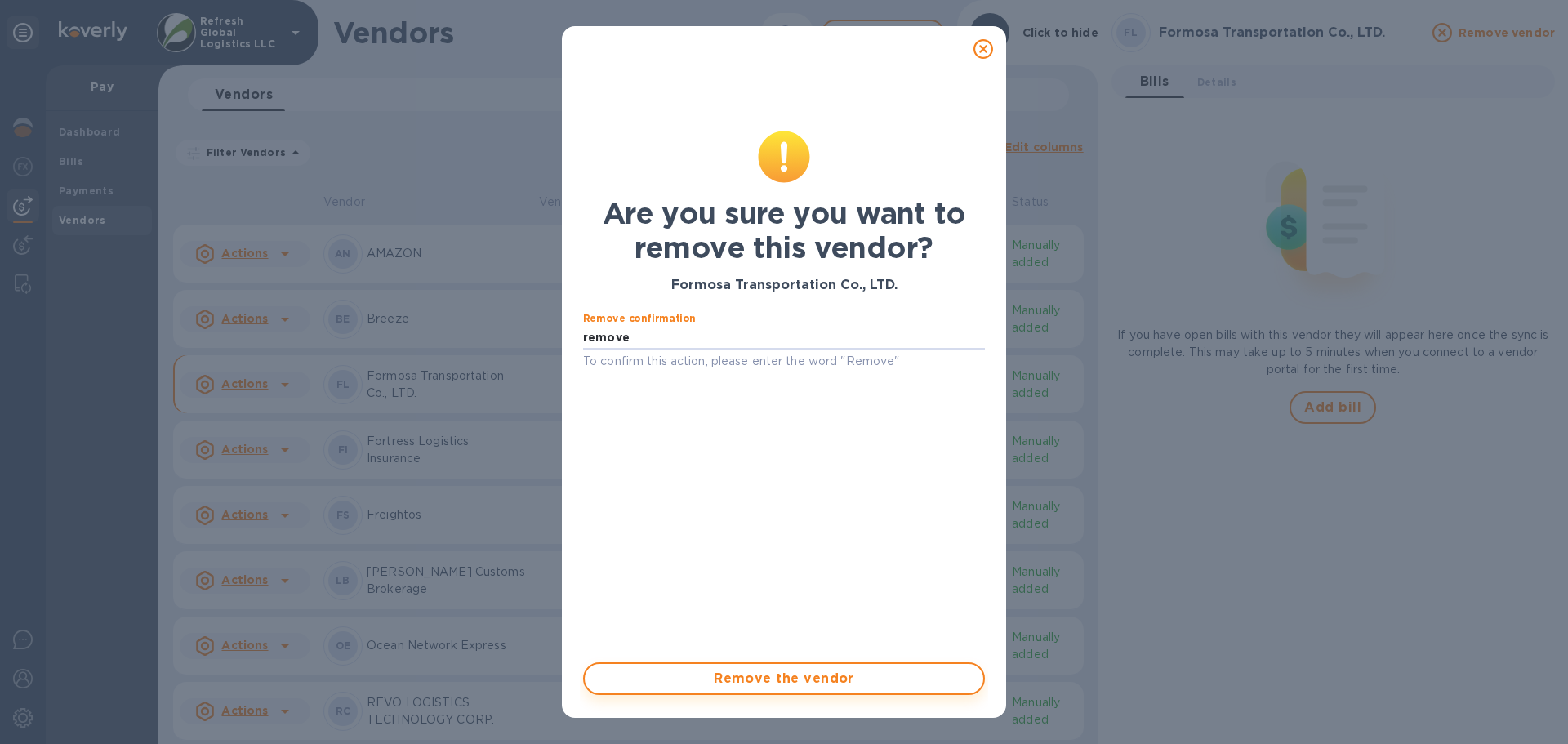
type input "remove"
click at [750, 675] on span "Remove the vendor" at bounding box center [784, 679] width 373 height 19
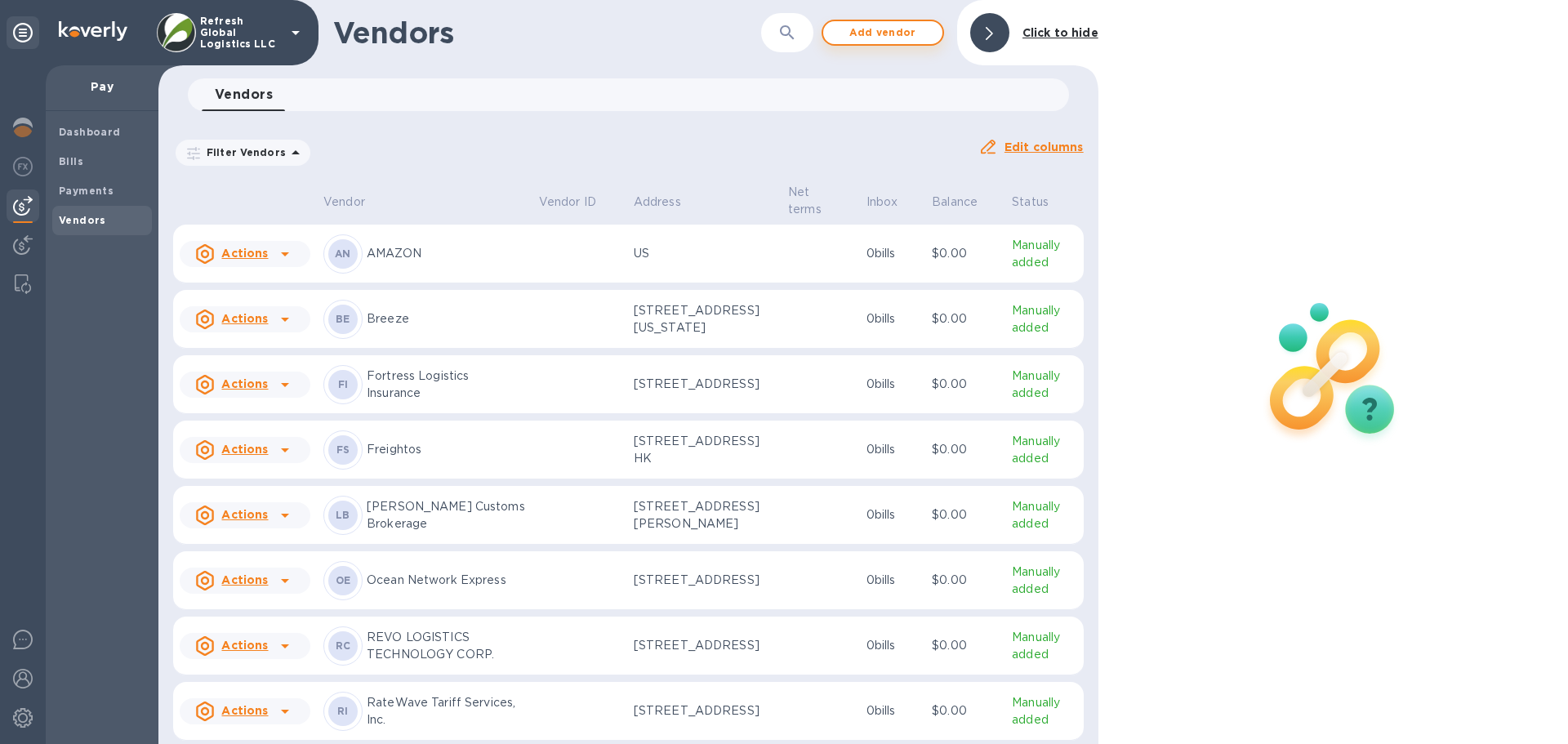
click at [885, 35] on span "Add vendor" at bounding box center [883, 32] width 93 height 19
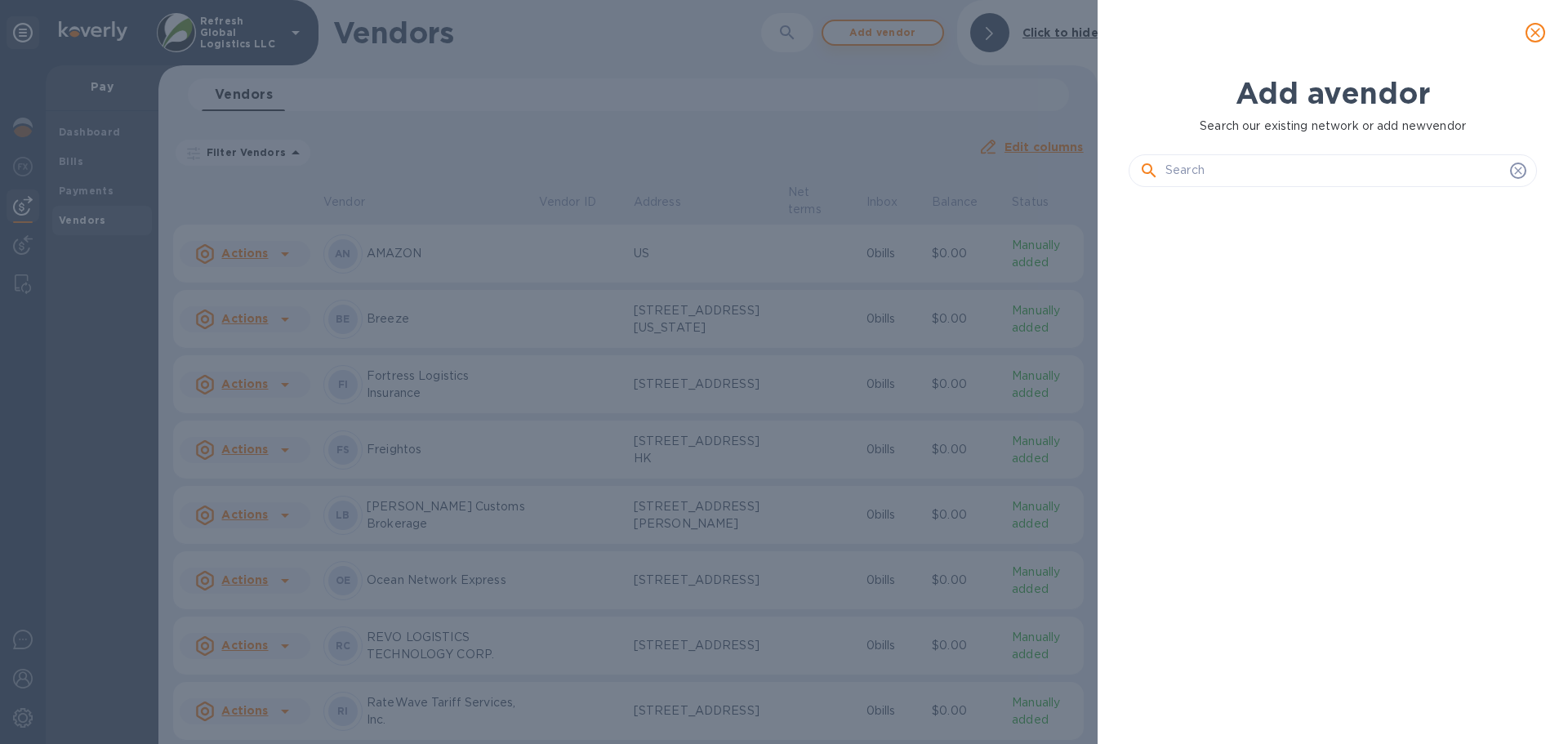
scroll to position [489, 415]
click at [1241, 162] on input "text" at bounding box center [1333, 170] width 338 height 24
drag, startPoint x: 1237, startPoint y: 166, endPoint x: 1236, endPoint y: 158, distance: 8.1
click at [1237, 166] on input "text" at bounding box center [1333, 170] width 338 height 24
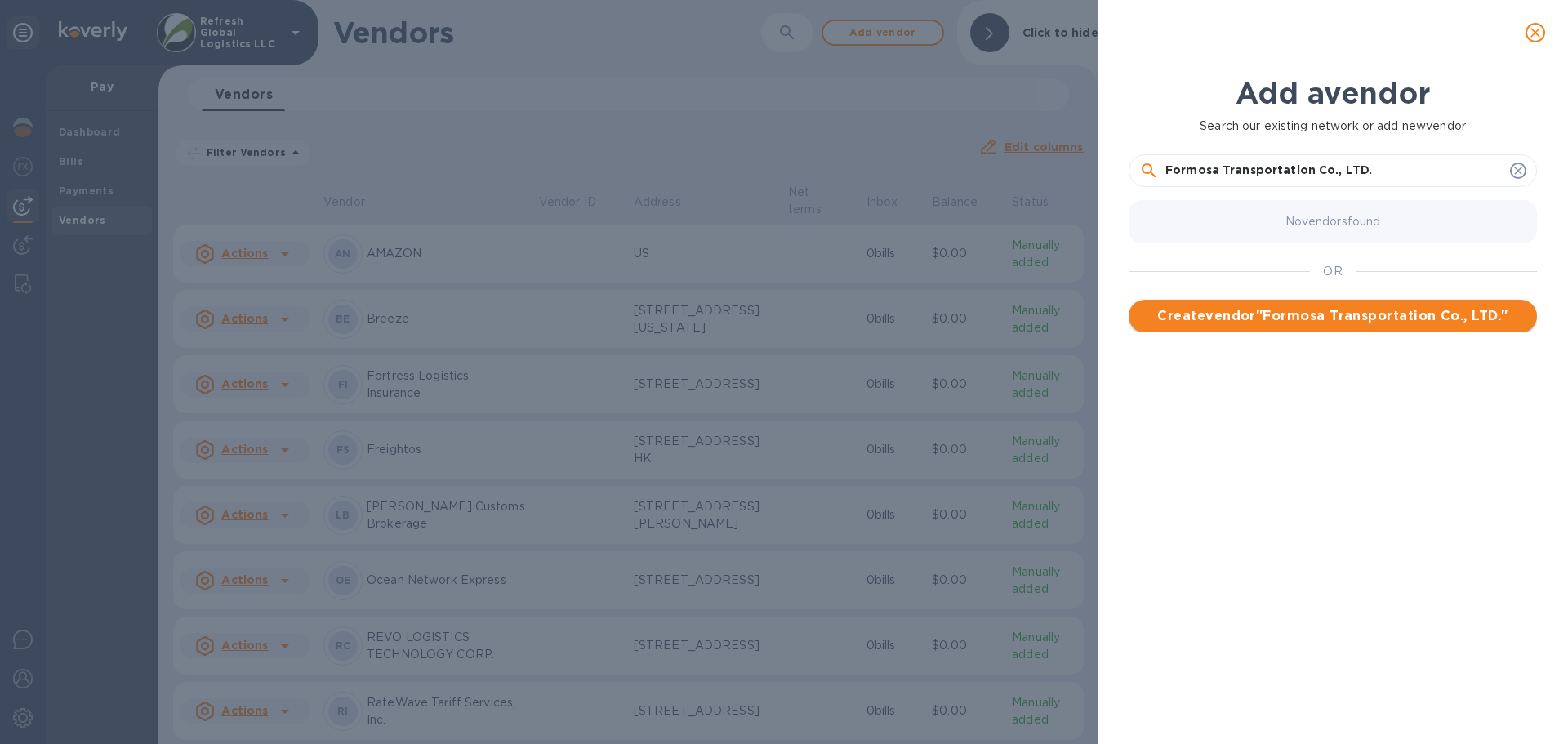
type input "Formosa Transportation Co., LTD."
click at [1304, 313] on span "Create vendor " Formosa Transportation Co., LTD. "" at bounding box center [1332, 316] width 383 height 19
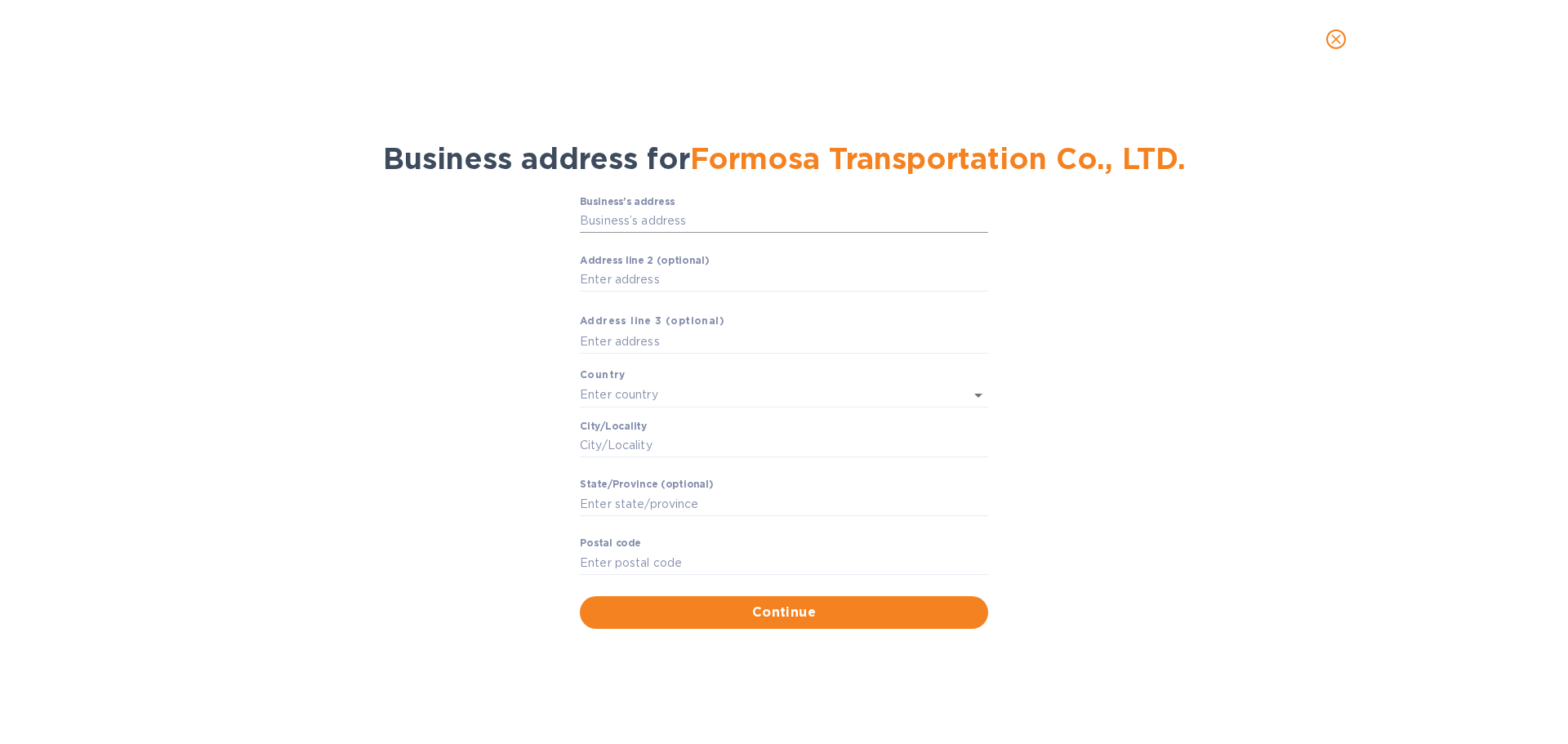
click at [622, 226] on input "Business’s аddress" at bounding box center [784, 221] width 409 height 24
type input "[STREET_ADDRESS]"
click at [678, 434] on p "[GEOGRAPHIC_DATA], [GEOGRAPHIC_DATA]" at bounding box center [784, 431] width 383 height 18
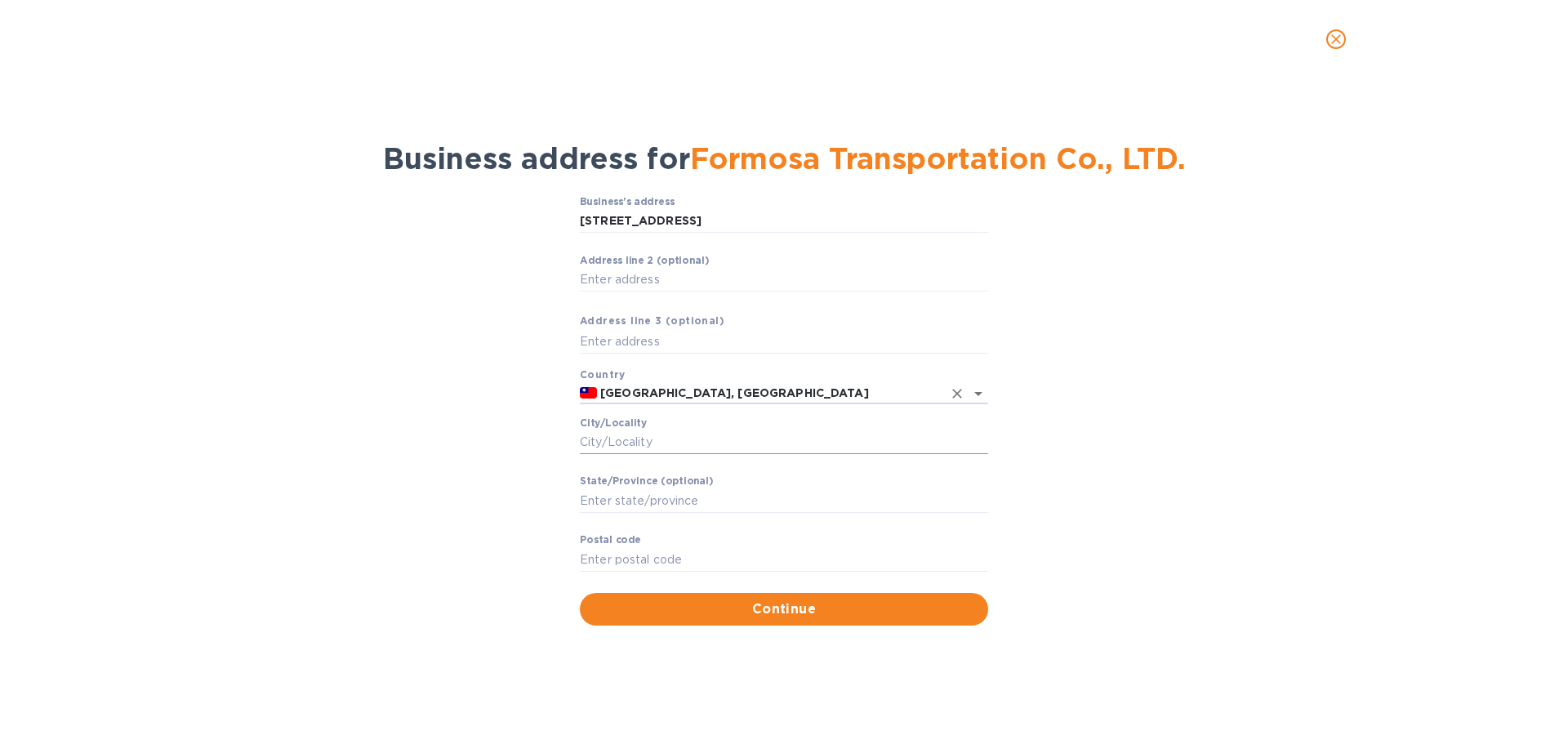
type input "[GEOGRAPHIC_DATA], [GEOGRAPHIC_DATA]"
click at [605, 444] on input "Сity/Locаlity" at bounding box center [784, 442] width 409 height 24
type input "[GEOGRAPHIC_DATA]"
click at [608, 502] on input "Stаte/Province (optional)" at bounding box center [784, 501] width 409 height 24
click at [606, 554] on input "Pоstal cоde" at bounding box center [784, 559] width 409 height 24
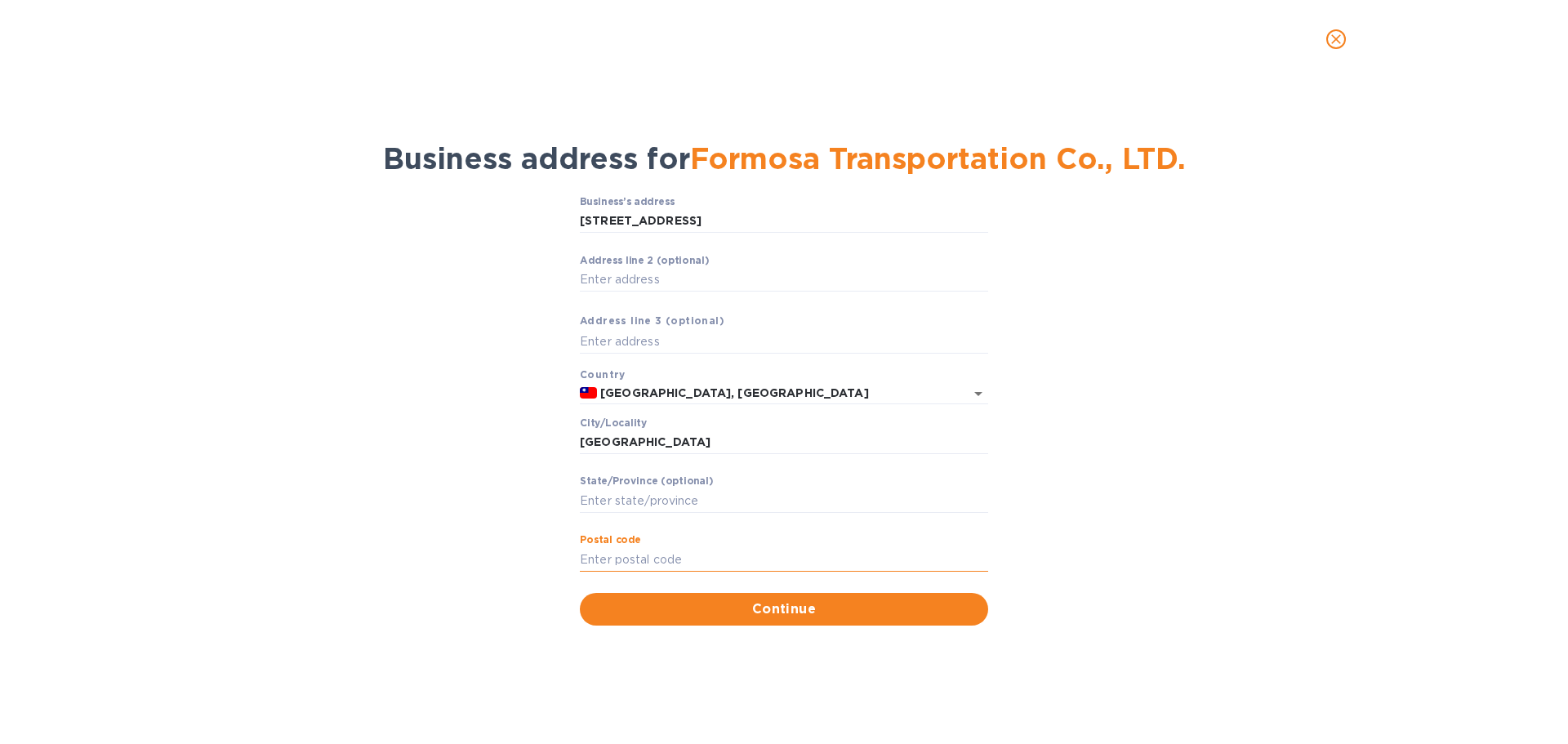
click at [639, 551] on input "Pоstal cоde" at bounding box center [784, 559] width 409 height 24
type input "10487"
drag, startPoint x: 787, startPoint y: 218, endPoint x: 565, endPoint y: 221, distance: 222.0
click at [565, 221] on div "Business’s аddress [STREET_ADDRESS] line 2 (optional) ​ Аddress line 3 (optiona…" at bounding box center [784, 410] width 1525 height 449
paste input "text"
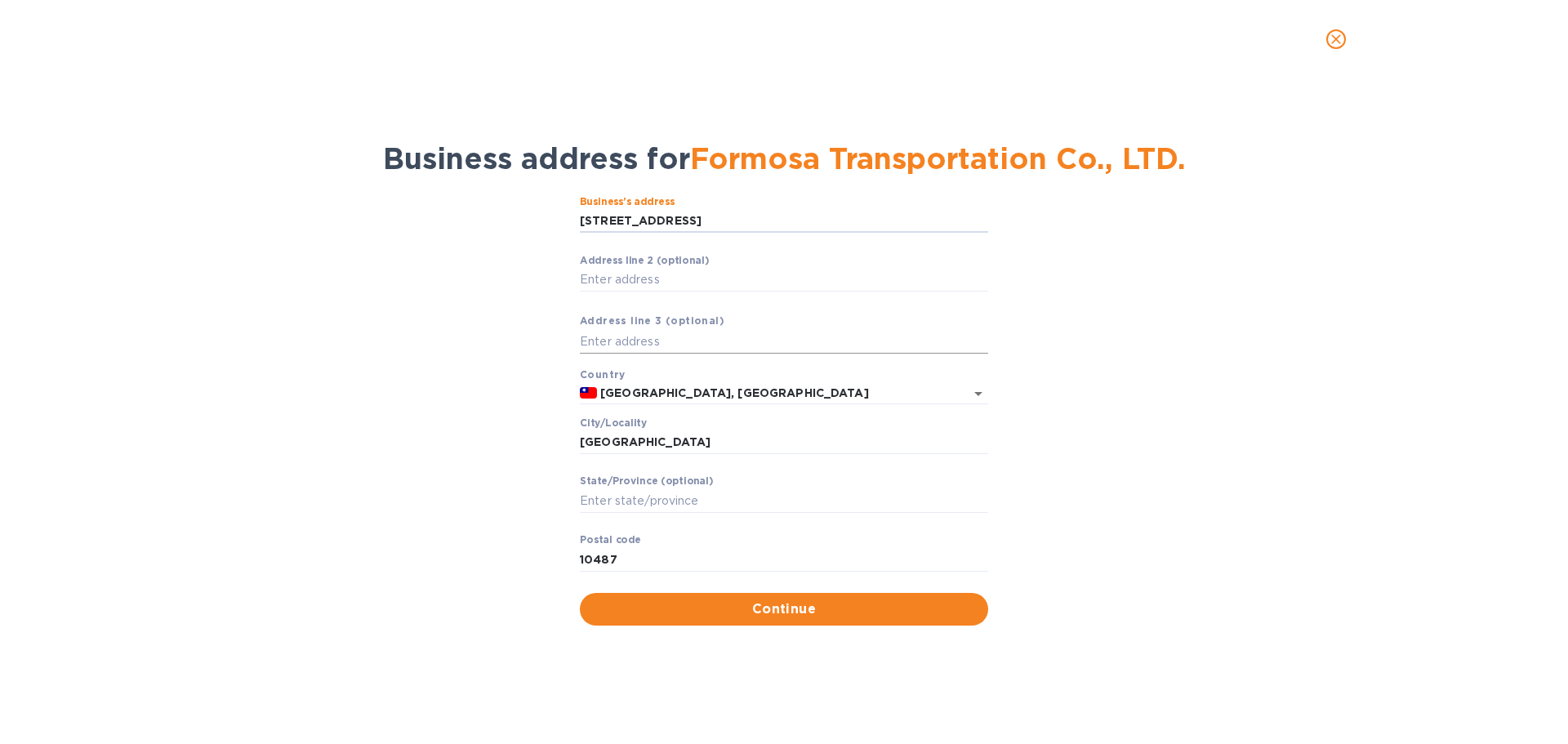
type input "[STREET_ADDRESS]"
click at [753, 607] on span "Continue" at bounding box center [784, 610] width 383 height 19
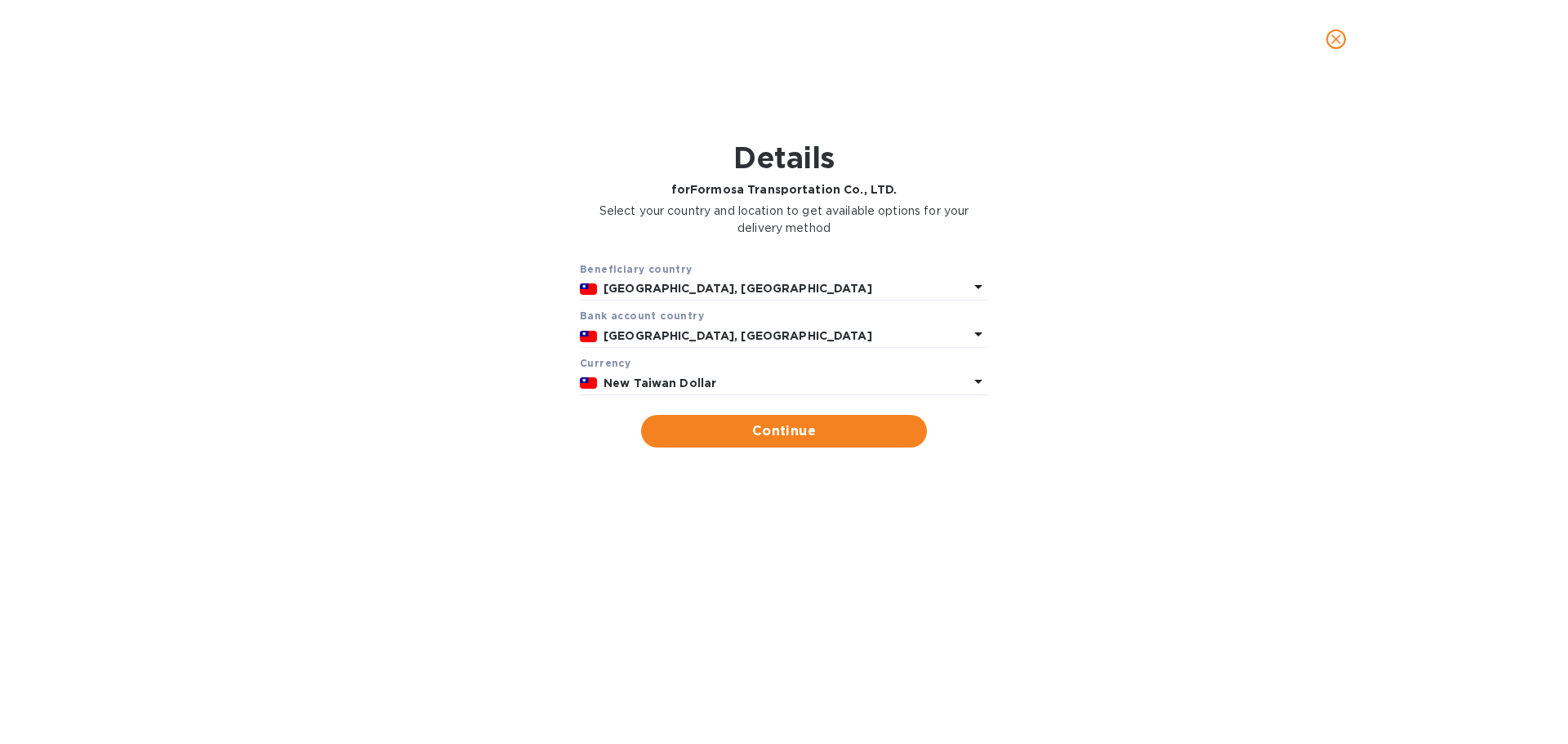
click at [627, 375] on p "New Taiwan Dollar" at bounding box center [785, 384] width 365 height 18
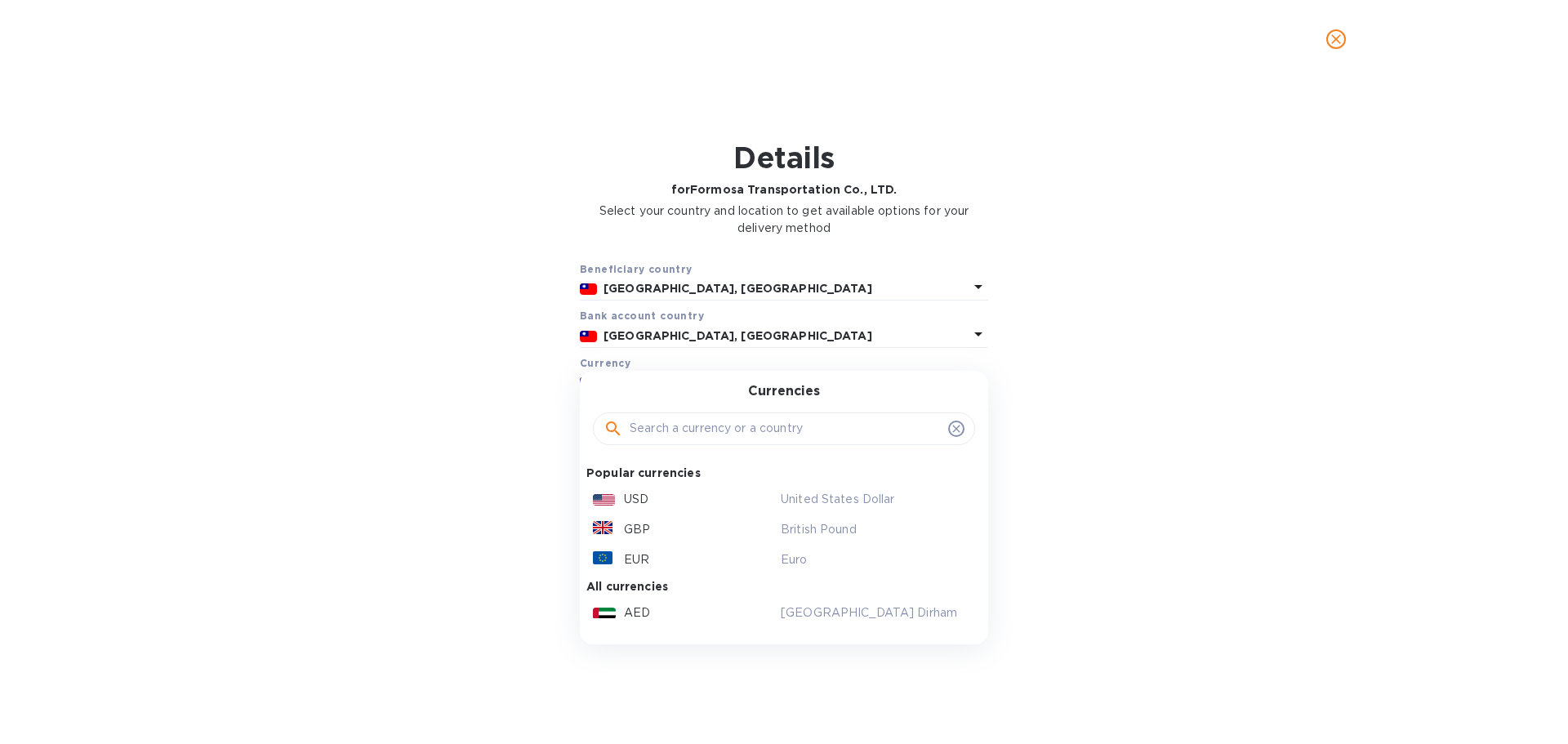
click at [637, 429] on input "text" at bounding box center [785, 428] width 312 height 24
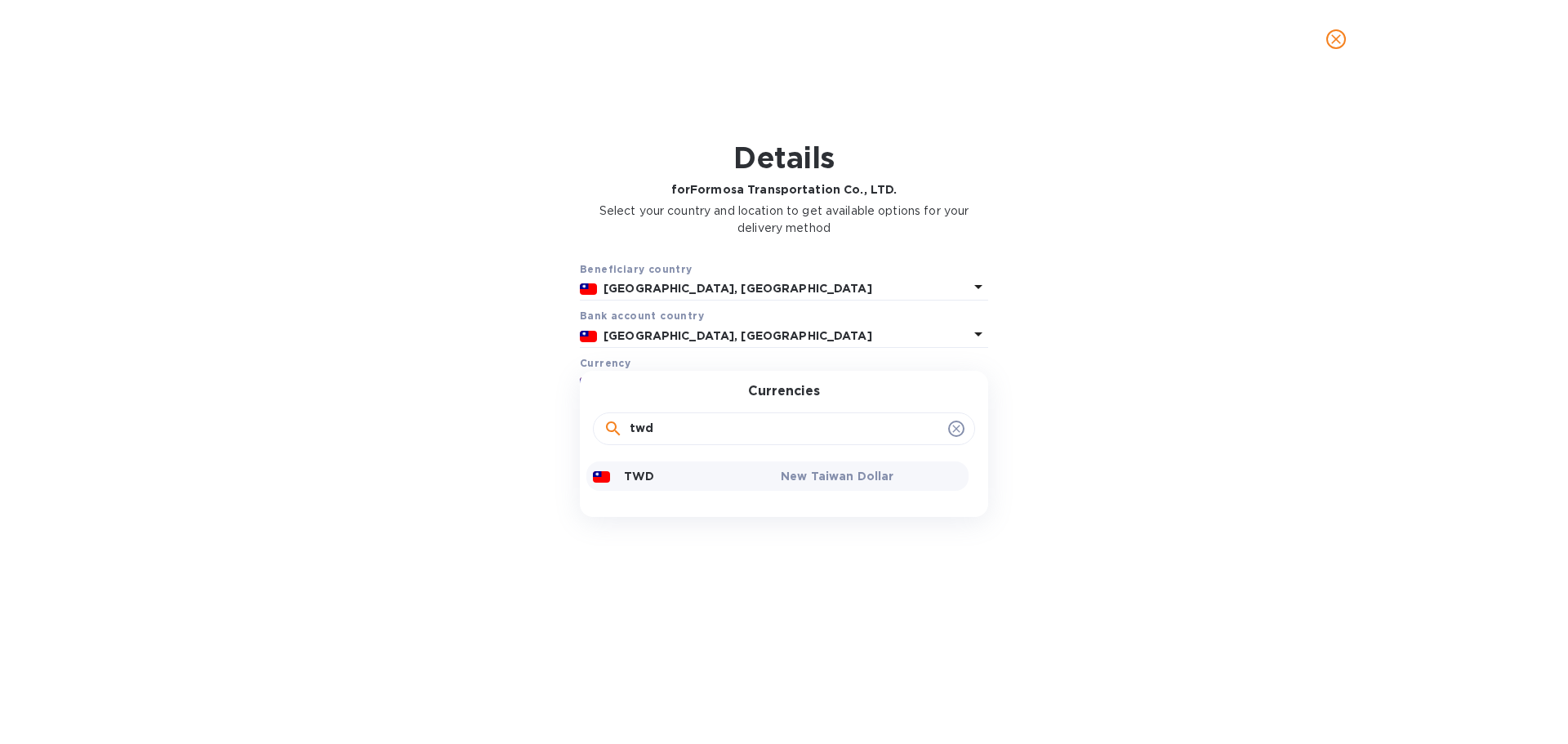
type input "twd"
click at [680, 481] on div "TWD" at bounding box center [683, 475] width 188 height 22
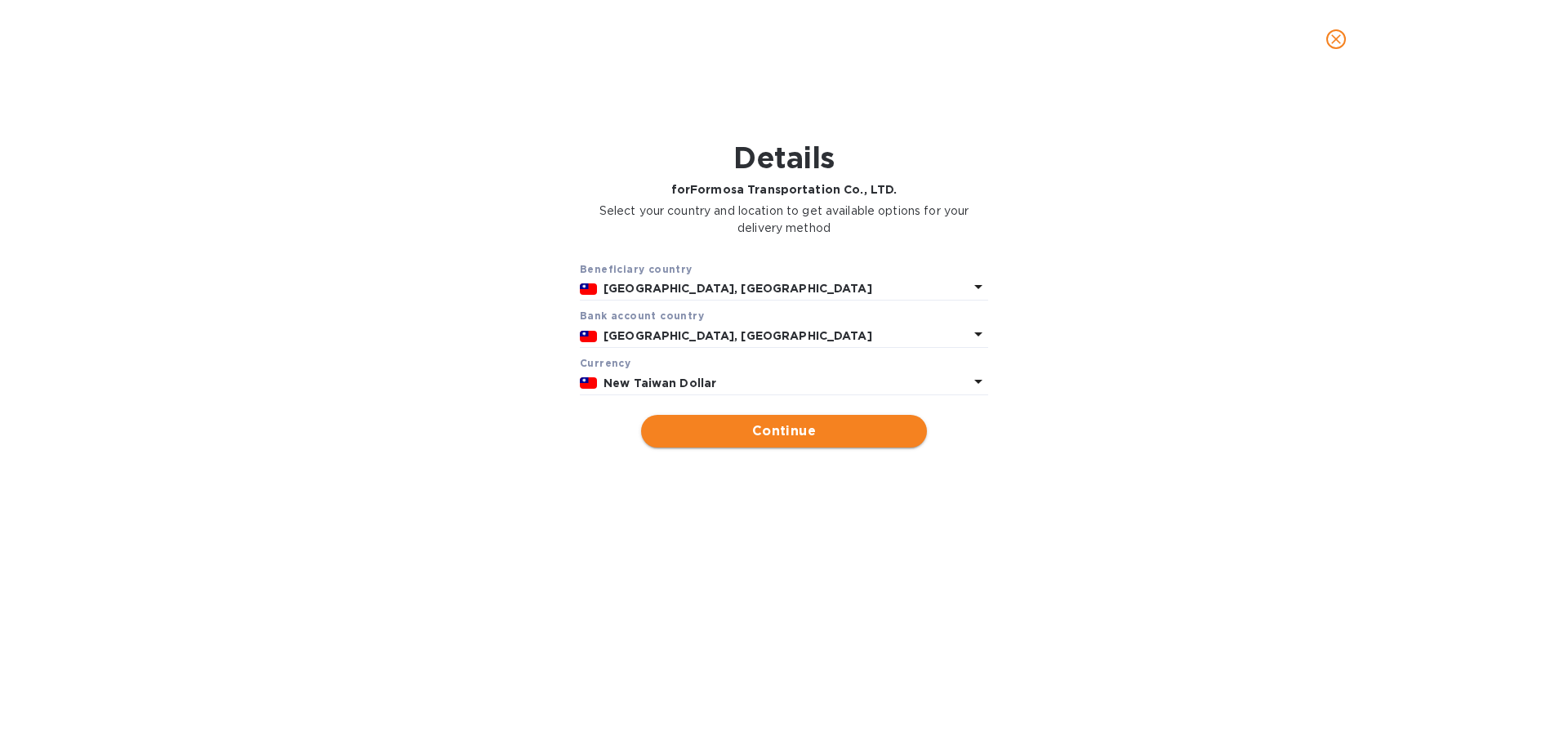
click at [748, 429] on span "Continue" at bounding box center [784, 431] width 260 height 19
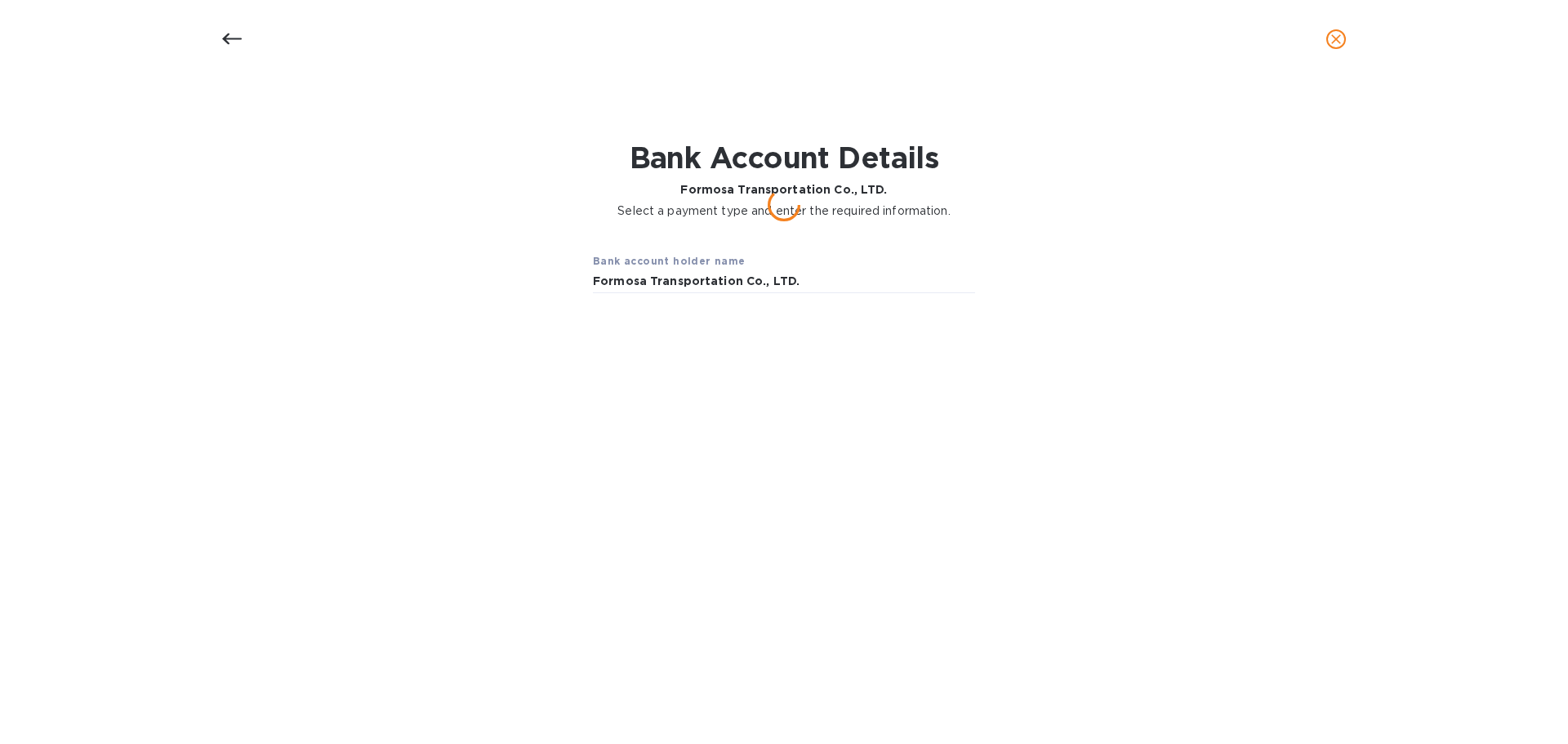
type input "Formosa Transportation Co., LTD."
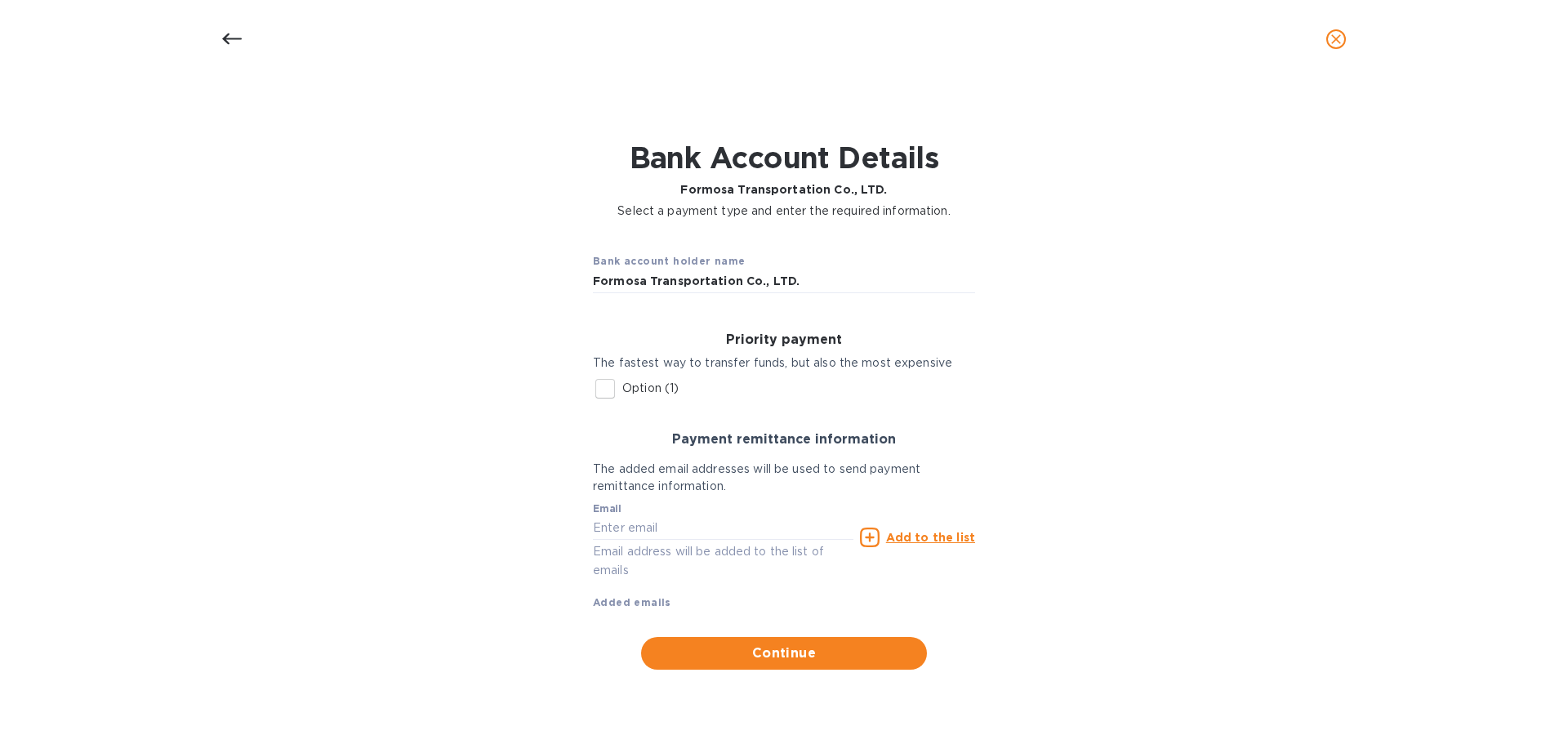
click at [601, 388] on input "Option (1)" at bounding box center [604, 389] width 34 height 34
checkbox input "true"
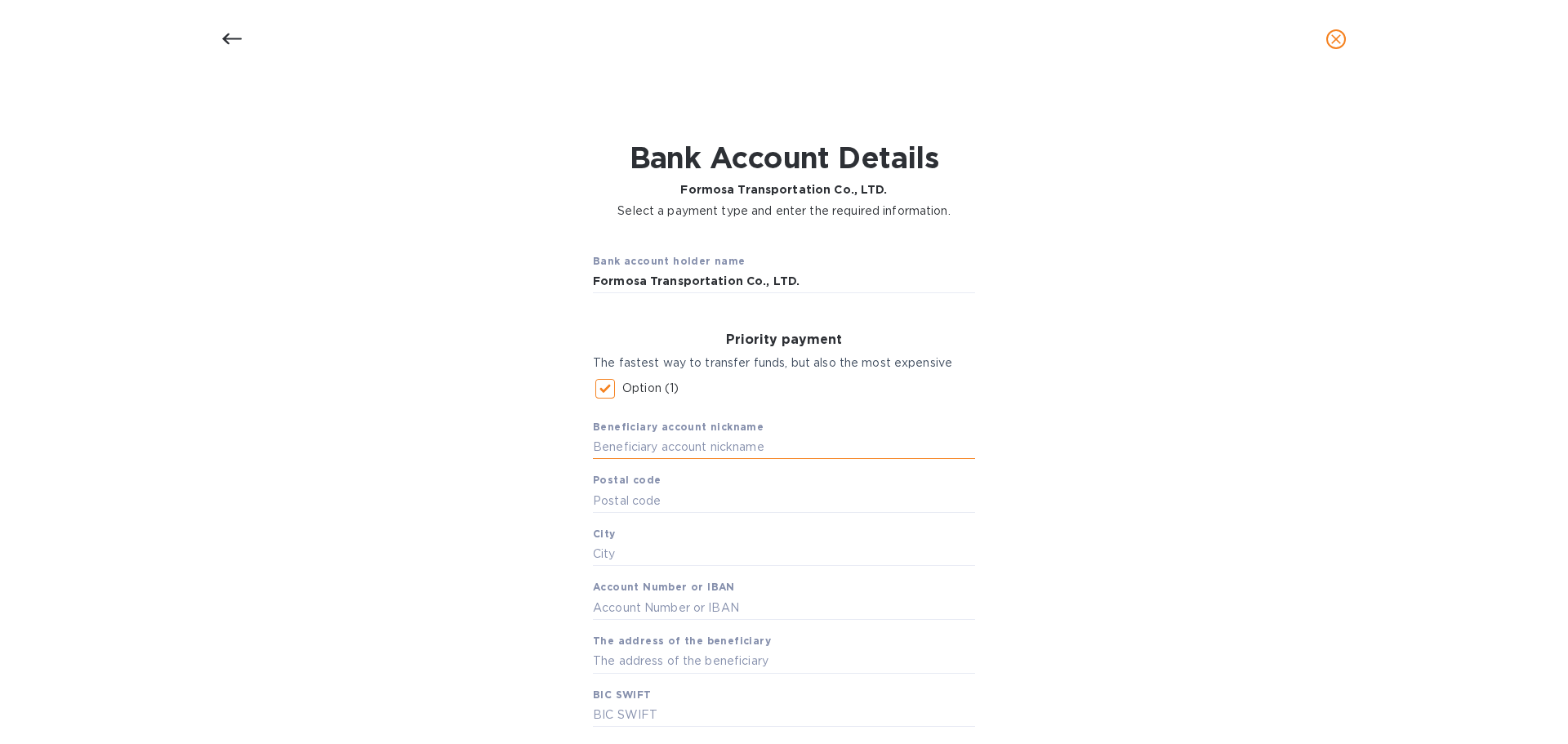
click at [622, 439] on input "text" at bounding box center [784, 447] width 383 height 24
paste input "Formosa Transportation Co., Ltd."
type input "Formosa Transportation Co., Ltd."
click at [620, 554] on input "text" at bounding box center [784, 554] width 383 height 24
paste input "[GEOGRAPHIC_DATA]"
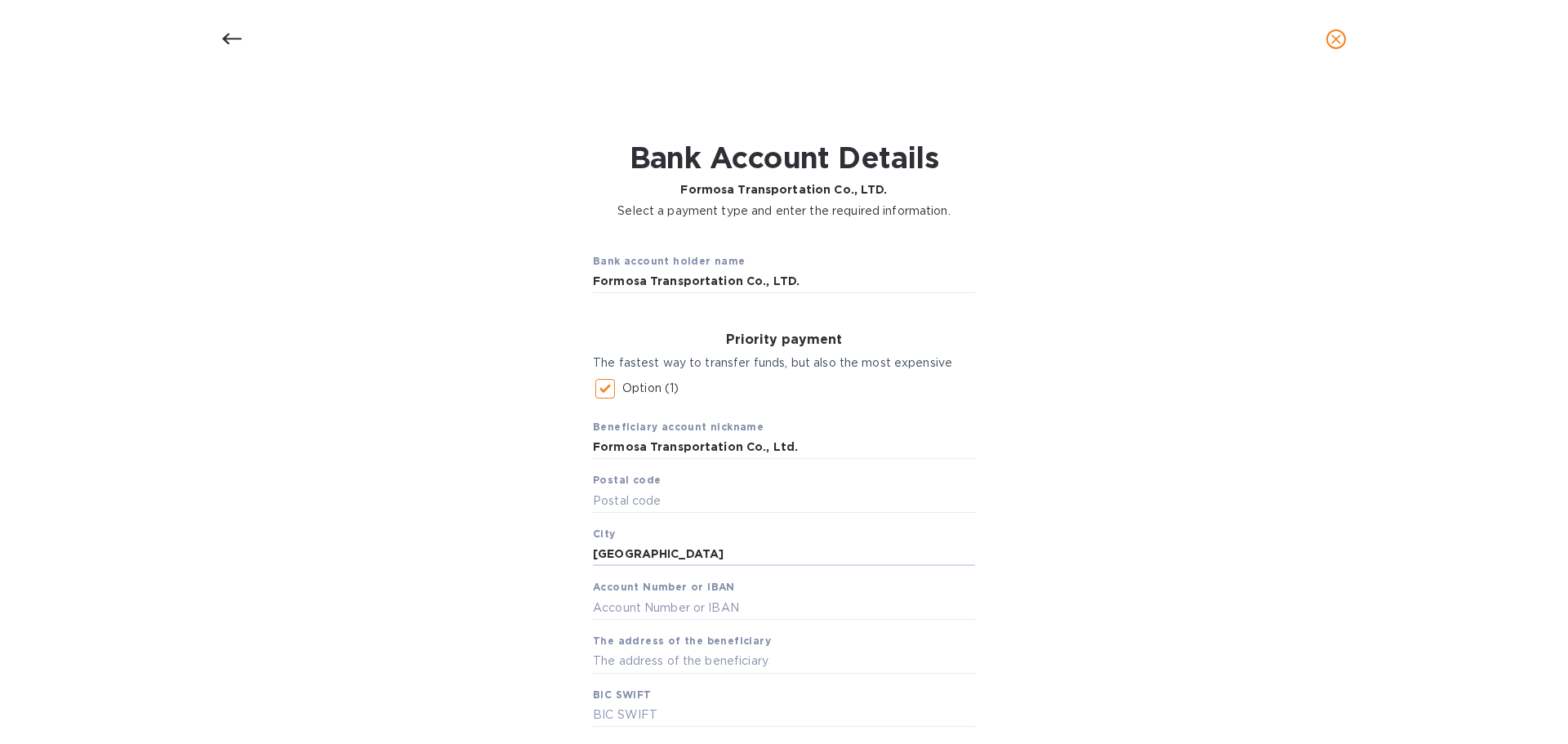
type input "[GEOGRAPHIC_DATA]"
click at [655, 606] on input "text" at bounding box center [784, 608] width 383 height 24
paste input "471080000014-0"
type input "471080000014-0"
click at [661, 661] on input "text" at bounding box center [784, 661] width 383 height 24
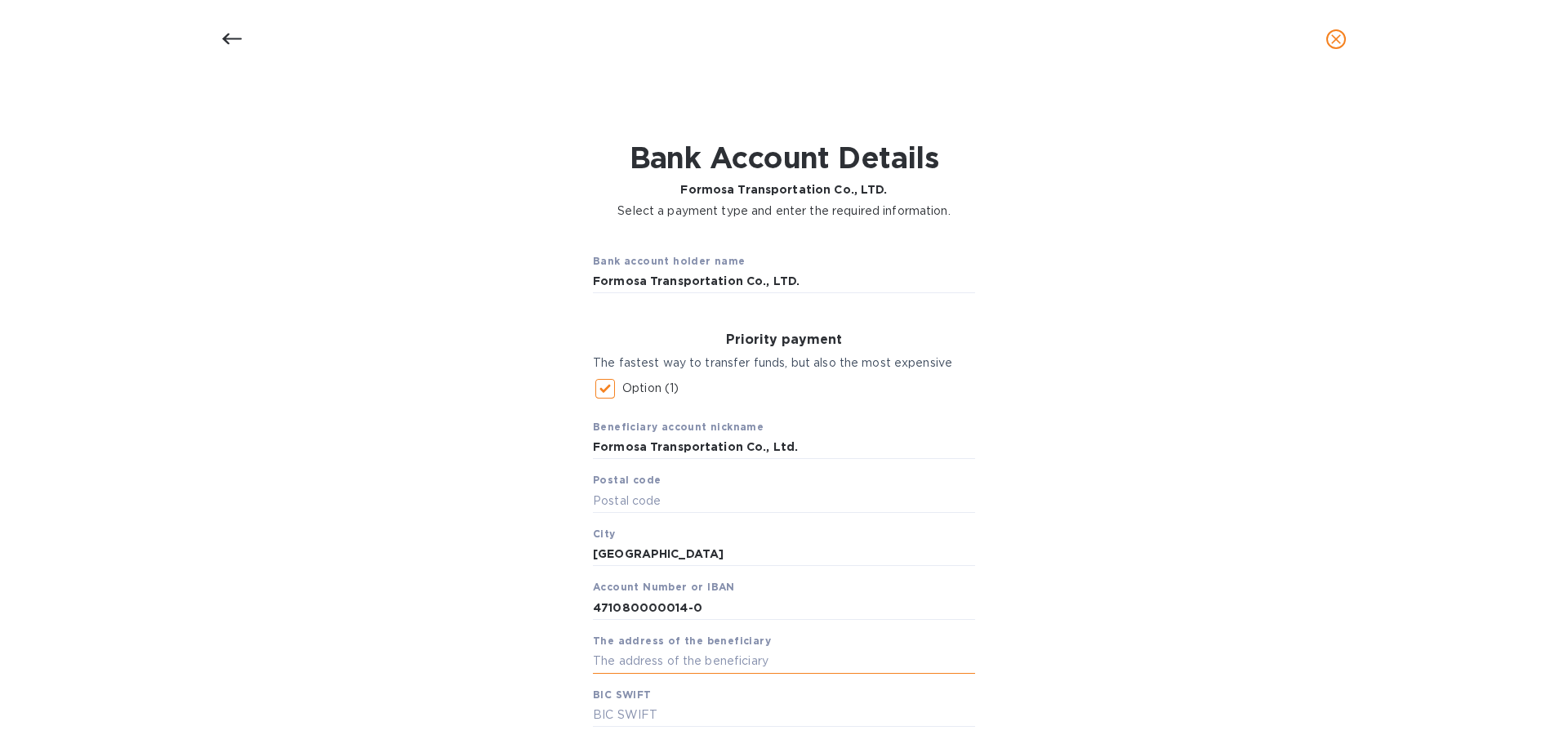
paste input "[STREET_ADDRESS]"
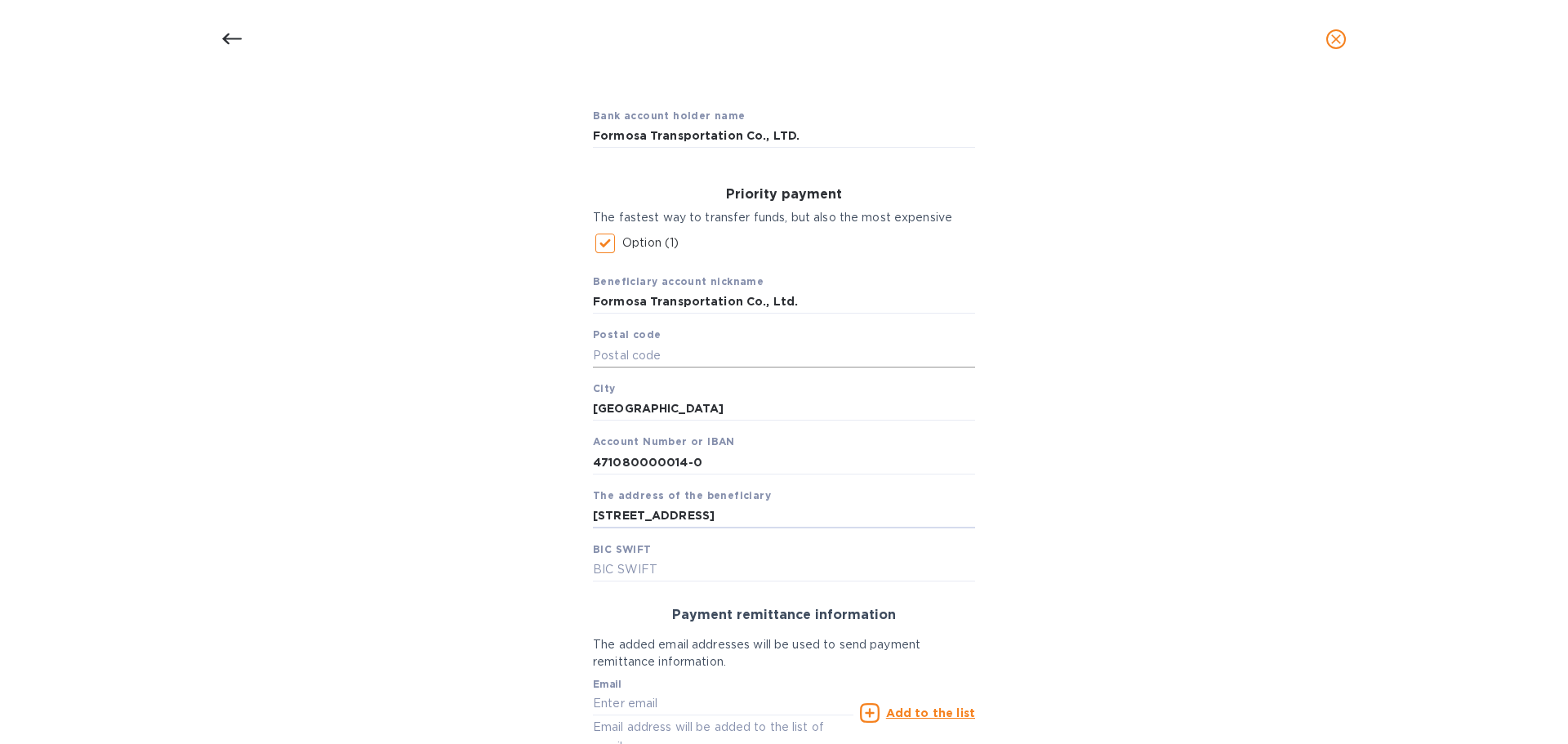
scroll to position [164, 0]
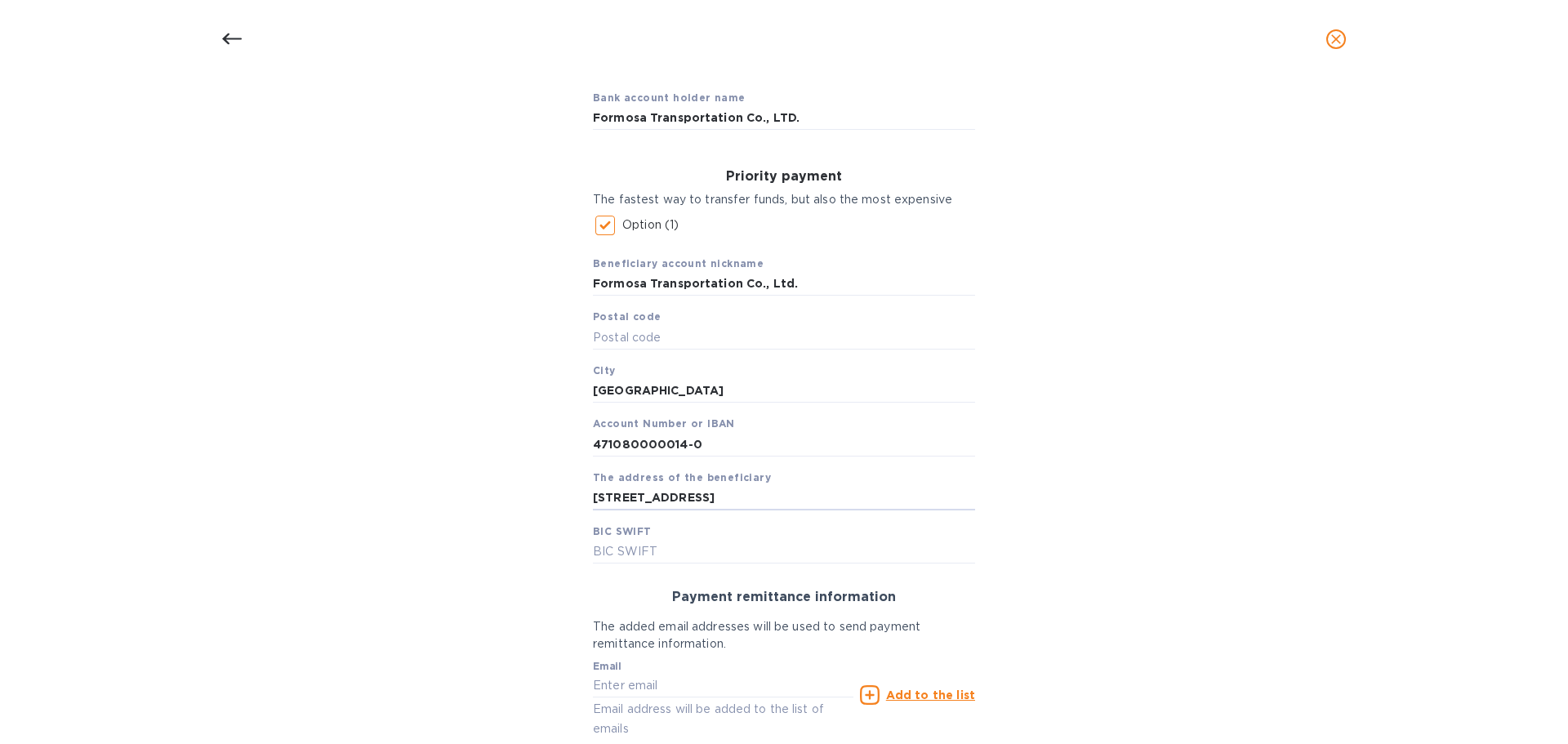
type input "[STREET_ADDRESS]"
click at [652, 548] on input "text" at bounding box center [784, 551] width 383 height 24
paste input "[SWIFT_CODE]"
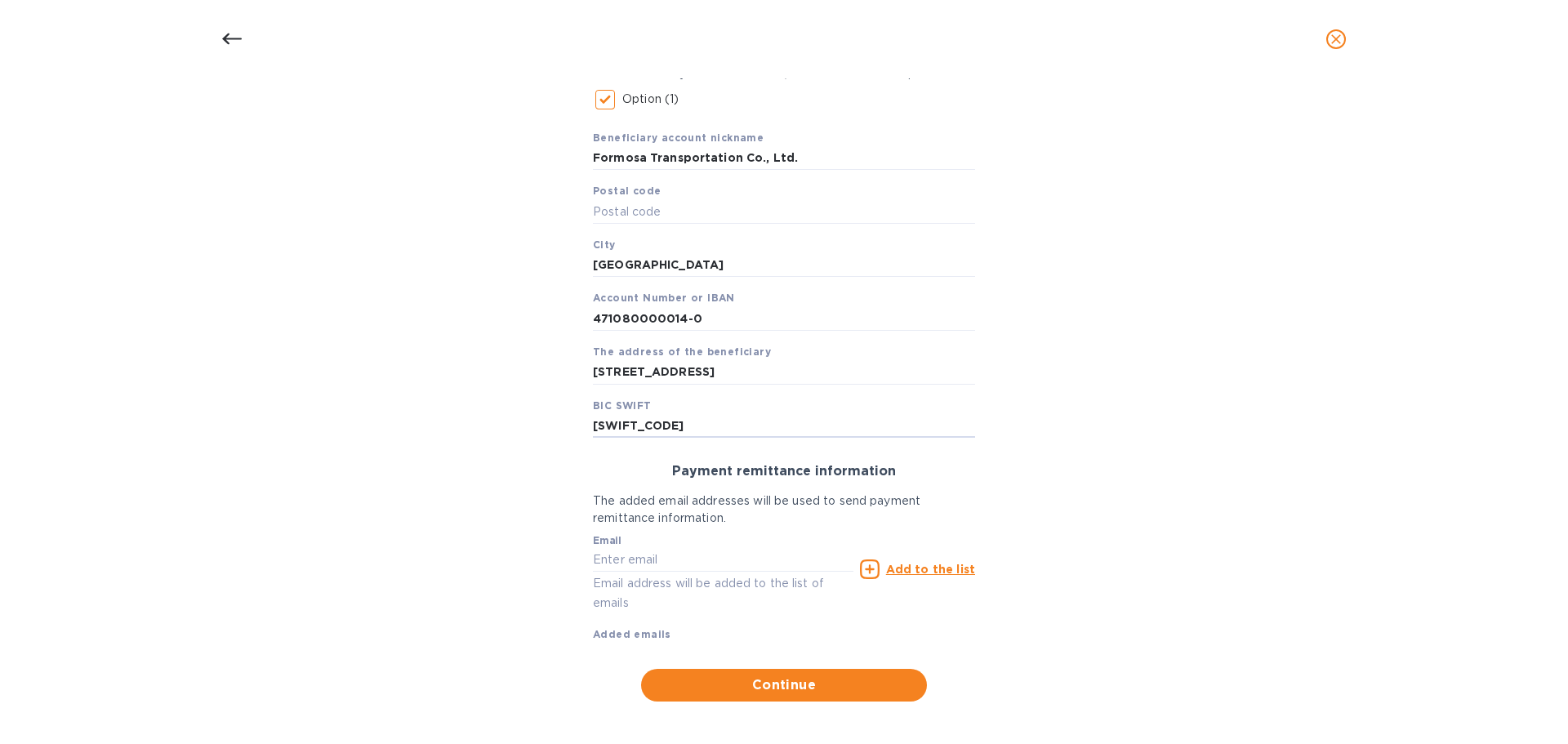
scroll to position [297, 0]
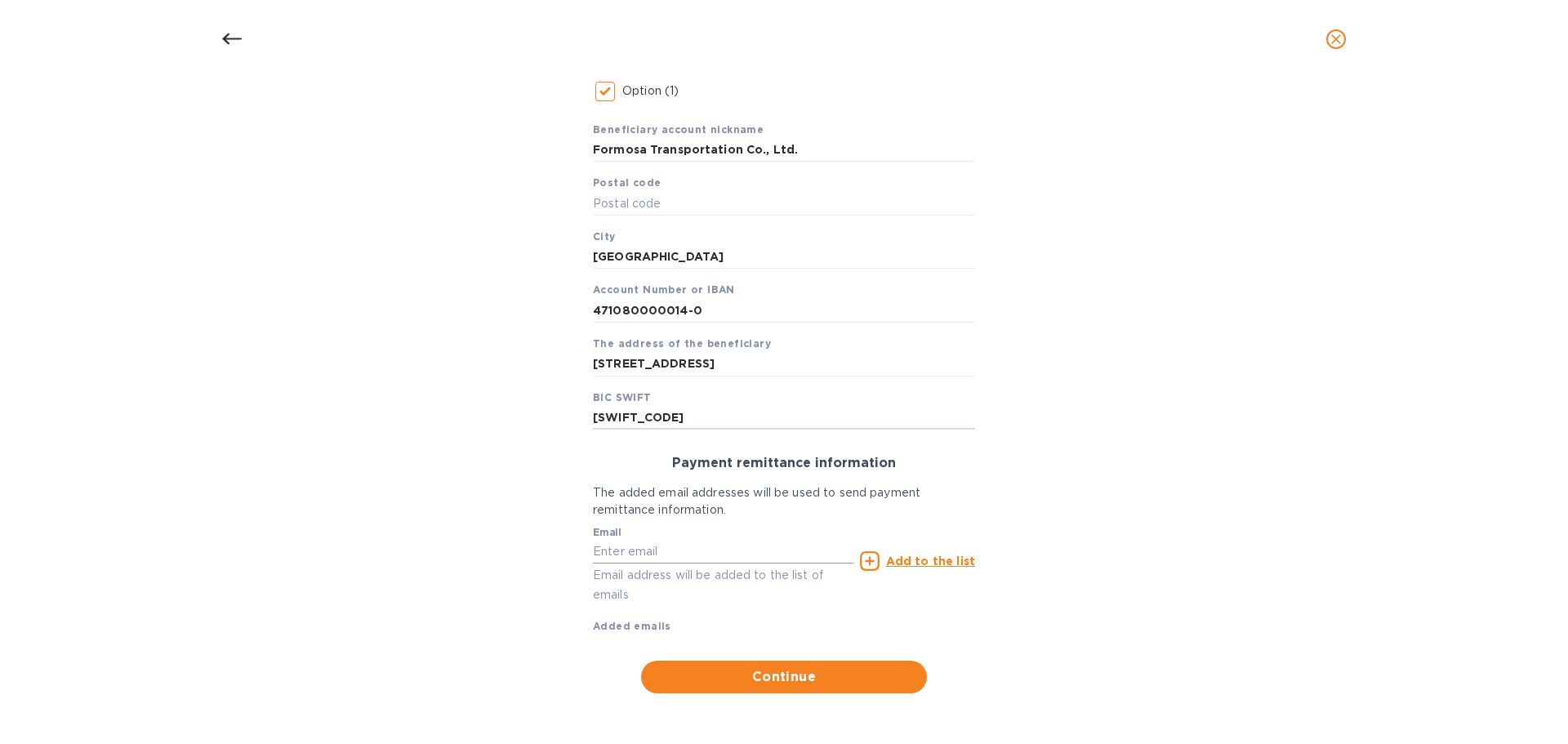
type input "[SWIFT_CODE]"
click at [620, 553] on input "text" at bounding box center [723, 552] width 261 height 24
drag, startPoint x: 705, startPoint y: 556, endPoint x: 719, endPoint y: 552, distance: 14.6
click at [706, 556] on input "[PERSON_NAME][EMAIL_ADDRESS][PERSON_NAME][DOMAIN_NAME]" at bounding box center [723, 552] width 261 height 24
type input "[PERSON_NAME][EMAIL_ADDRESS][PERSON_NAME][DOMAIN_NAME]"
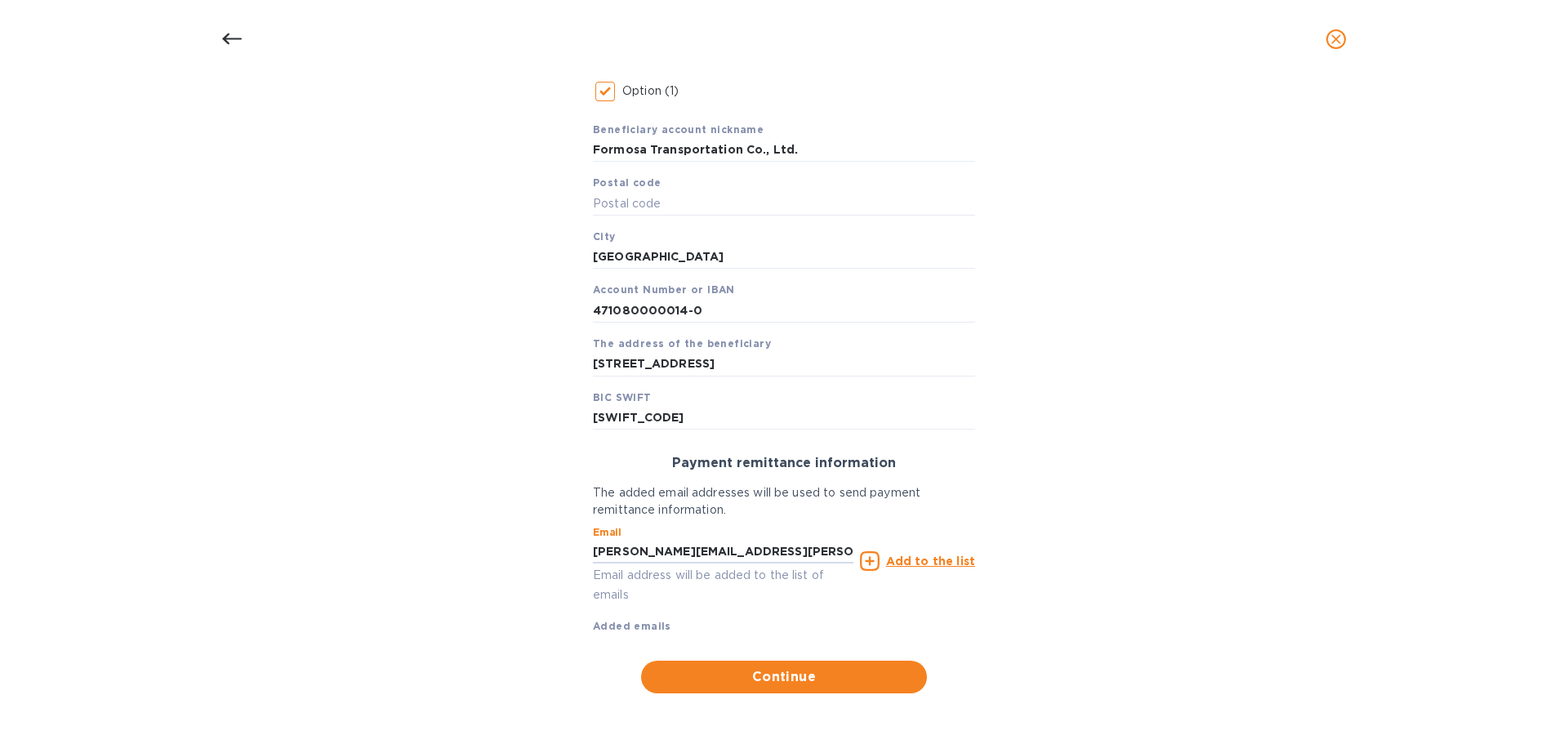
click at [911, 559] on u "Add to the list" at bounding box center [930, 561] width 89 height 13
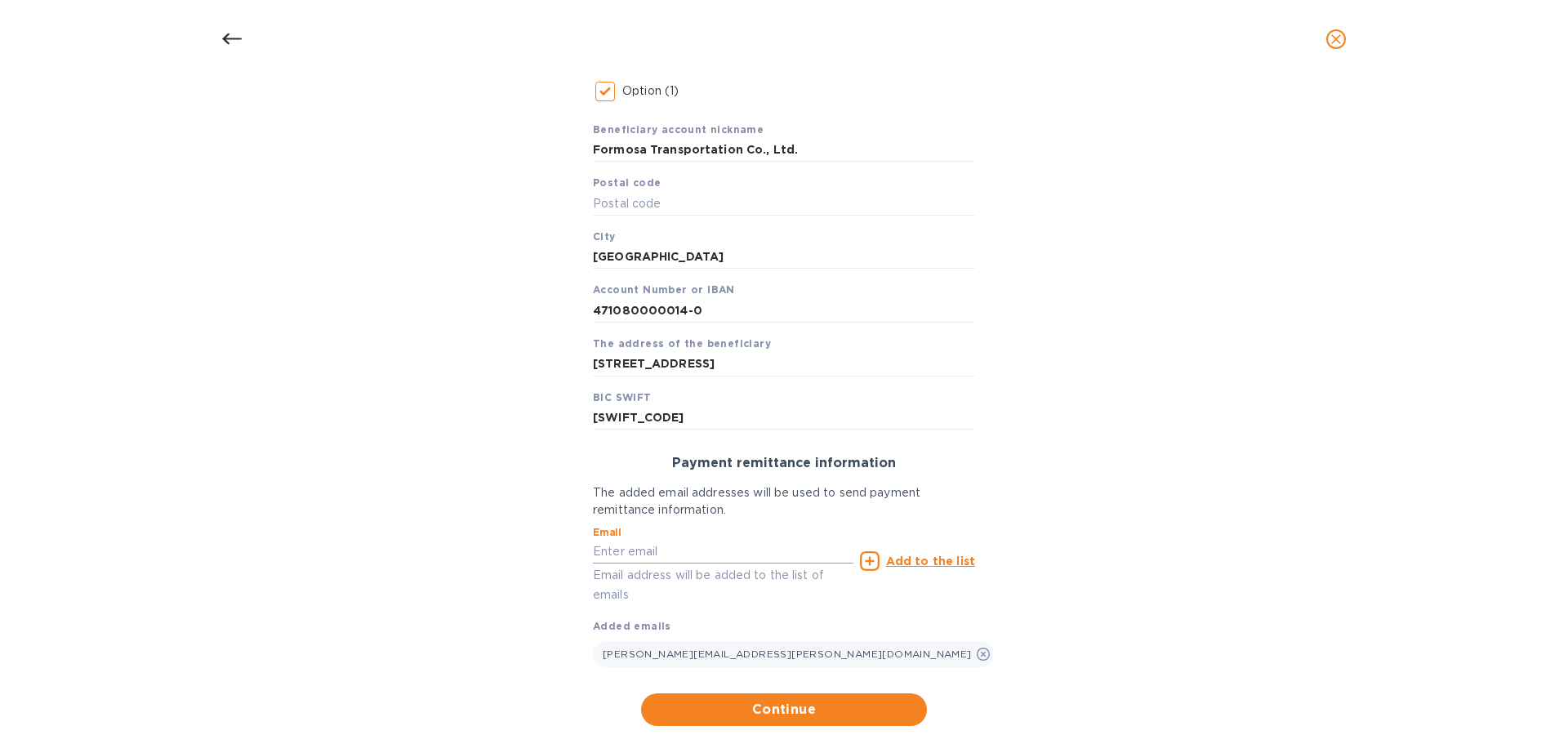
click at [631, 554] on input "text" at bounding box center [723, 552] width 261 height 24
click at [603, 553] on input "text" at bounding box center [723, 552] width 261 height 24
paste input "[PERSON_NAME][EMAIL_ADDRESS][PERSON_NAME][DOMAIN_NAME]"
type input "[PERSON_NAME][EMAIL_ADDRESS][PERSON_NAME][DOMAIN_NAME]"
click at [768, 709] on span "Continue" at bounding box center [784, 710] width 260 height 19
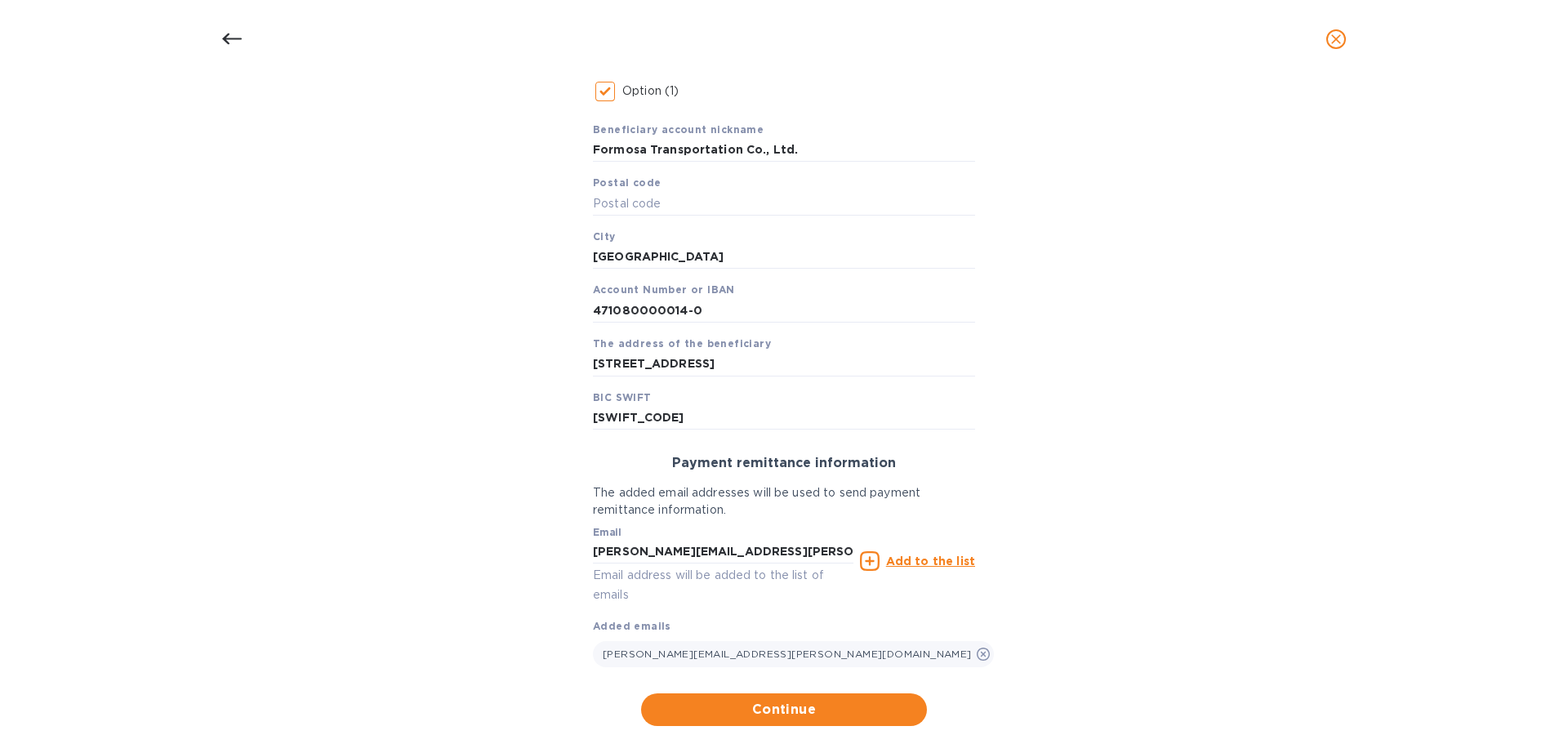
click at [1502, 646] on div "Bank account holder name Formosa Transportation Co., LTD. Priority payment The …" at bounding box center [784, 334] width 1525 height 804
click at [810, 149] on input "Formosa Transportation Co., Ltd." at bounding box center [784, 150] width 383 height 24
type input "Formosa Transportation"
